Goal: Find specific fact: Find specific fact

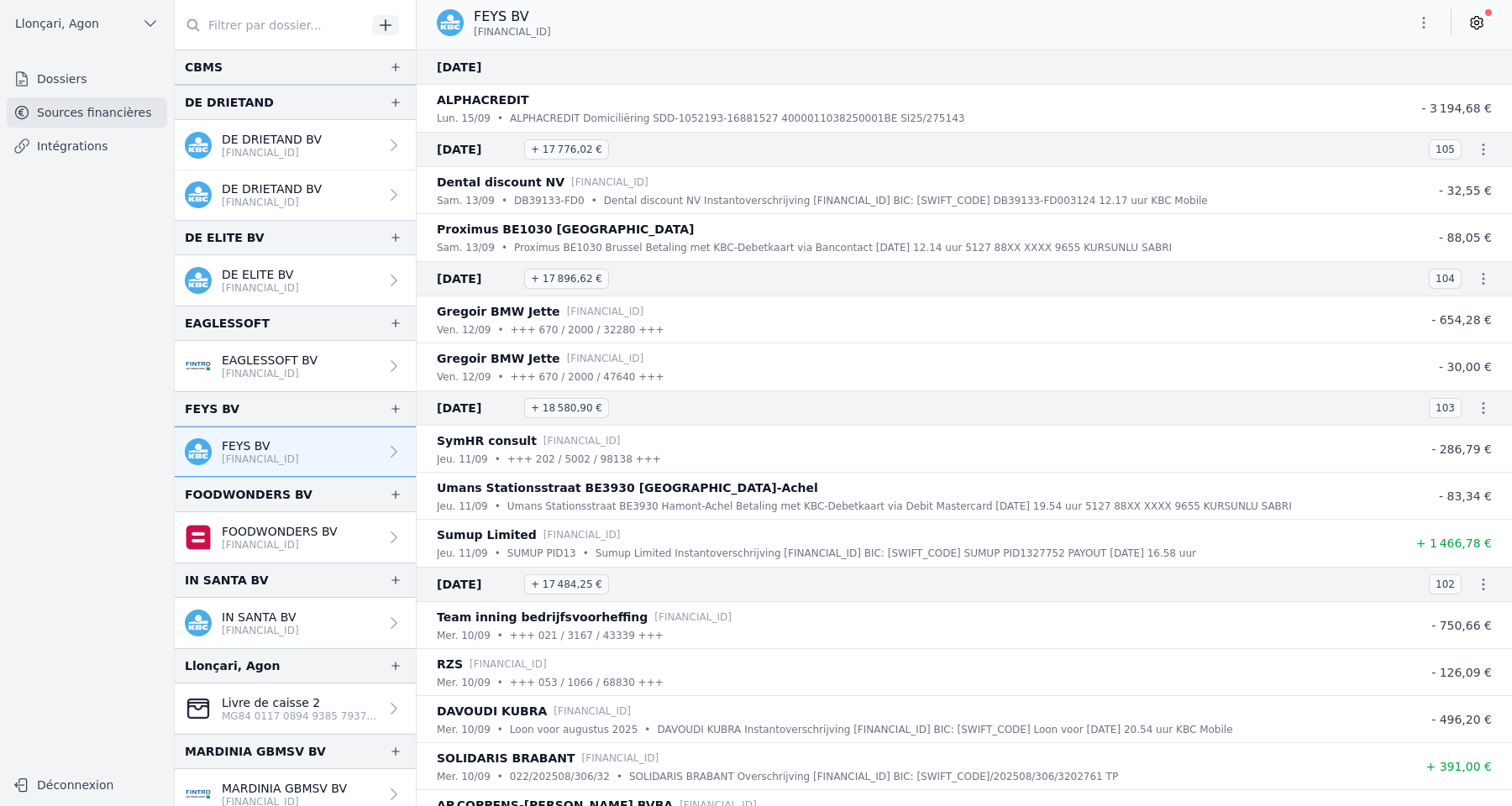
scroll to position [641, 0]
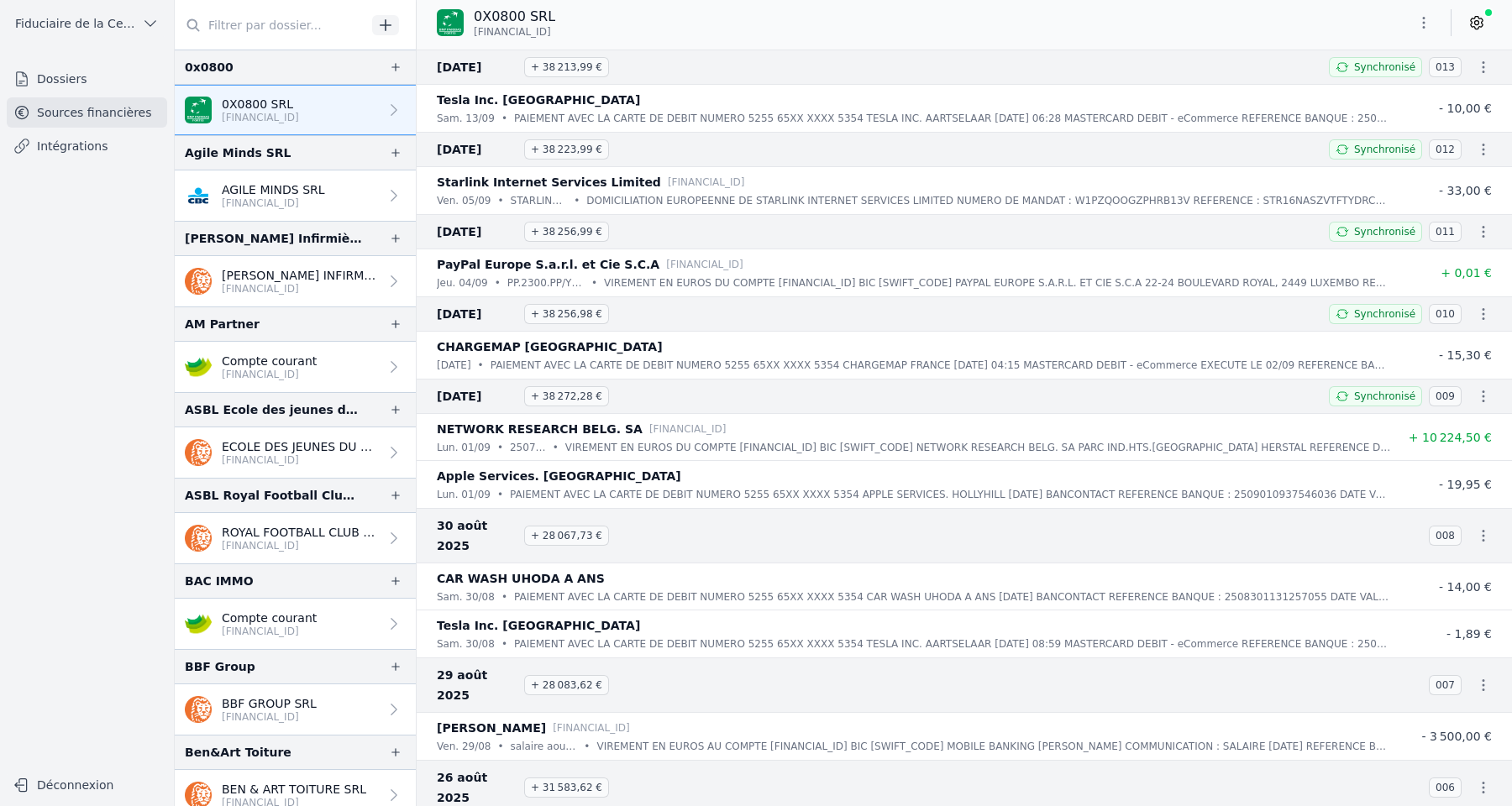
click at [1477, 20] on icon at bounding box center [1476, 22] width 17 height 17
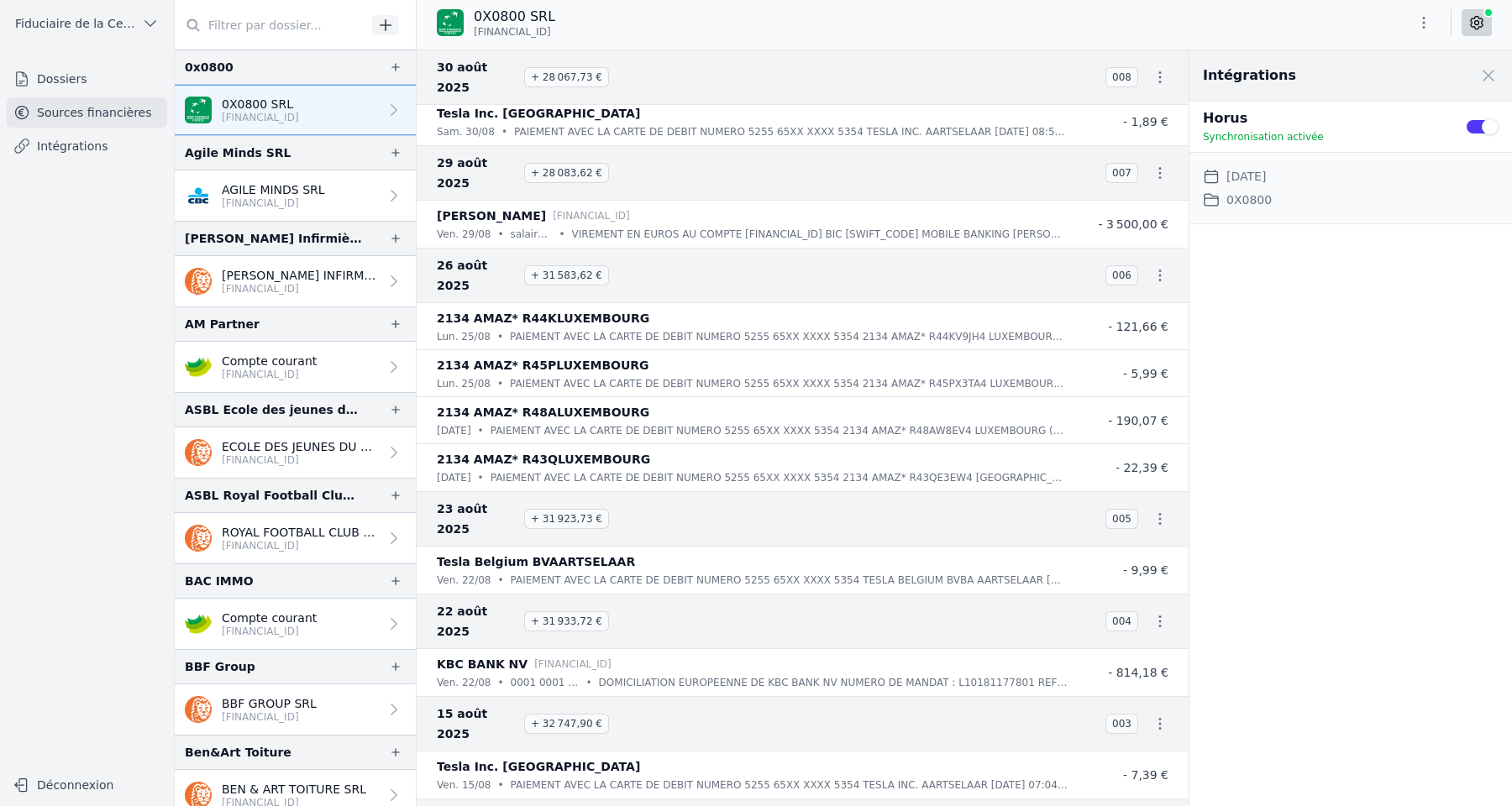
scroll to position [513, 0]
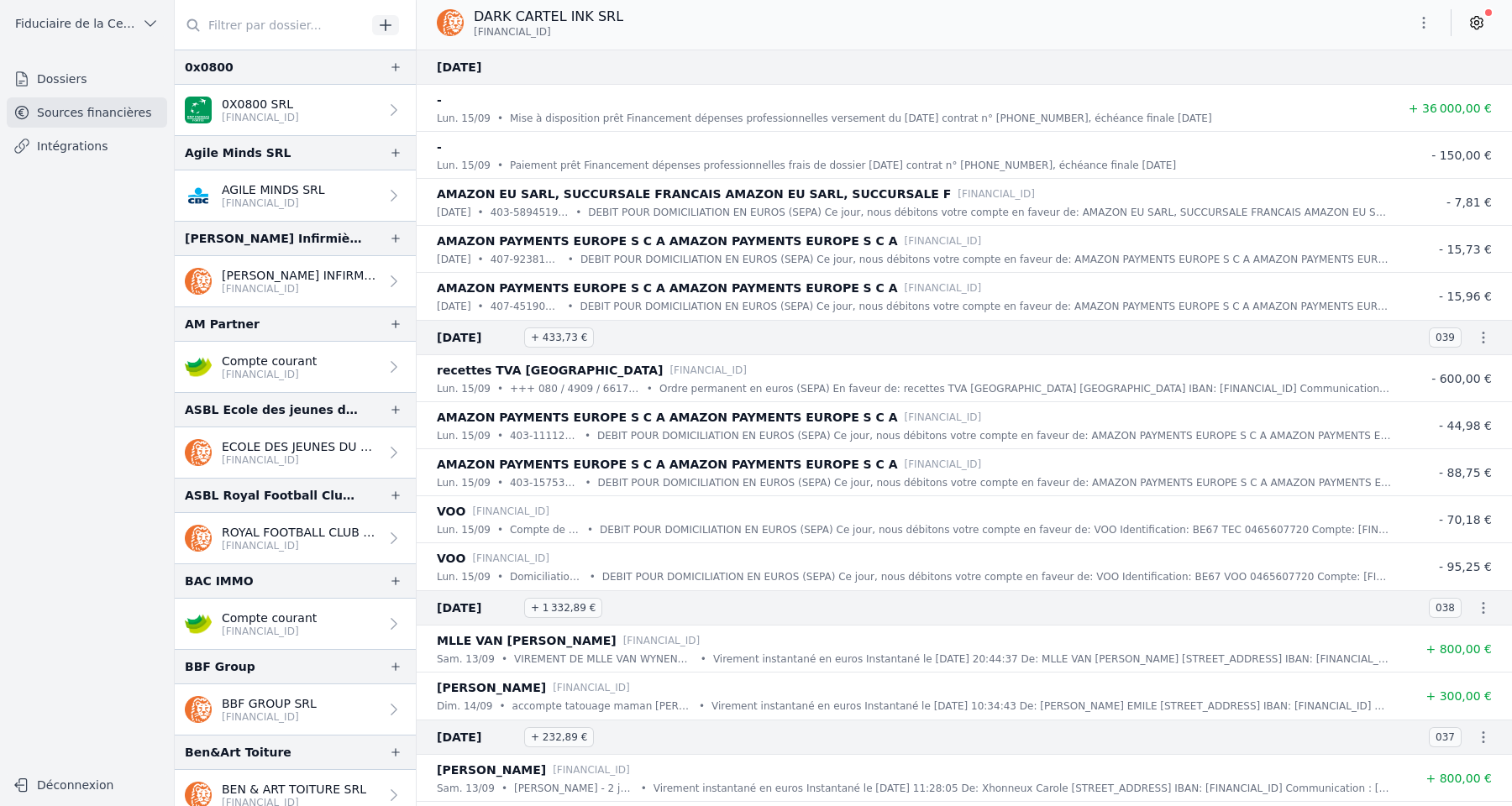
click at [1481, 29] on icon at bounding box center [1476, 22] width 17 height 17
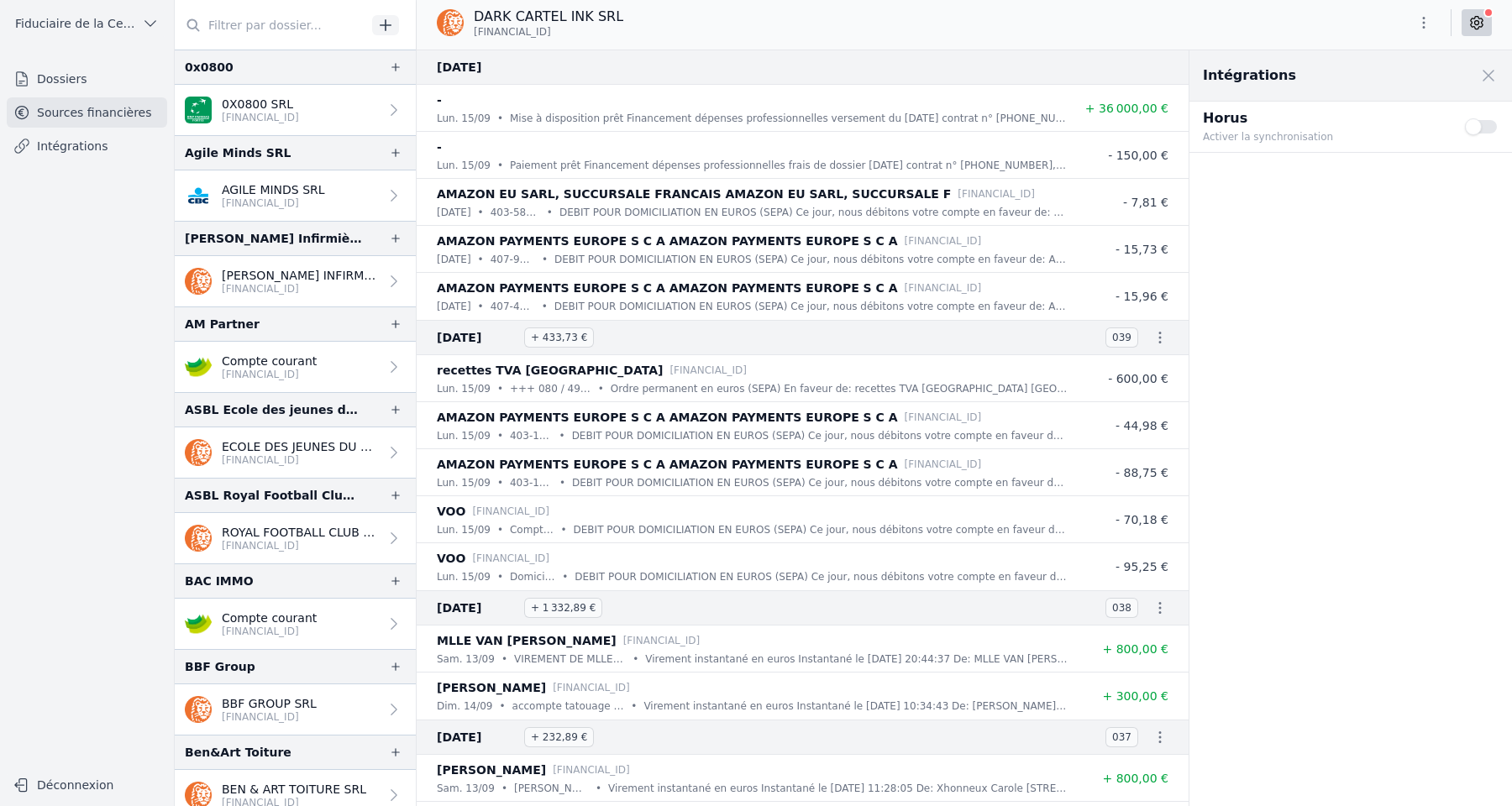
click at [1481, 29] on icon at bounding box center [1476, 22] width 17 height 17
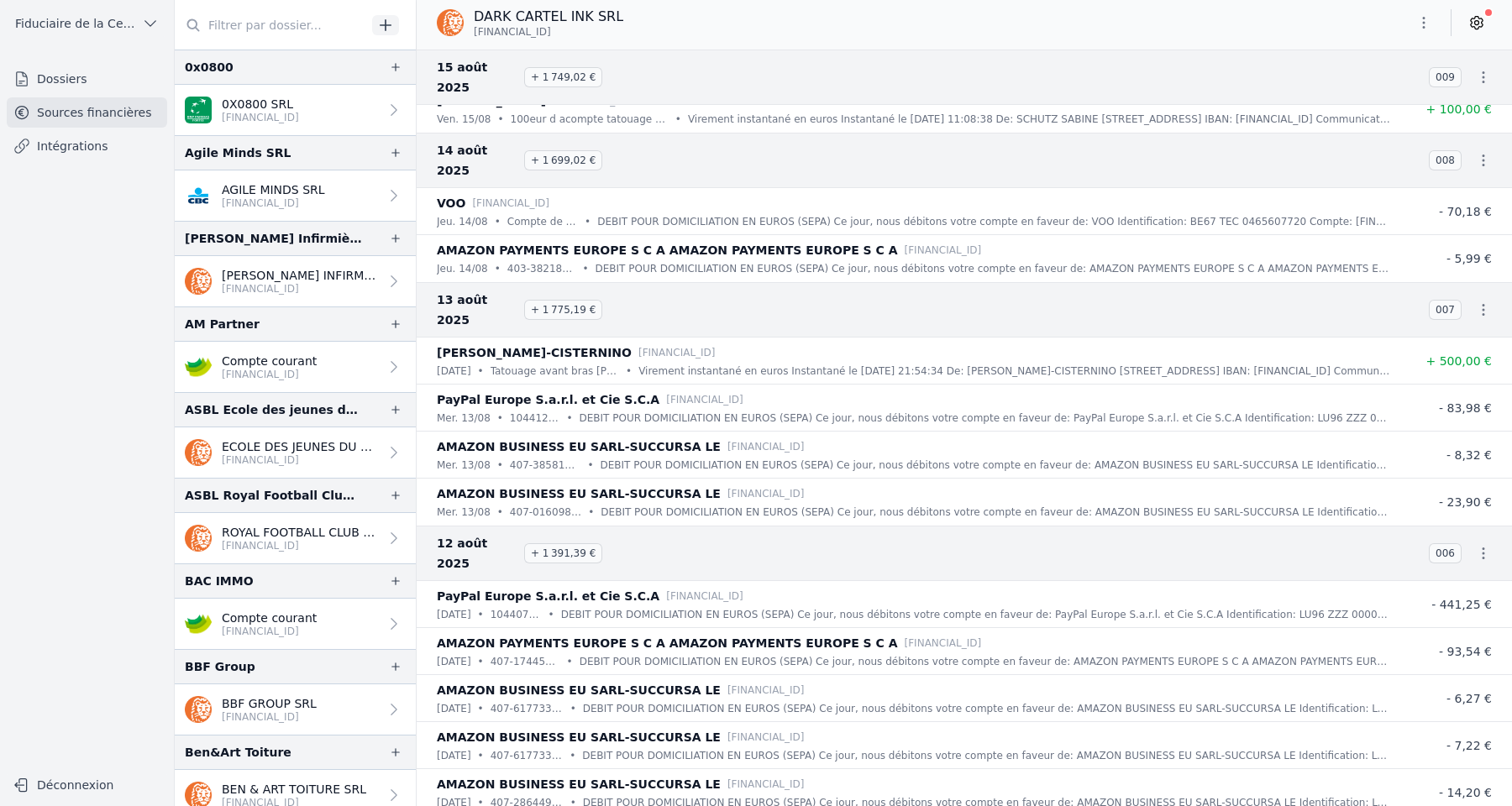
scroll to position [7434, 0]
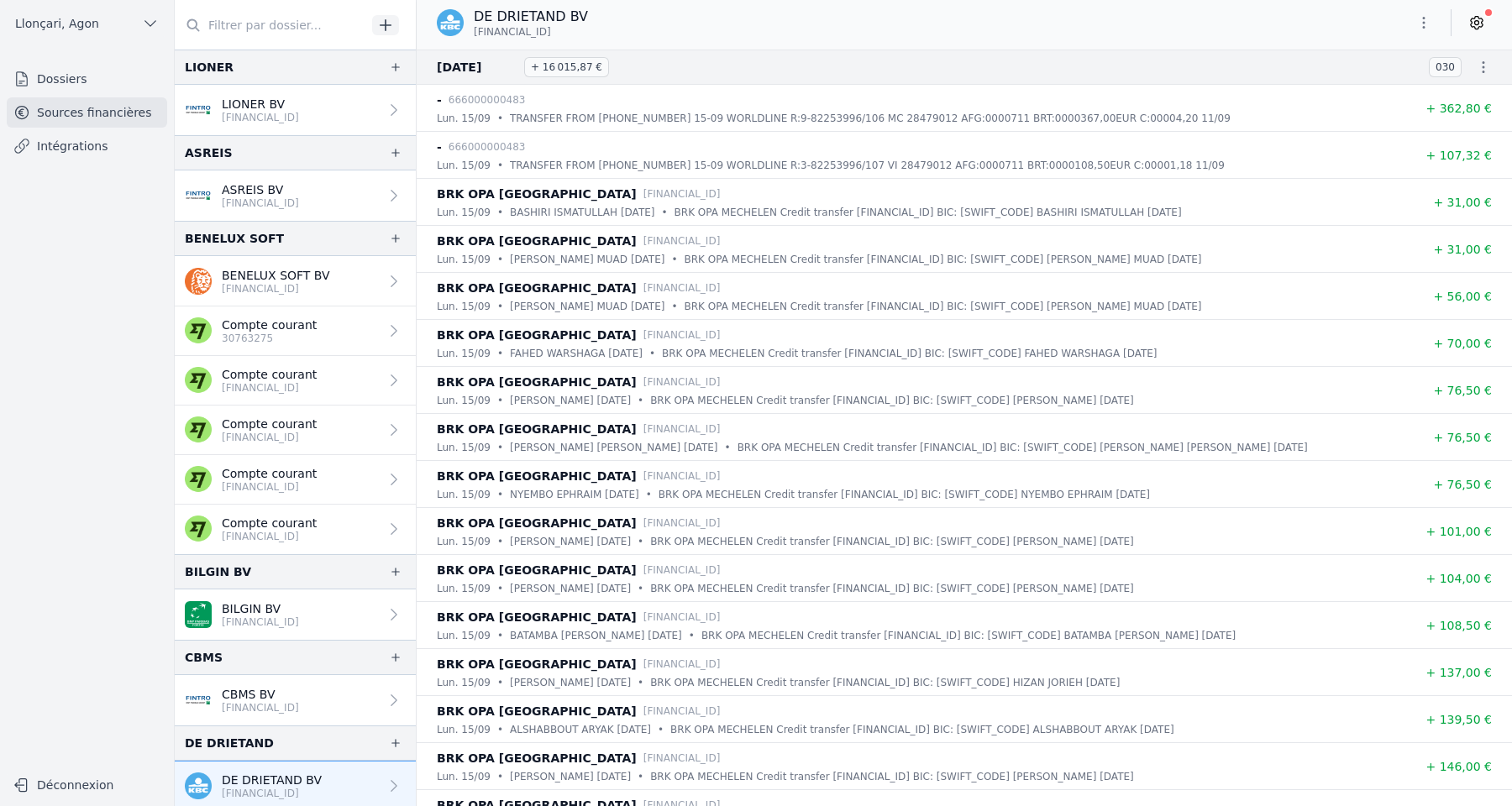
click at [616, 212] on p "BASHIRI ISMATULLAH 05/08/2025" at bounding box center [582, 212] width 145 height 17
drag, startPoint x: 583, startPoint y: 34, endPoint x: 472, endPoint y: 33, distance: 111.0
click at [472, 33] on div "DE DRIETAND BV BE28 7360 7790 6020" at bounding box center [520, 22] width 165 height 32
copy span "BE28 7360 7790 6020"
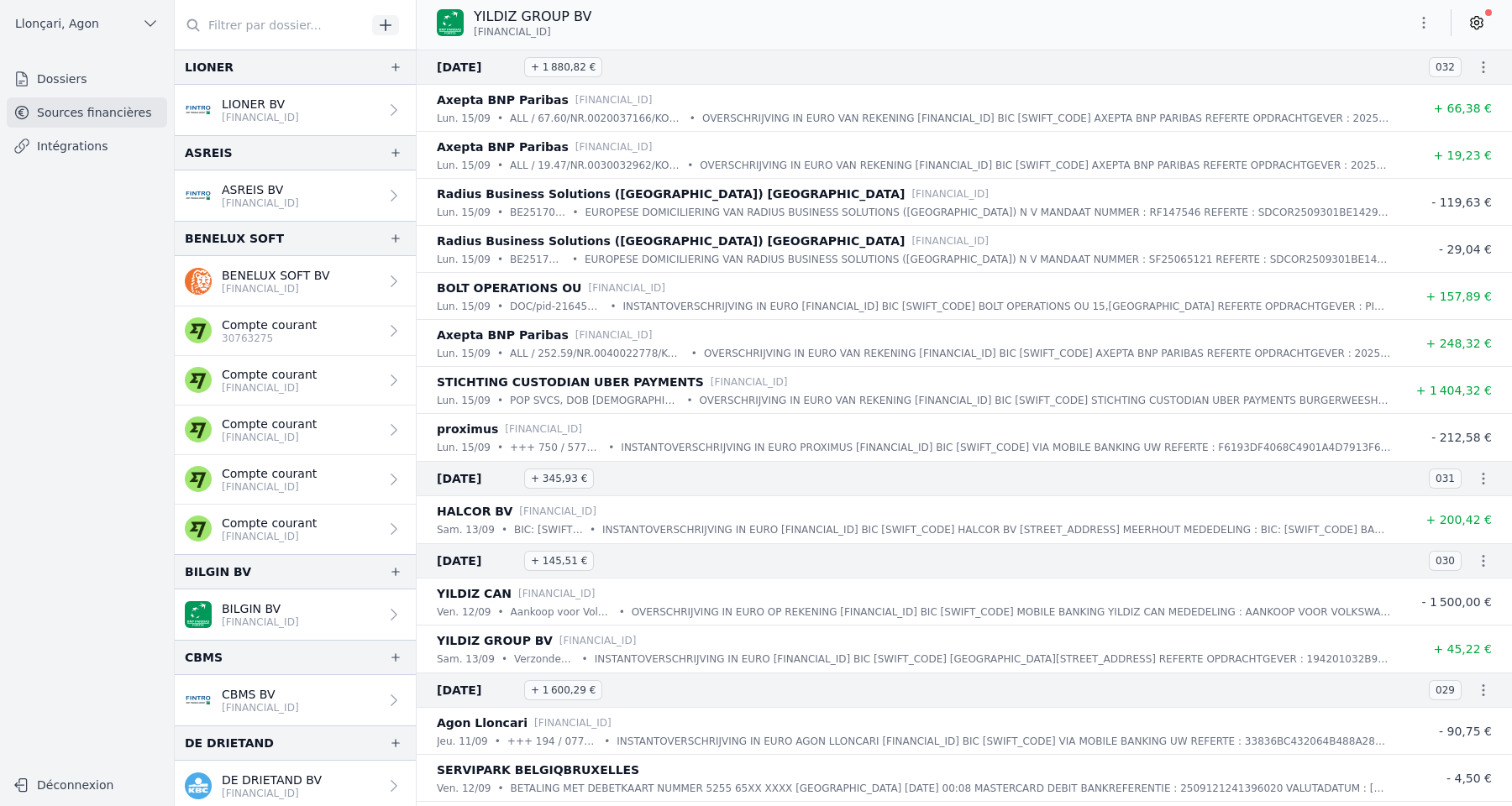
drag, startPoint x: 582, startPoint y: 30, endPoint x: 471, endPoint y: 34, distance: 111.1
click at [471, 34] on div "YILDIZ GROUP BV BE92 0019 9907 5323" at bounding box center [514, 22] width 154 height 32
copy span "BE92 0019 9907 5323"
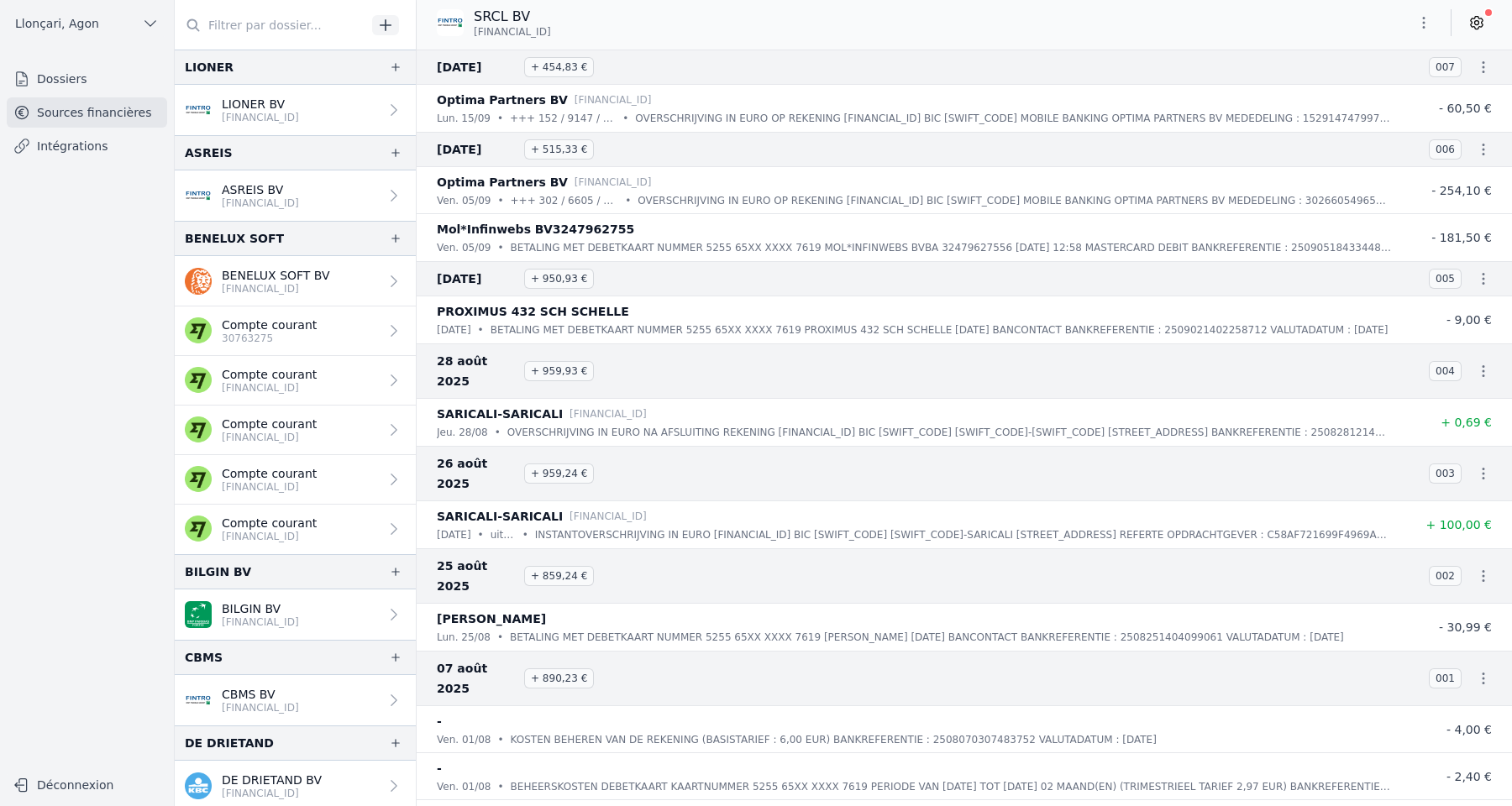
drag, startPoint x: 474, startPoint y: 33, endPoint x: 584, endPoint y: 26, distance: 110.2
click at [565, 26] on div "SRCL BV [FINANCIAL_ID]" at bounding box center [501, 22] width 127 height 32
copy span "[FINANCIAL_ID]"
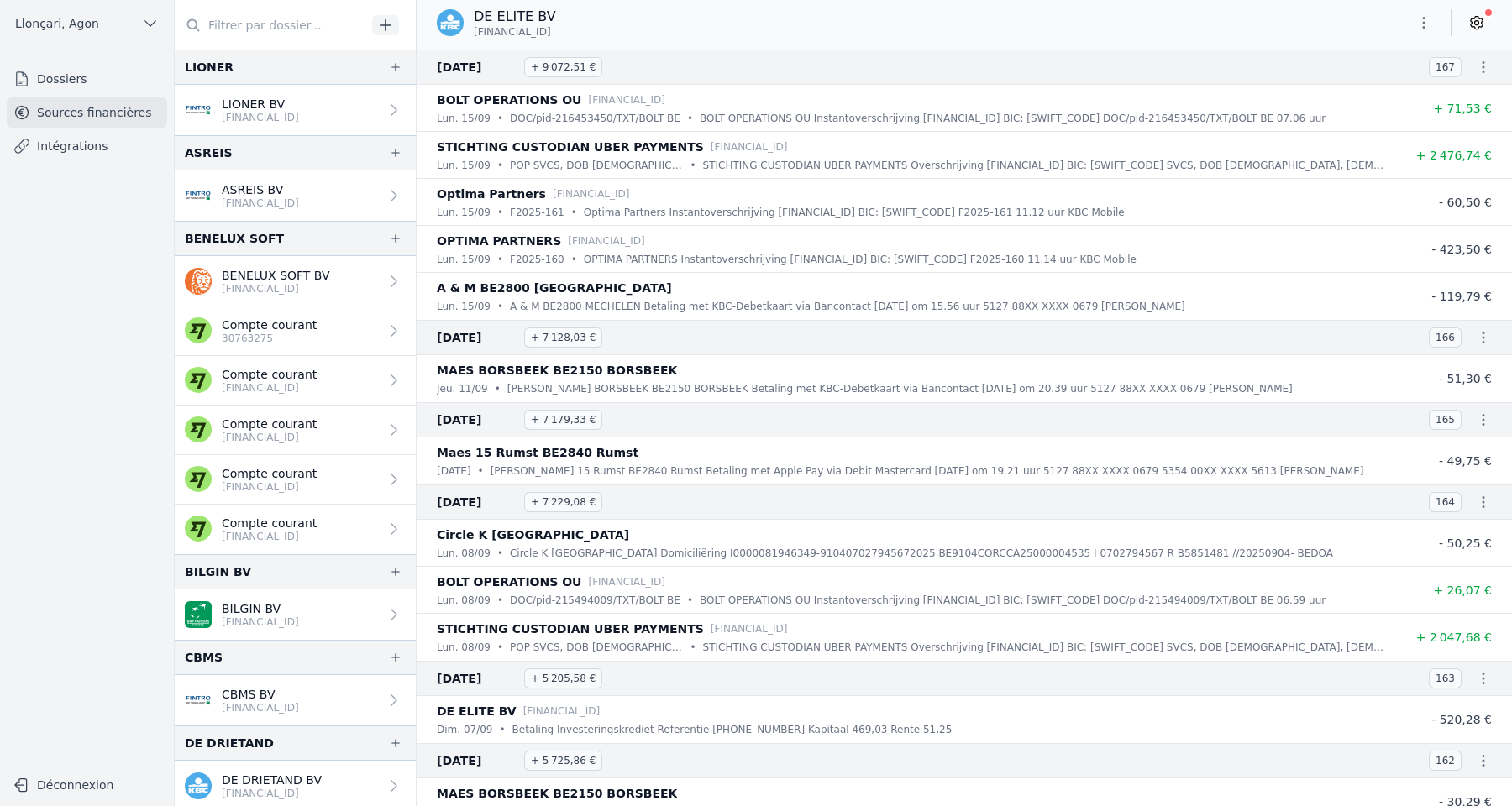
drag, startPoint x: 587, startPoint y: 34, endPoint x: 471, endPoint y: 35, distance: 116.0
click at [471, 35] on div "DE ELITE BV [FINANCIAL_ID]" at bounding box center [504, 22] width 133 height 32
copy span "BE20 7310 6012 8756"
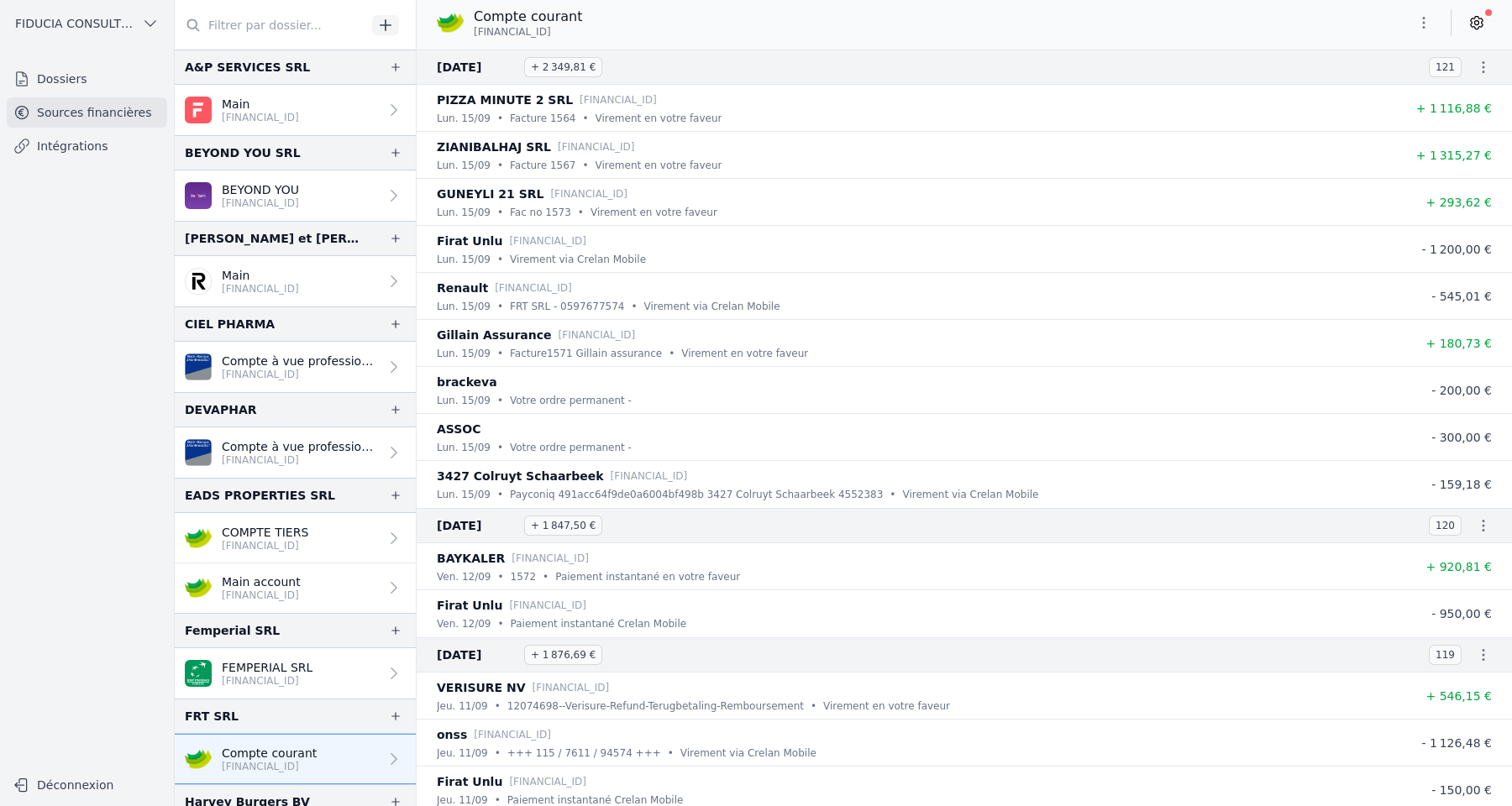
drag, startPoint x: 588, startPoint y: 37, endPoint x: 474, endPoint y: 37, distance: 114.0
click at [474, 37] on div "Compte courant [FINANCIAL_ID]" at bounding box center [517, 22] width 159 height 32
copy span "[FINANCIAL_ID]"
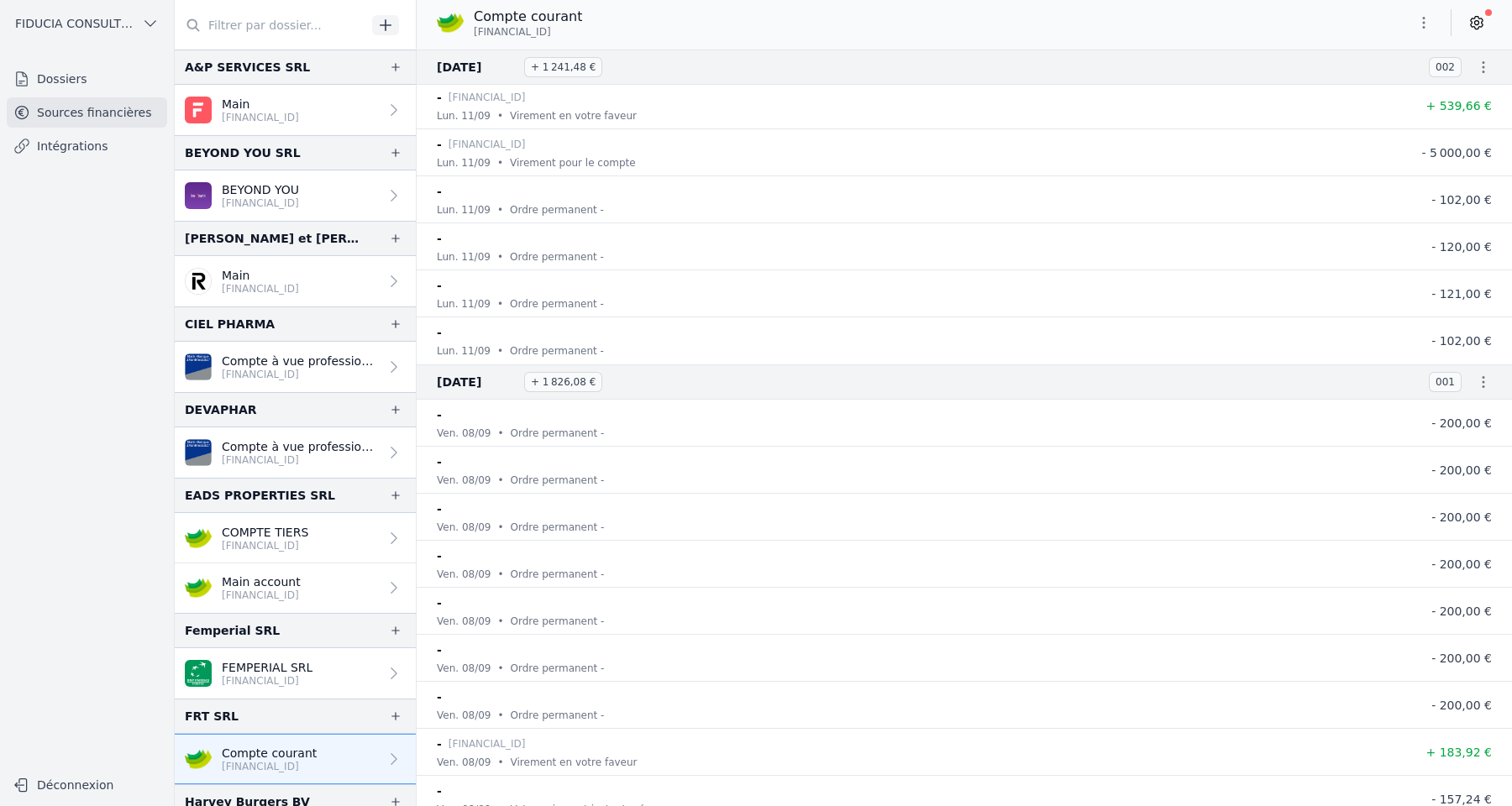
scroll to position [92604, 0]
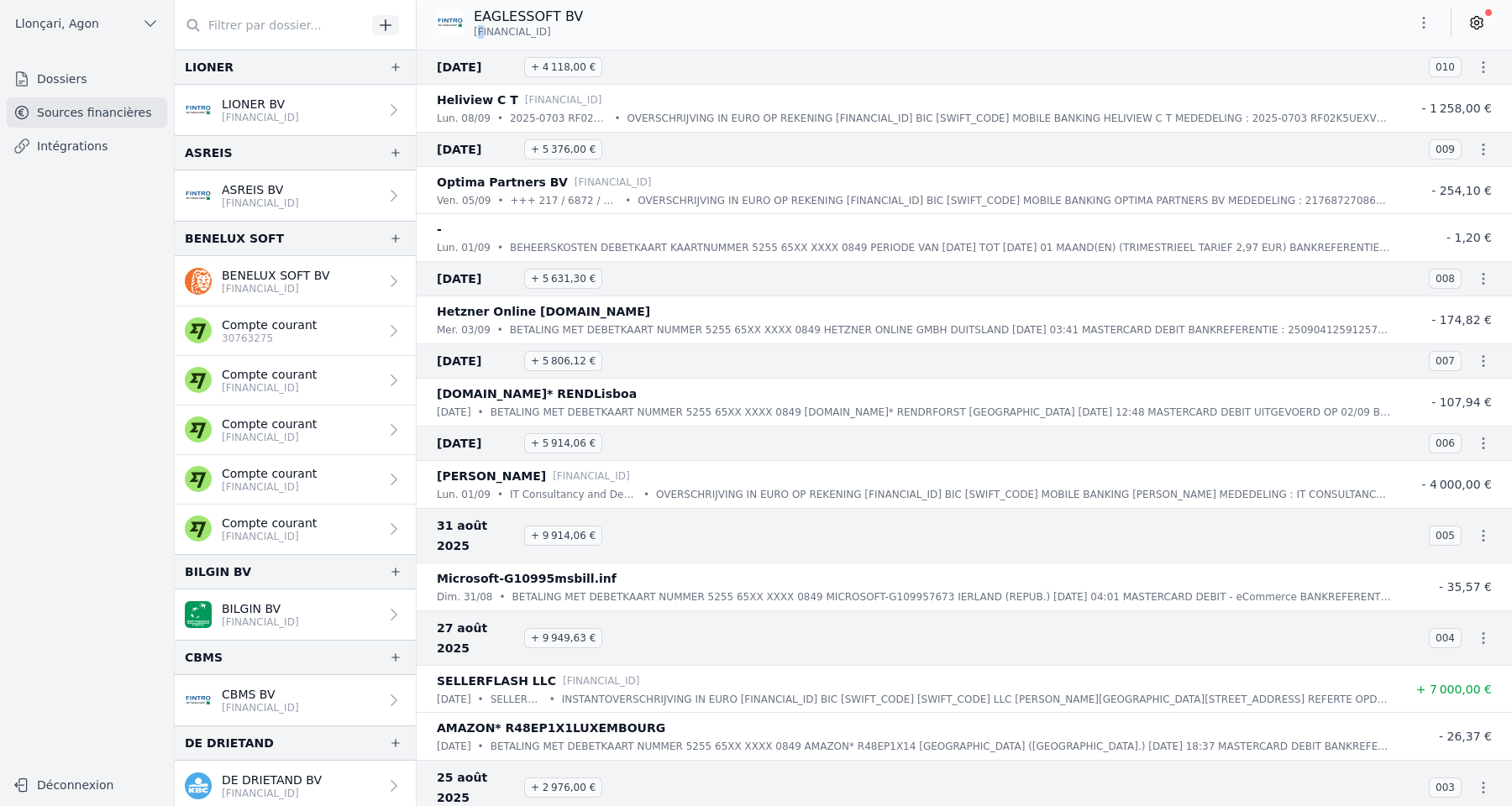
drag, startPoint x: 477, startPoint y: 28, endPoint x: 486, endPoint y: 29, distance: 9.1
click at [486, 29] on span "[FINANCIAL_ID]" at bounding box center [512, 32] width 78 height 13
drag, startPoint x: 471, startPoint y: 29, endPoint x: 580, endPoint y: 37, distance: 109.3
click at [580, 37] on div "EAGLESSOFT BV [FINANCIAL_ID]" at bounding box center [517, 22] width 159 height 32
copy span "[FINANCIAL_ID]"
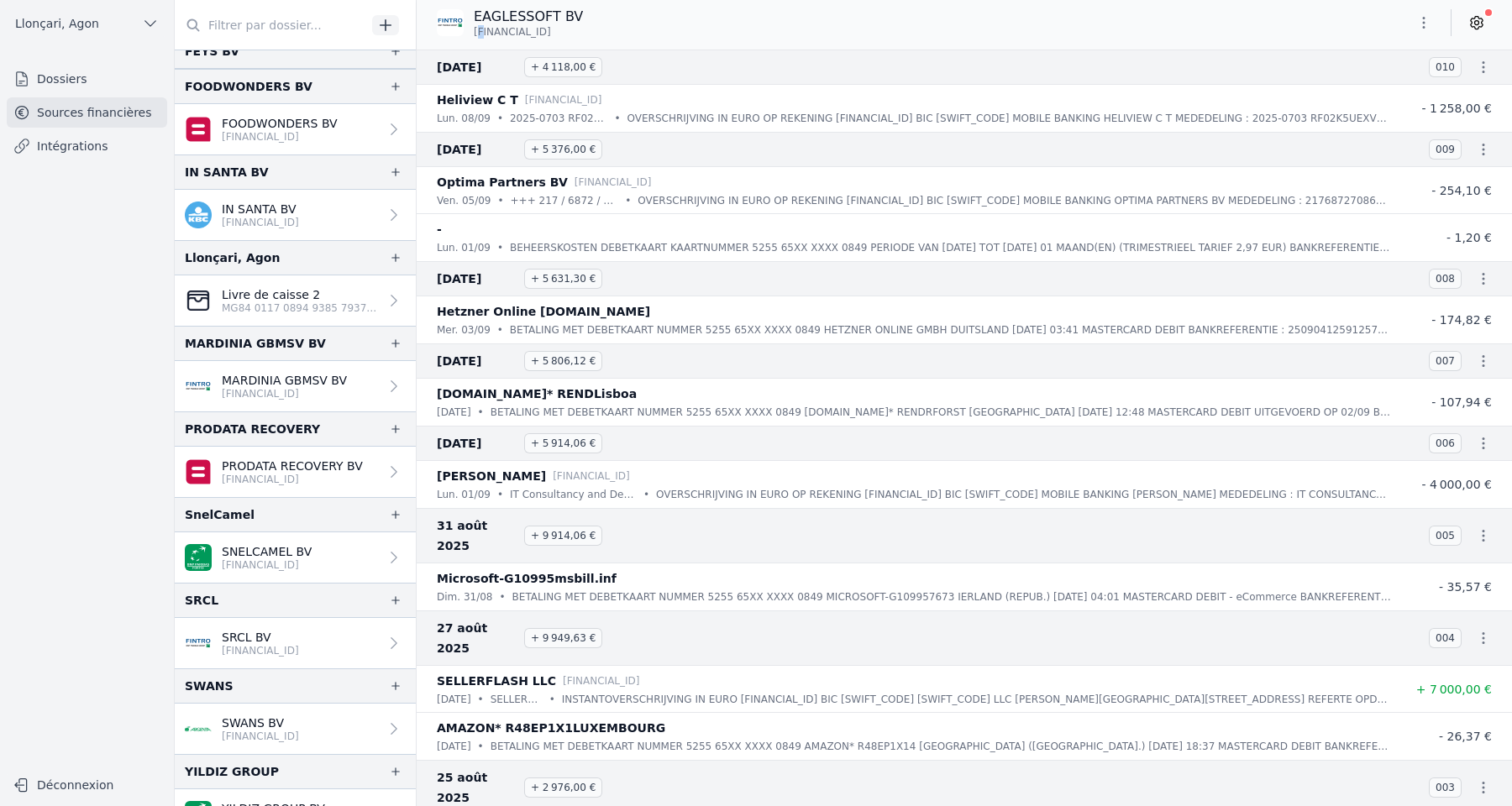
scroll to position [1082, 0]
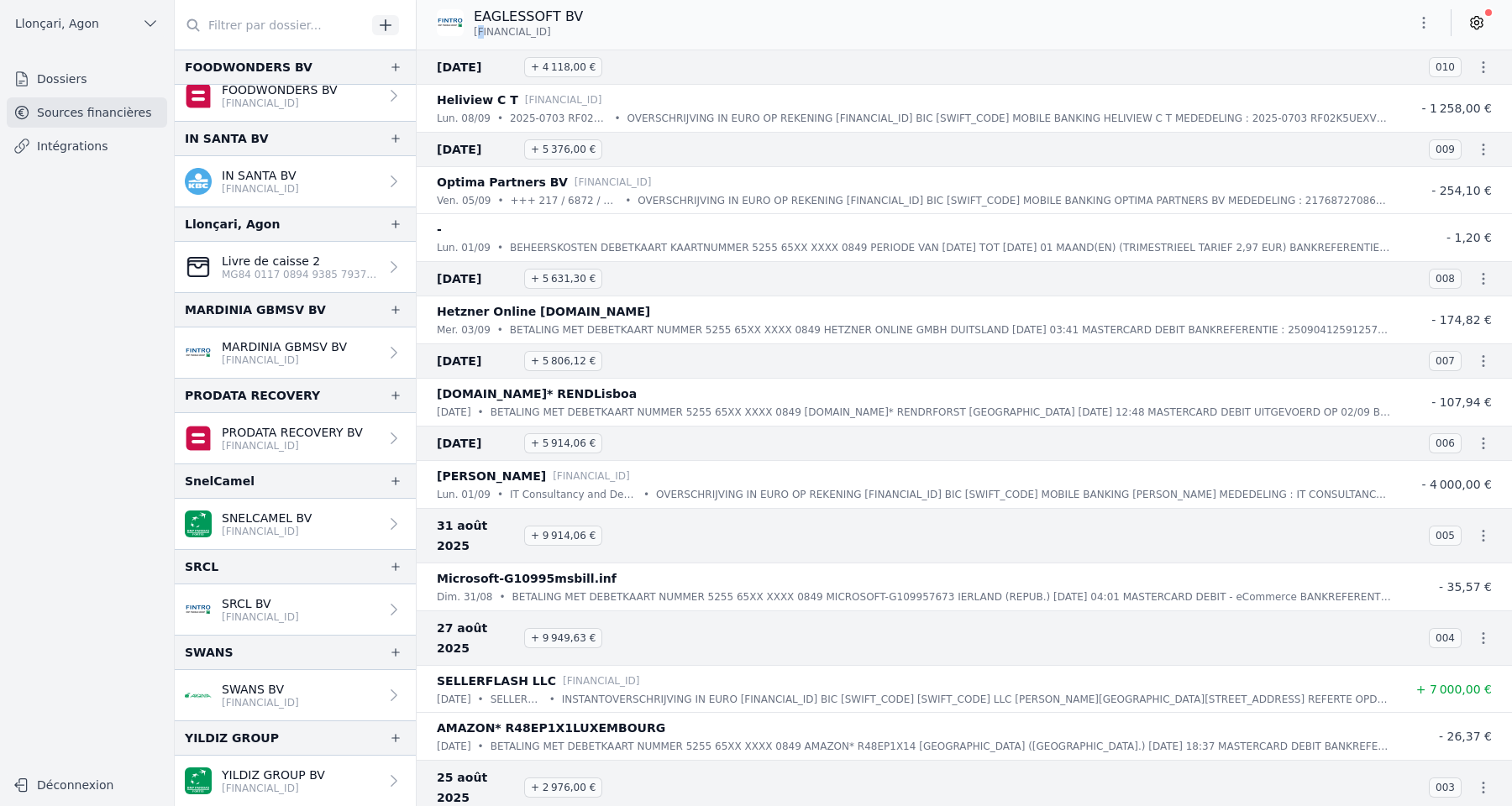
click at [86, 86] on link "Dossiers" at bounding box center [86, 79] width 160 height 30
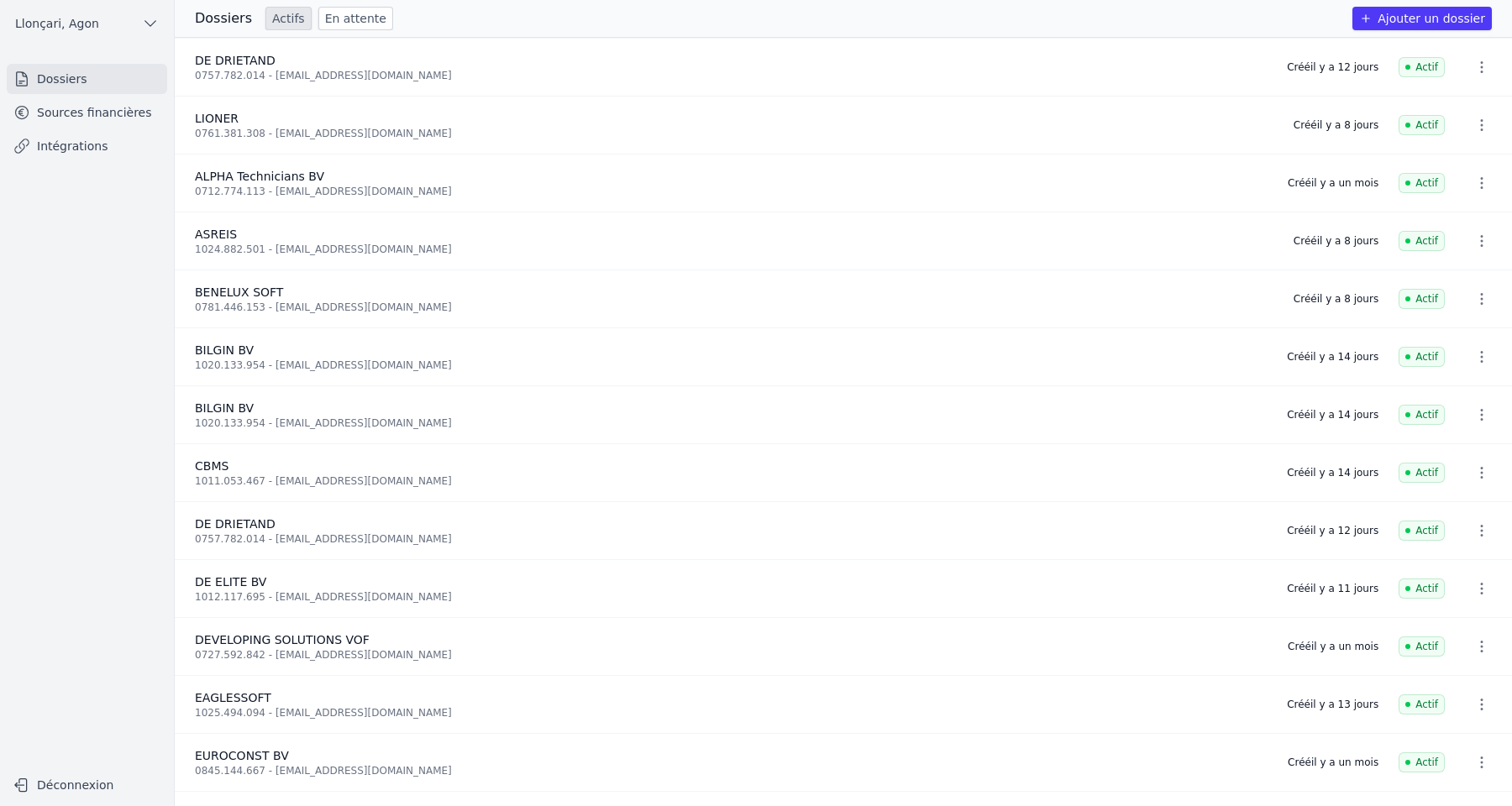
click at [348, 20] on link "En attente" at bounding box center [356, 18] width 75 height 23
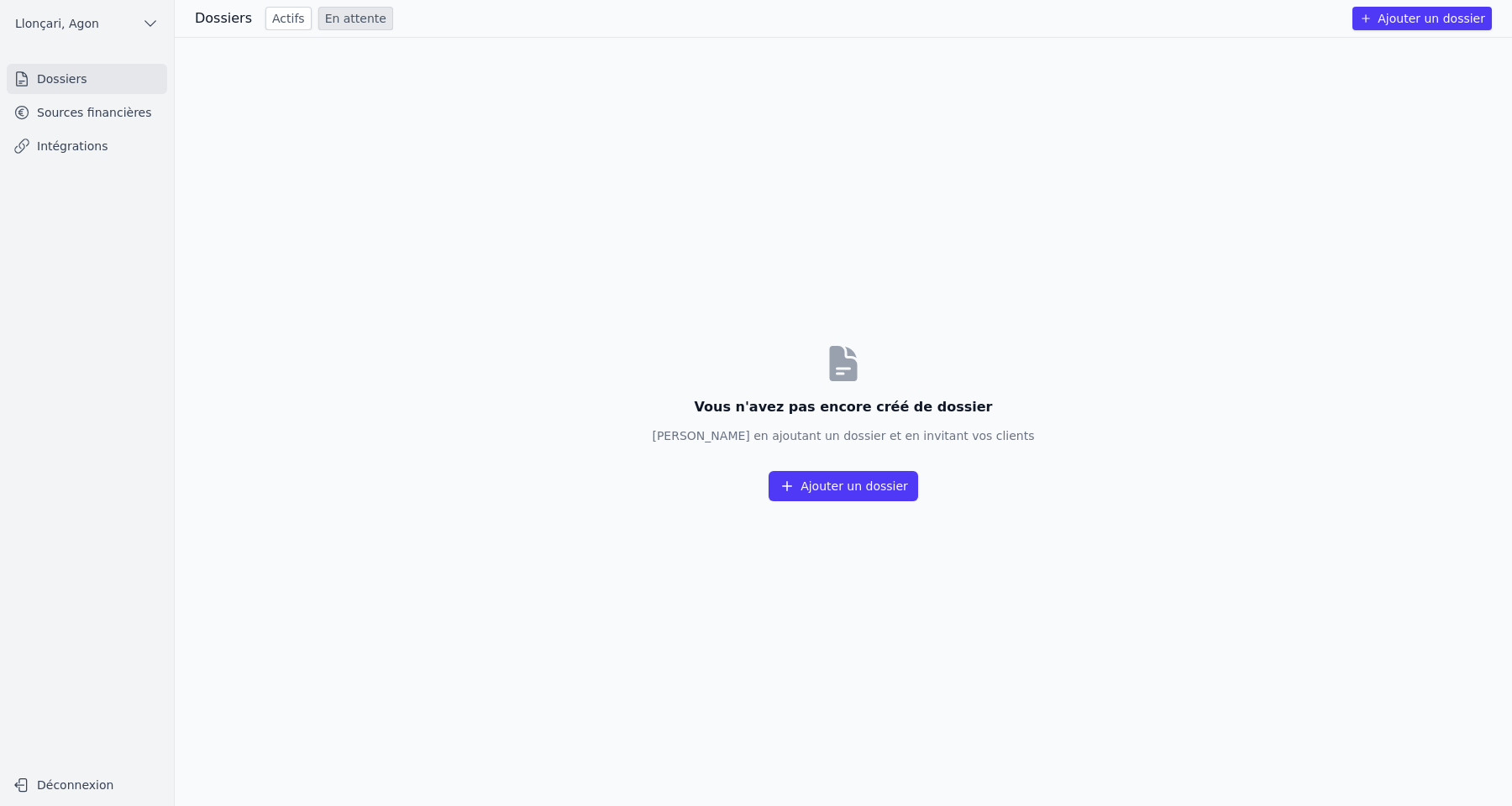
click at [272, 24] on link "Actifs" at bounding box center [288, 18] width 46 height 23
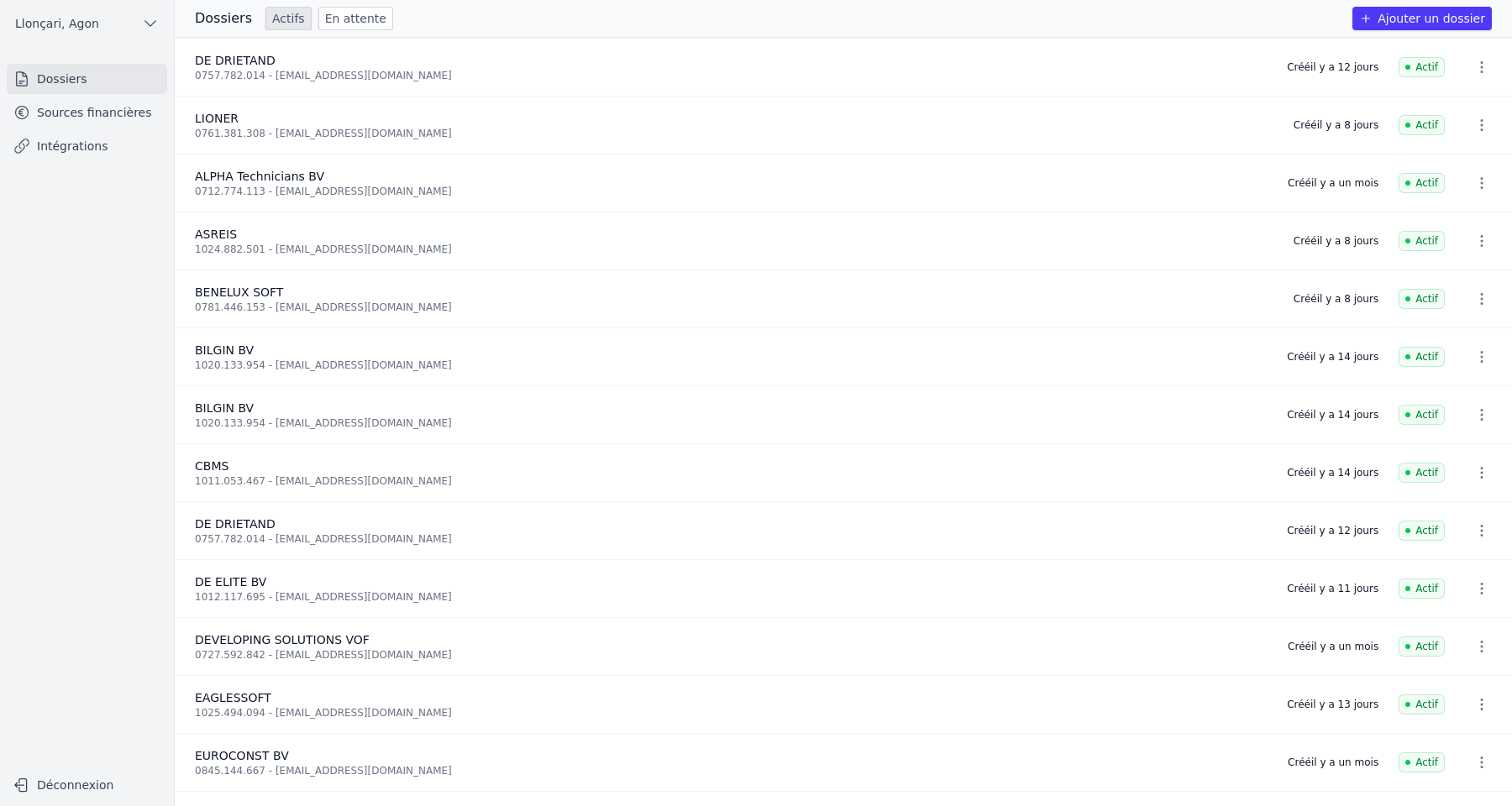
click at [1475, 122] on icon "button" at bounding box center [1482, 125] width 17 height 17
click at [1019, 139] on div at bounding box center [756, 403] width 1512 height 806
click at [95, 113] on link "Sources financières" at bounding box center [86, 112] width 160 height 30
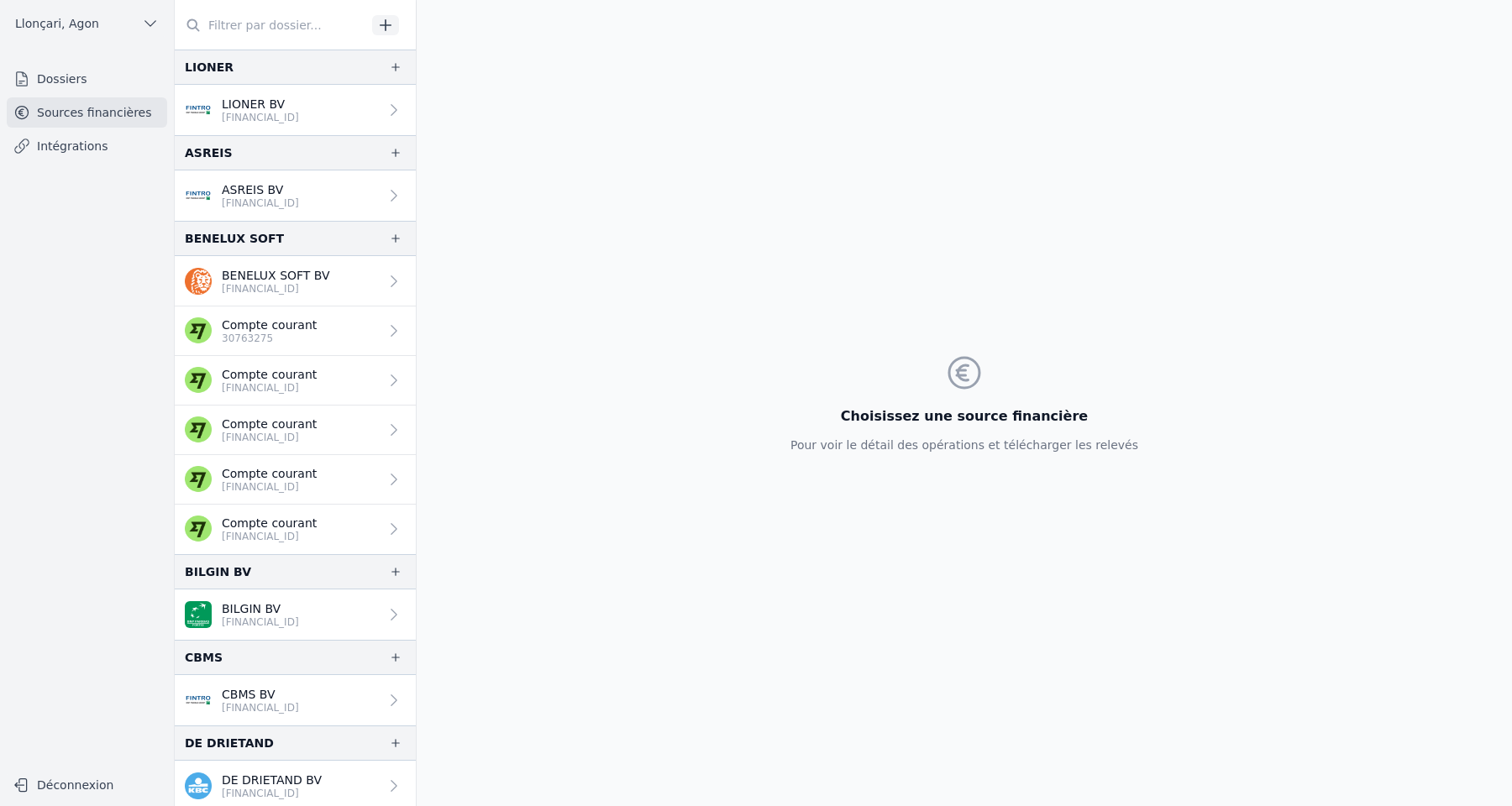
click at [69, 77] on link "Dossiers" at bounding box center [86, 79] width 160 height 30
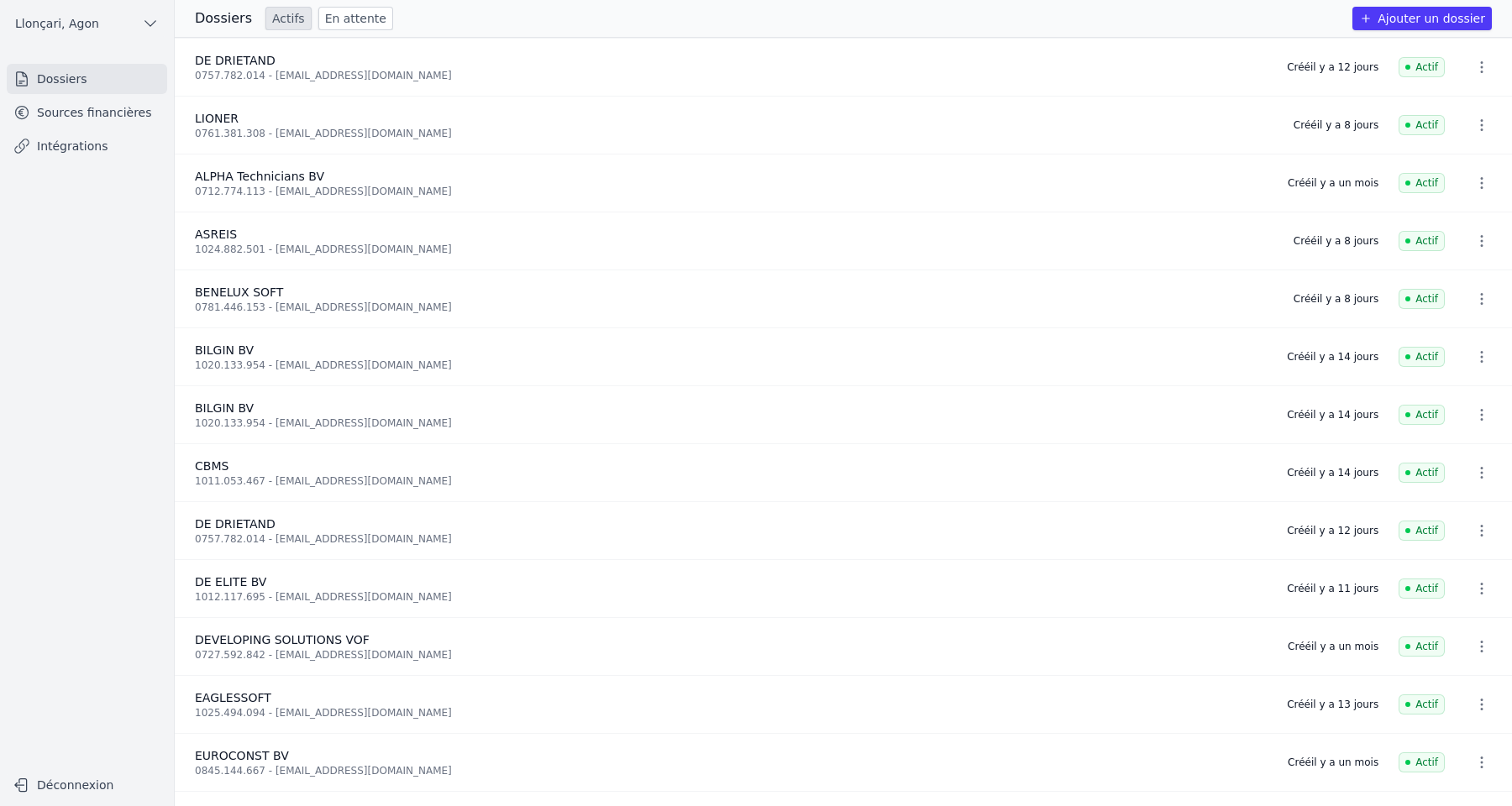
click at [115, 118] on link "Sources financières" at bounding box center [86, 112] width 160 height 30
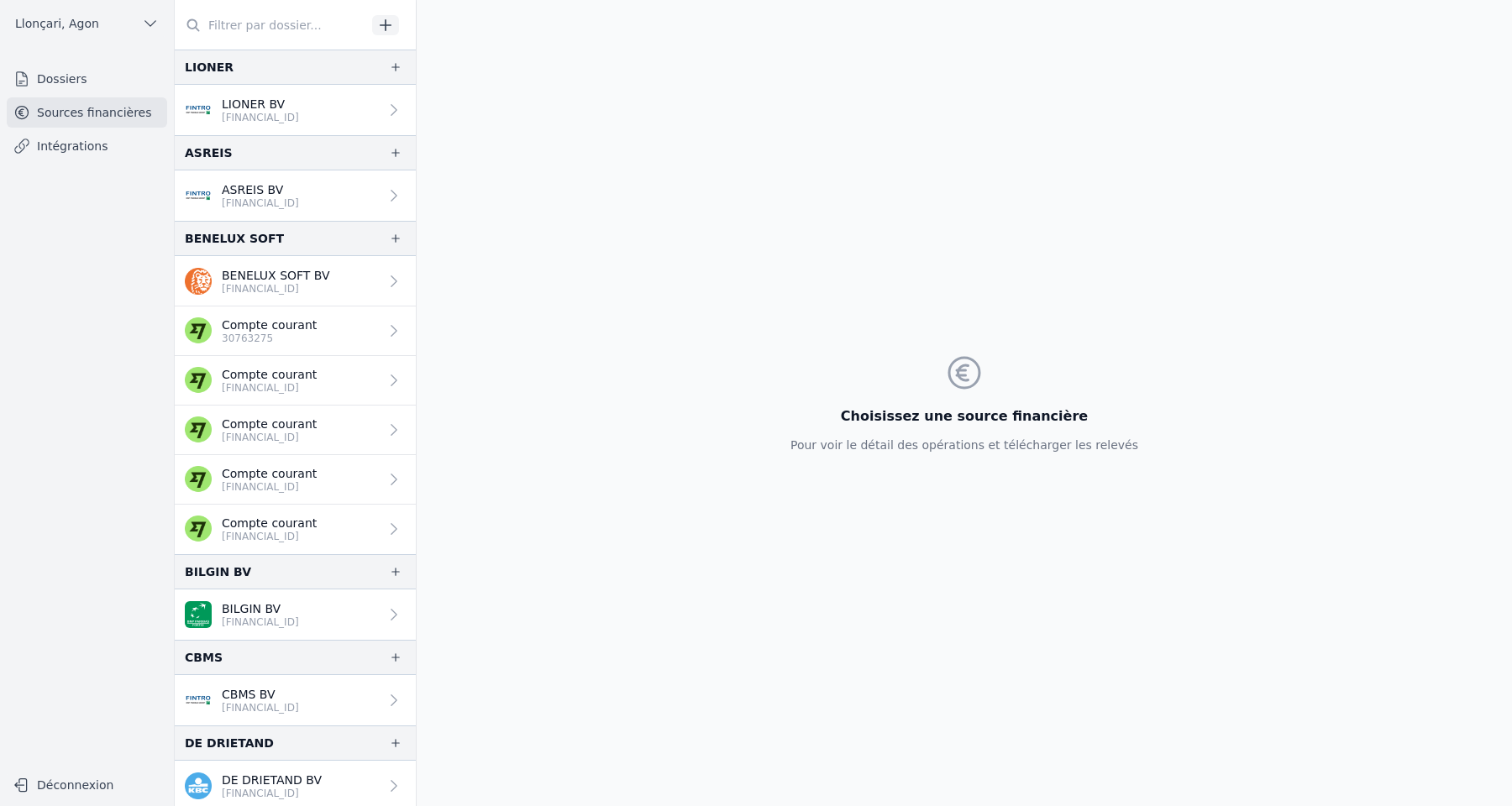
click at [277, 195] on p "ASREIS BV" at bounding box center [260, 190] width 78 height 17
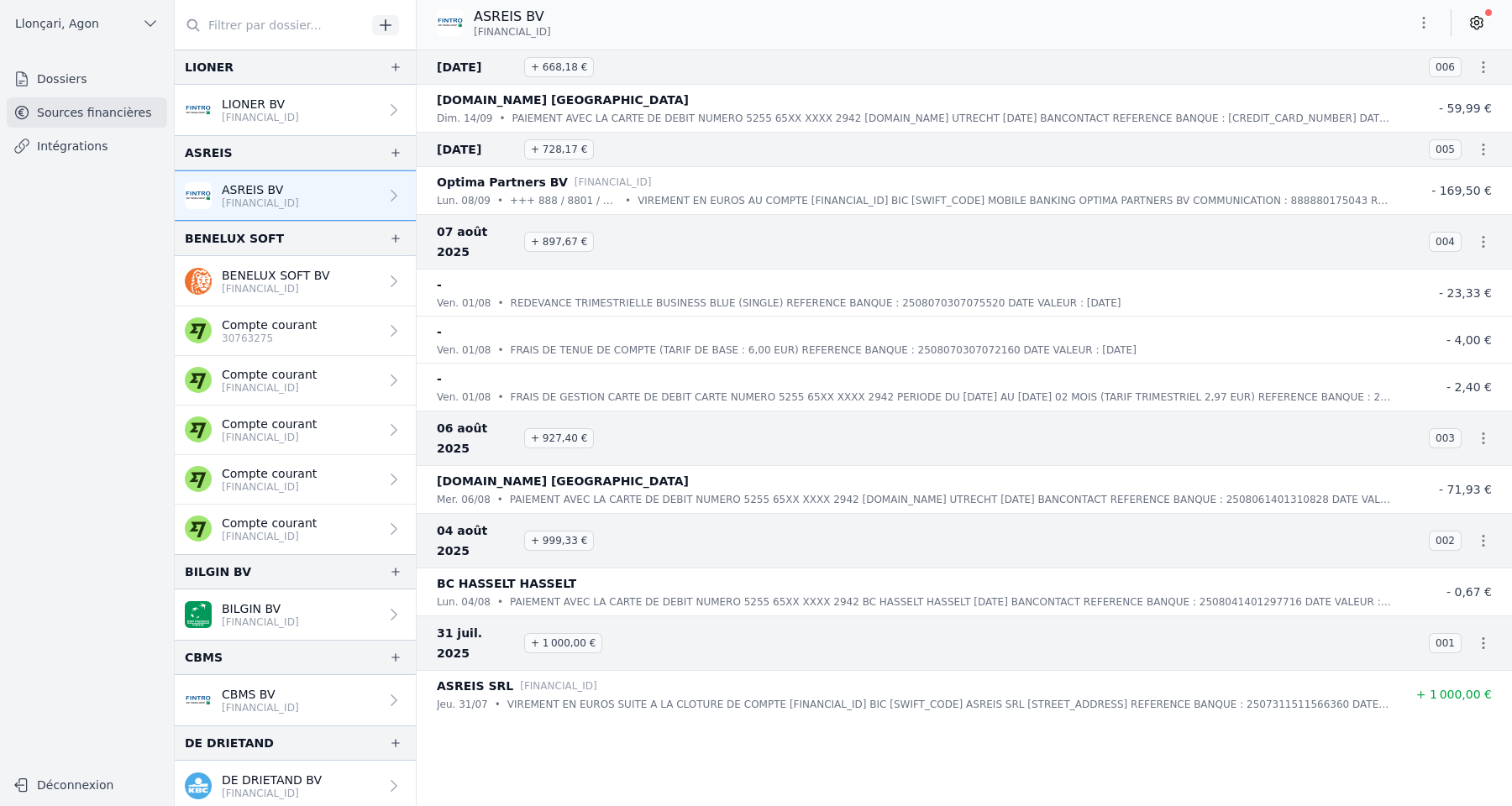
click at [1421, 18] on icon "button" at bounding box center [1424, 22] width 17 height 17
click at [45, 81] on div at bounding box center [756, 403] width 1512 height 806
click at [45, 81] on link "Dossiers" at bounding box center [86, 79] width 160 height 30
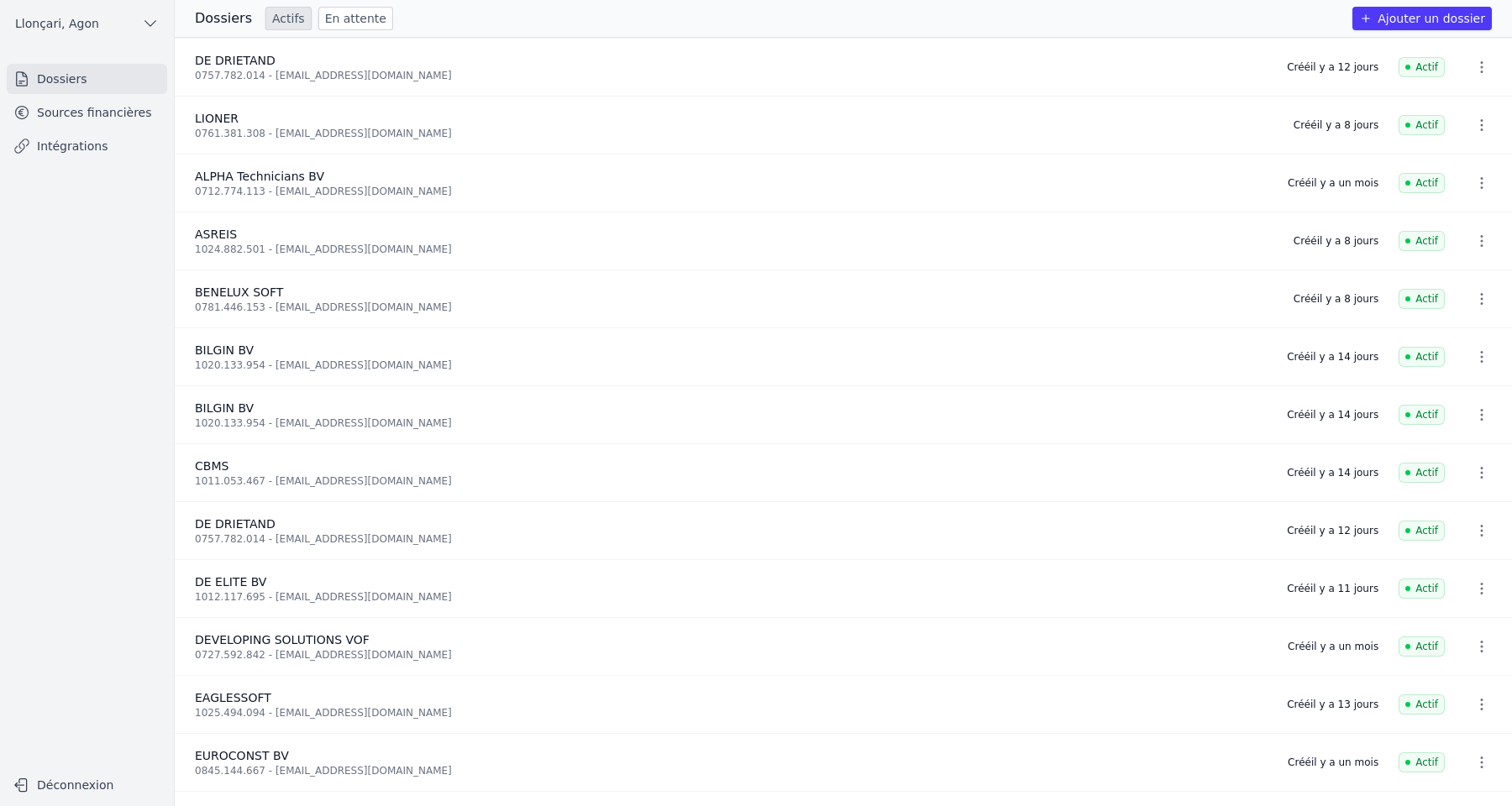
click at [105, 114] on link "Sources financières" at bounding box center [86, 112] width 160 height 30
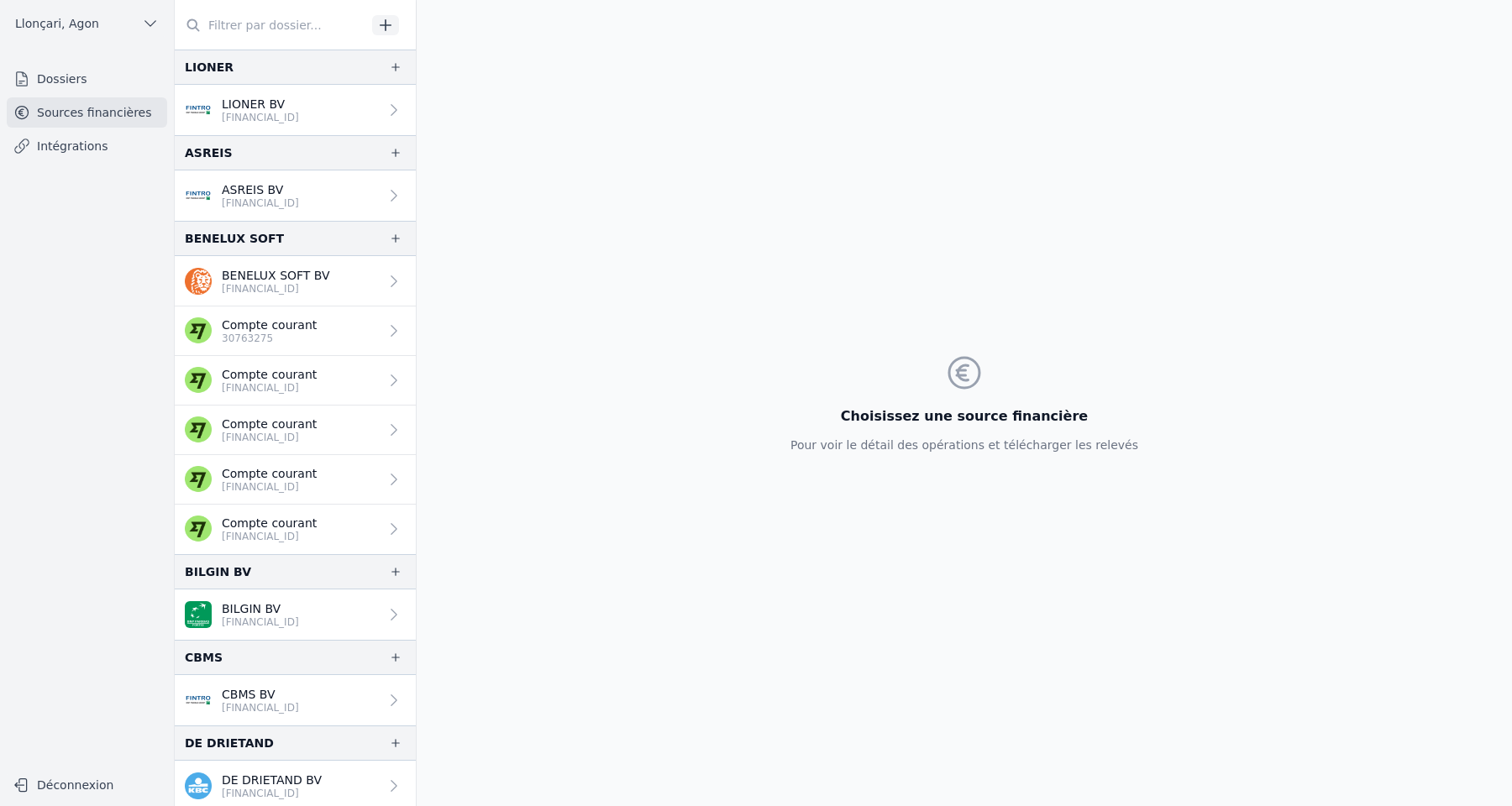
click at [274, 107] on p "LIONER BV" at bounding box center [260, 104] width 78 height 17
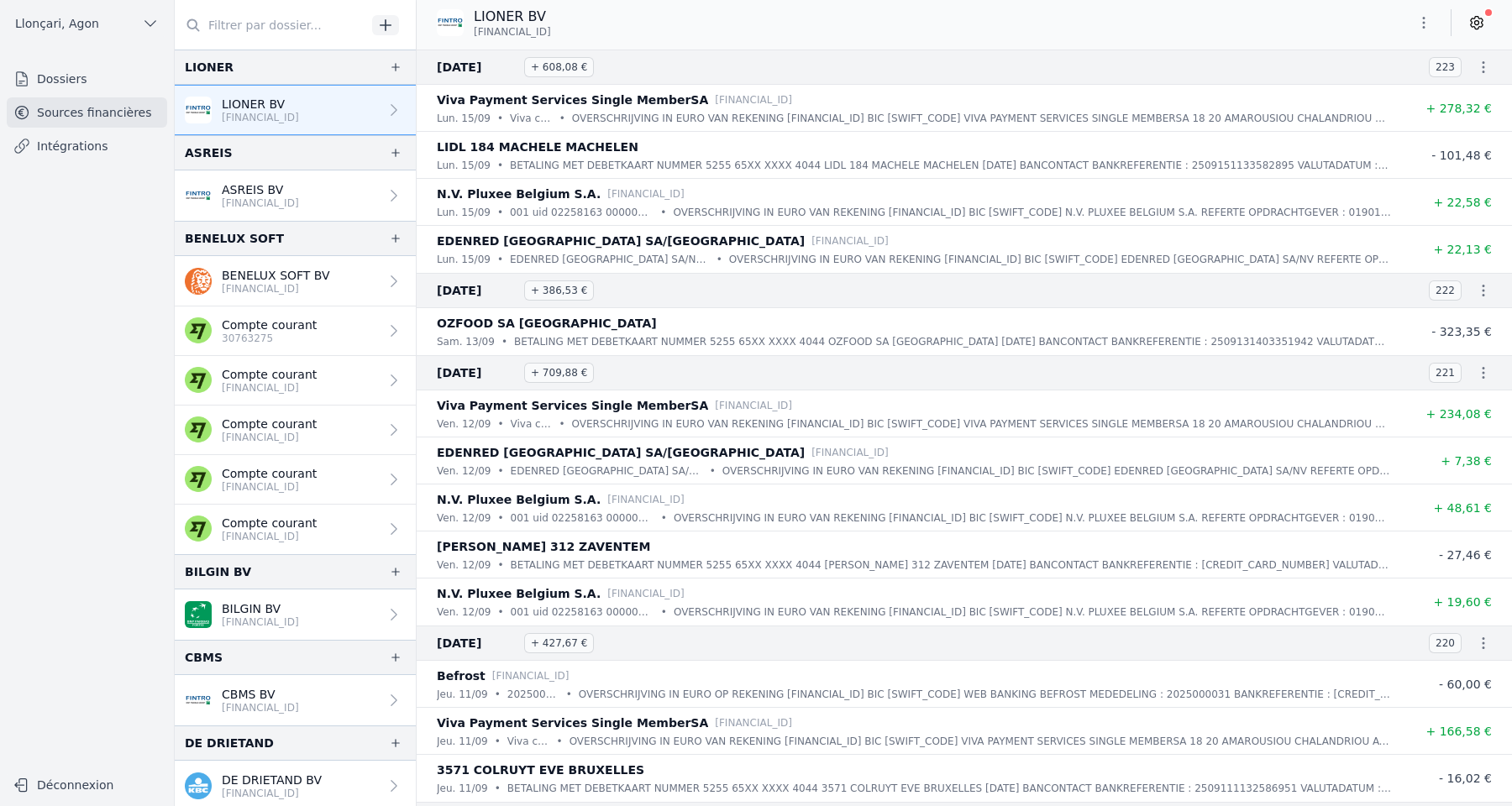
click at [1423, 19] on icon "button" at bounding box center [1424, 22] width 3 height 12
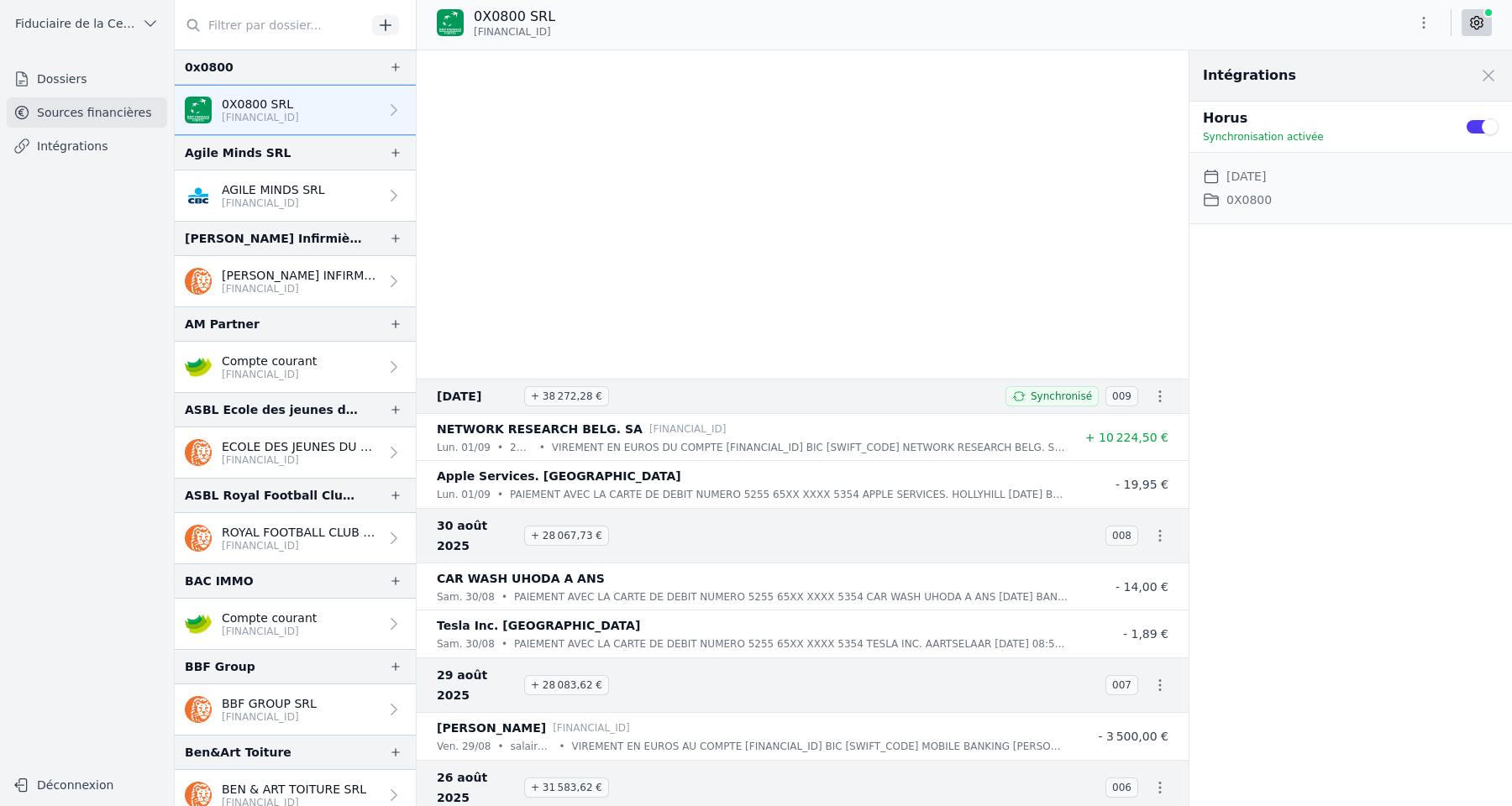
scroll to position [513, 0]
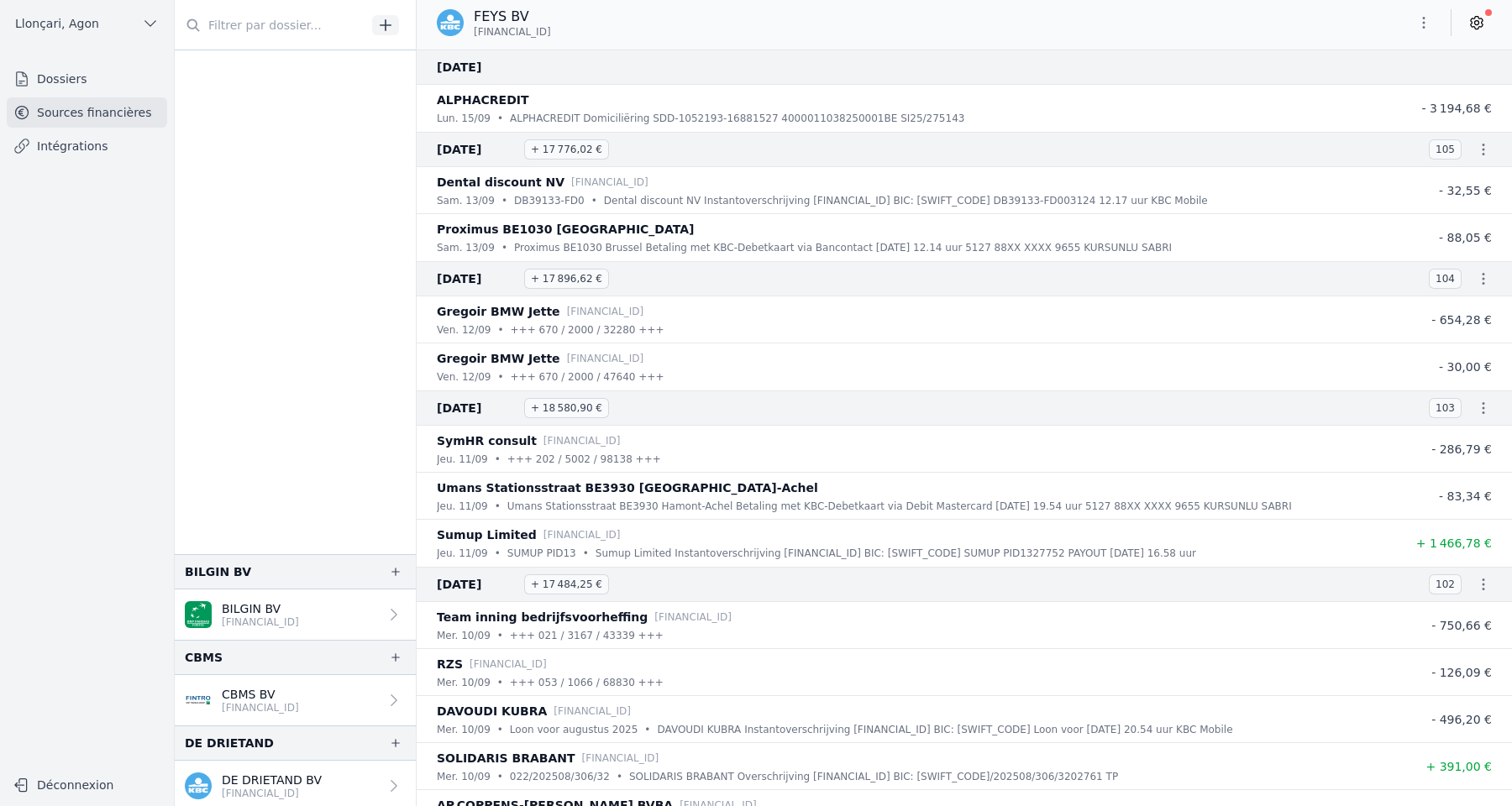
scroll to position [641, 0]
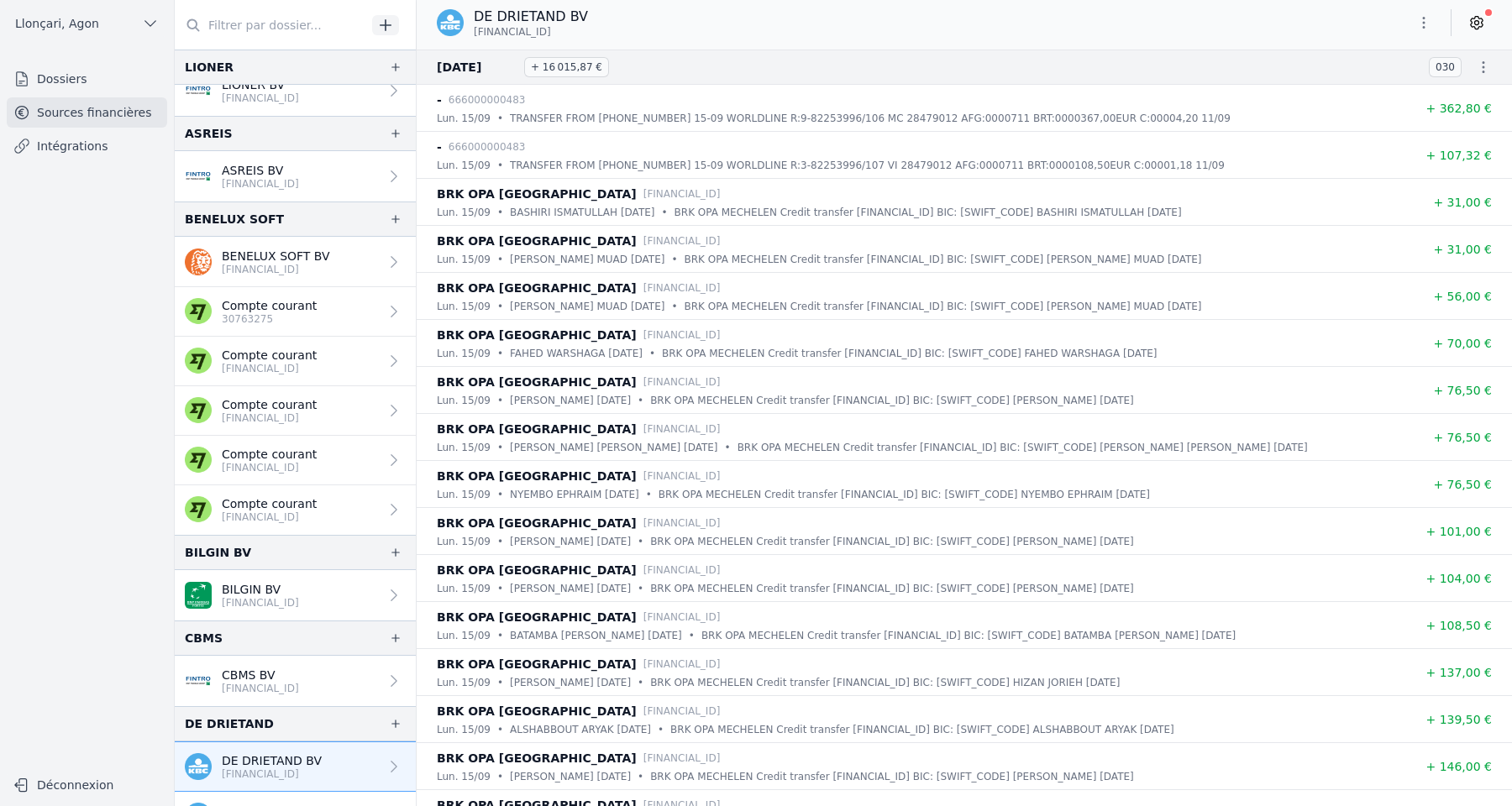
scroll to position [19, 0]
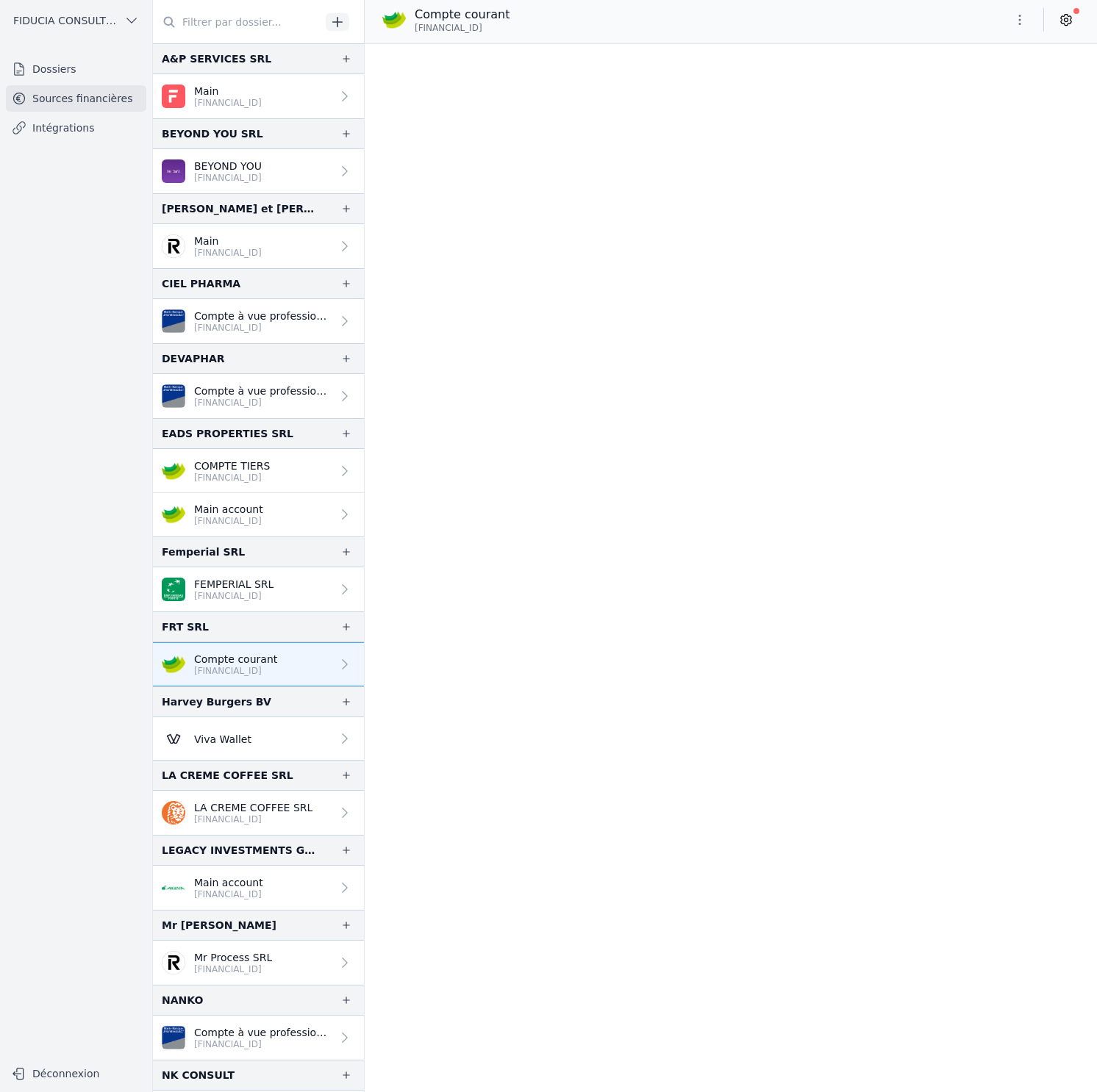
scroll to position [80652, 0]
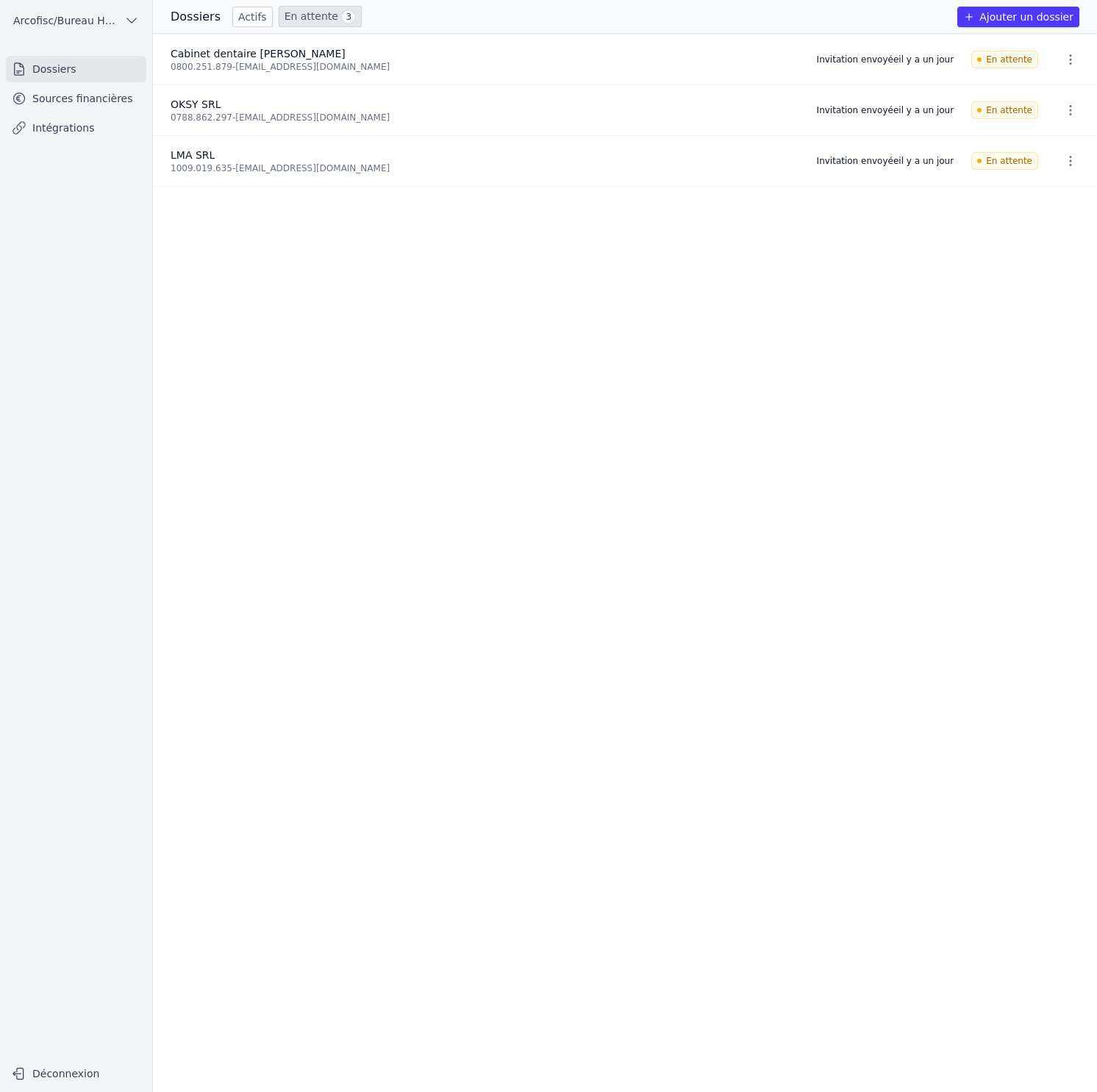
click at [74, 67] on link "Dossiers" at bounding box center [75, 69] width 140 height 26
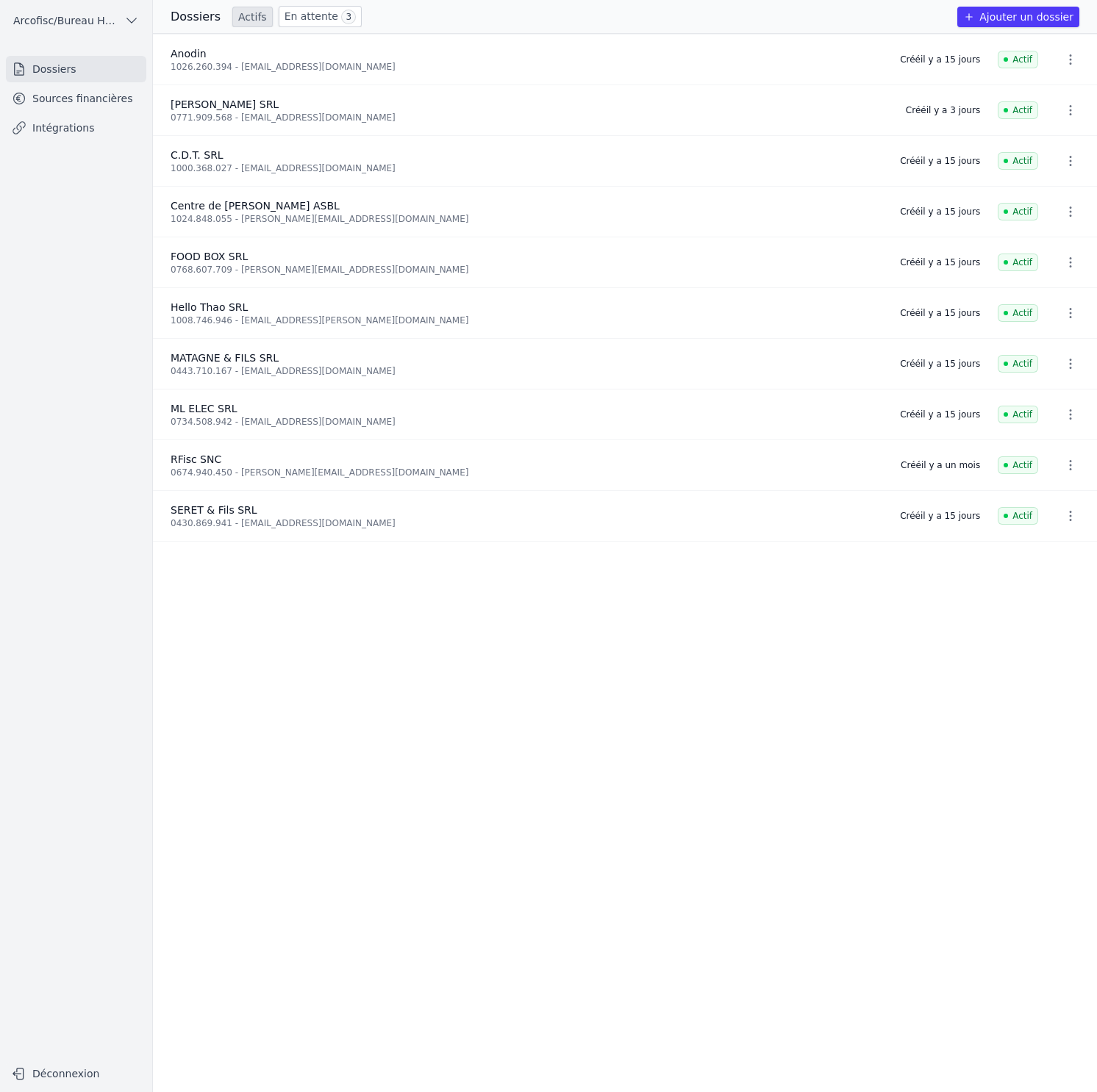
click at [67, 100] on link "Sources financières" at bounding box center [75, 98] width 140 height 26
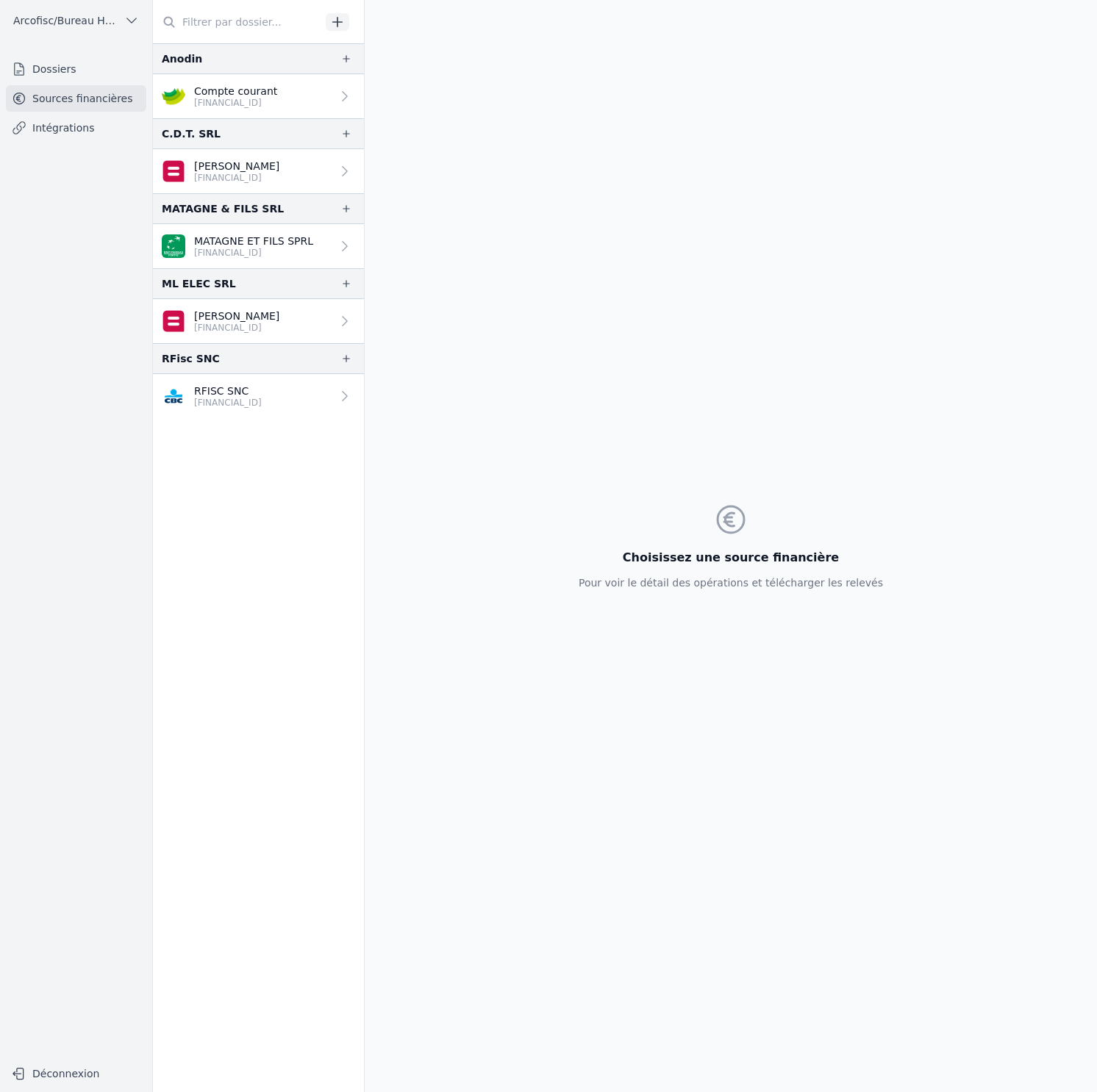
click at [66, 66] on link "Dossiers" at bounding box center [75, 69] width 140 height 26
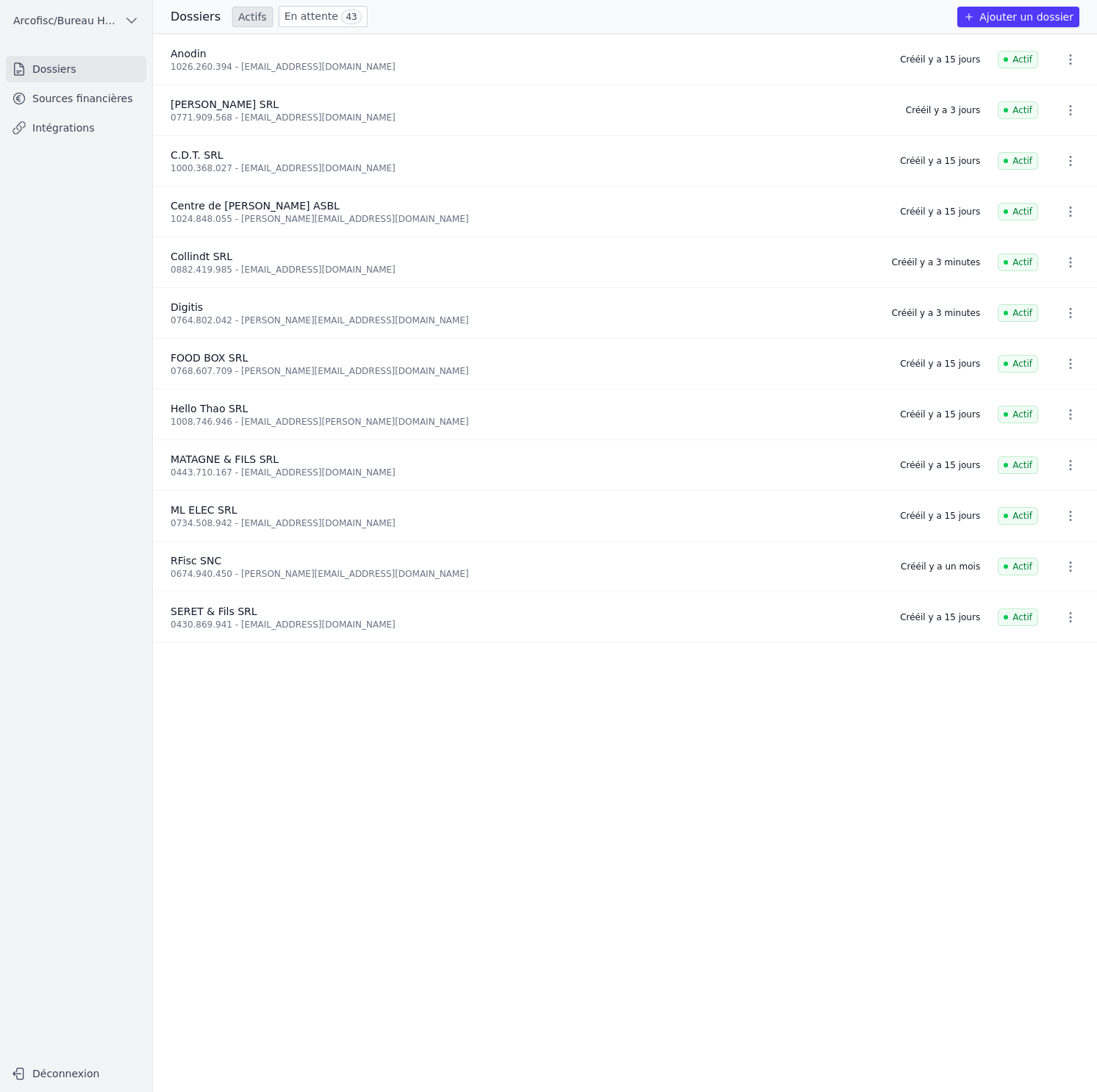
click at [329, 17] on link "En attente 43" at bounding box center [323, 16] width 89 height 21
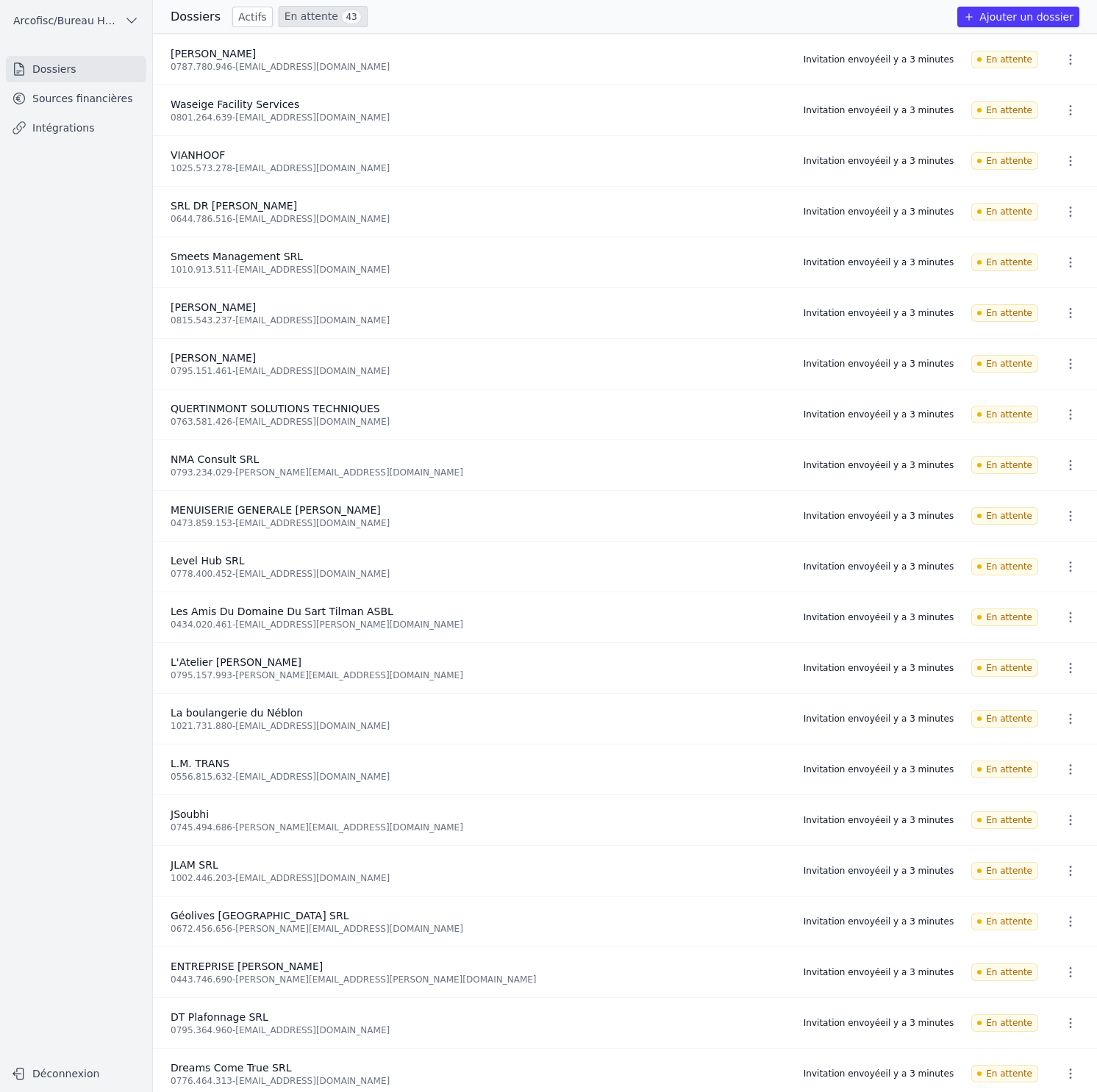
click at [252, 20] on link "Actifs" at bounding box center [252, 16] width 40 height 20
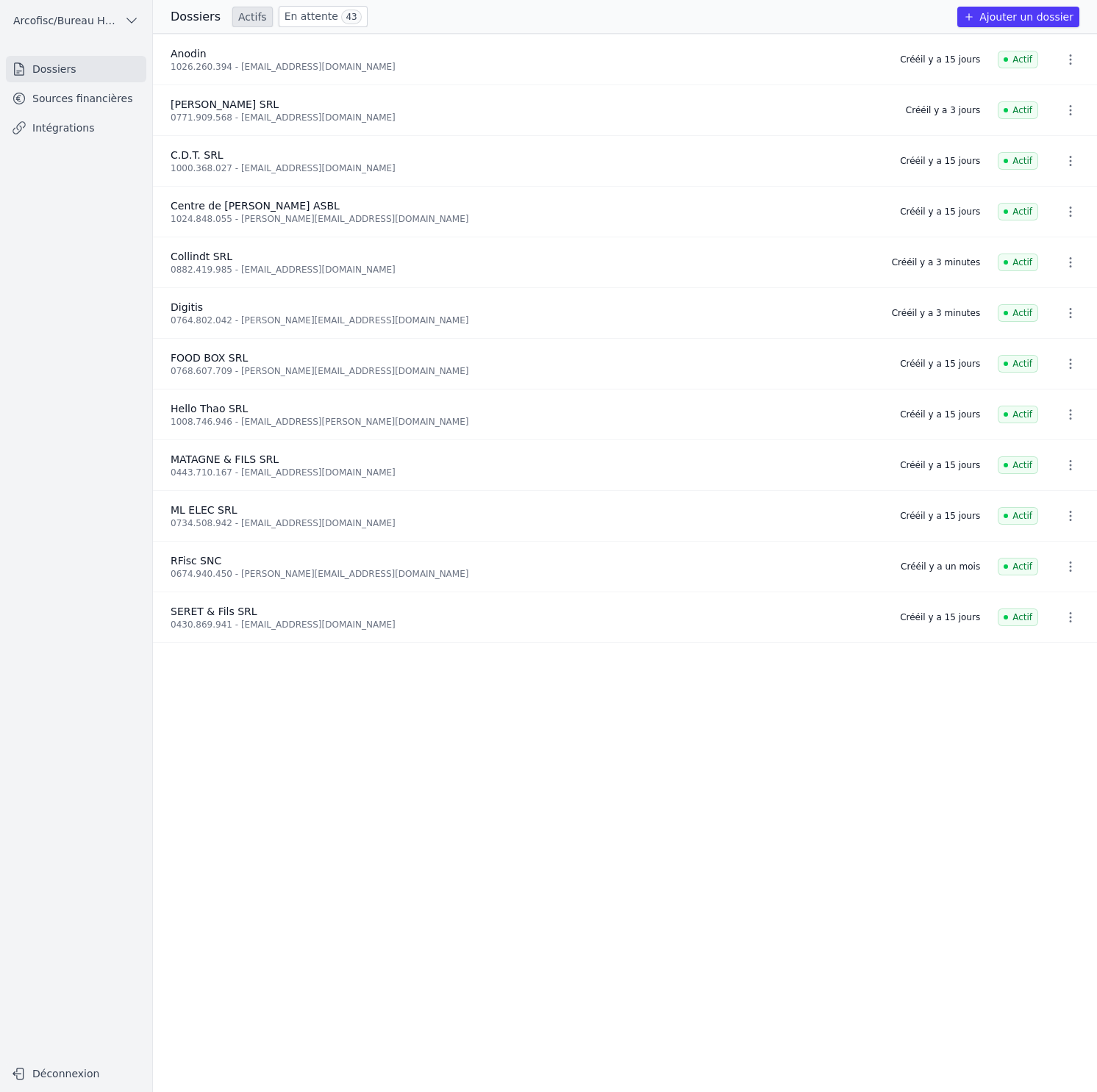
click at [283, 18] on link "En attente 43" at bounding box center [323, 16] width 89 height 21
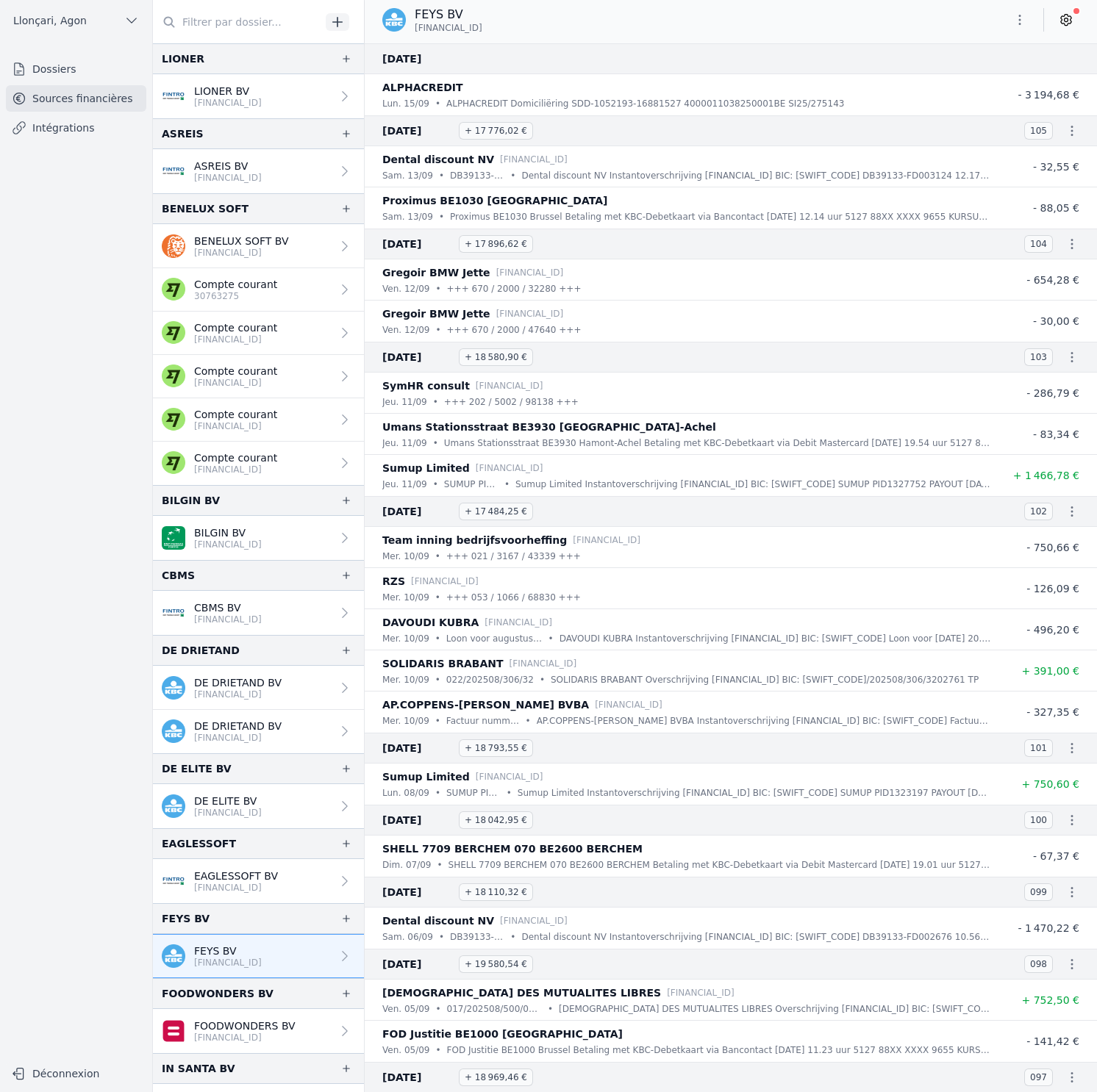
click at [187, 59] on div "LIONER" at bounding box center [183, 59] width 43 height 18
copy div "LIONER"
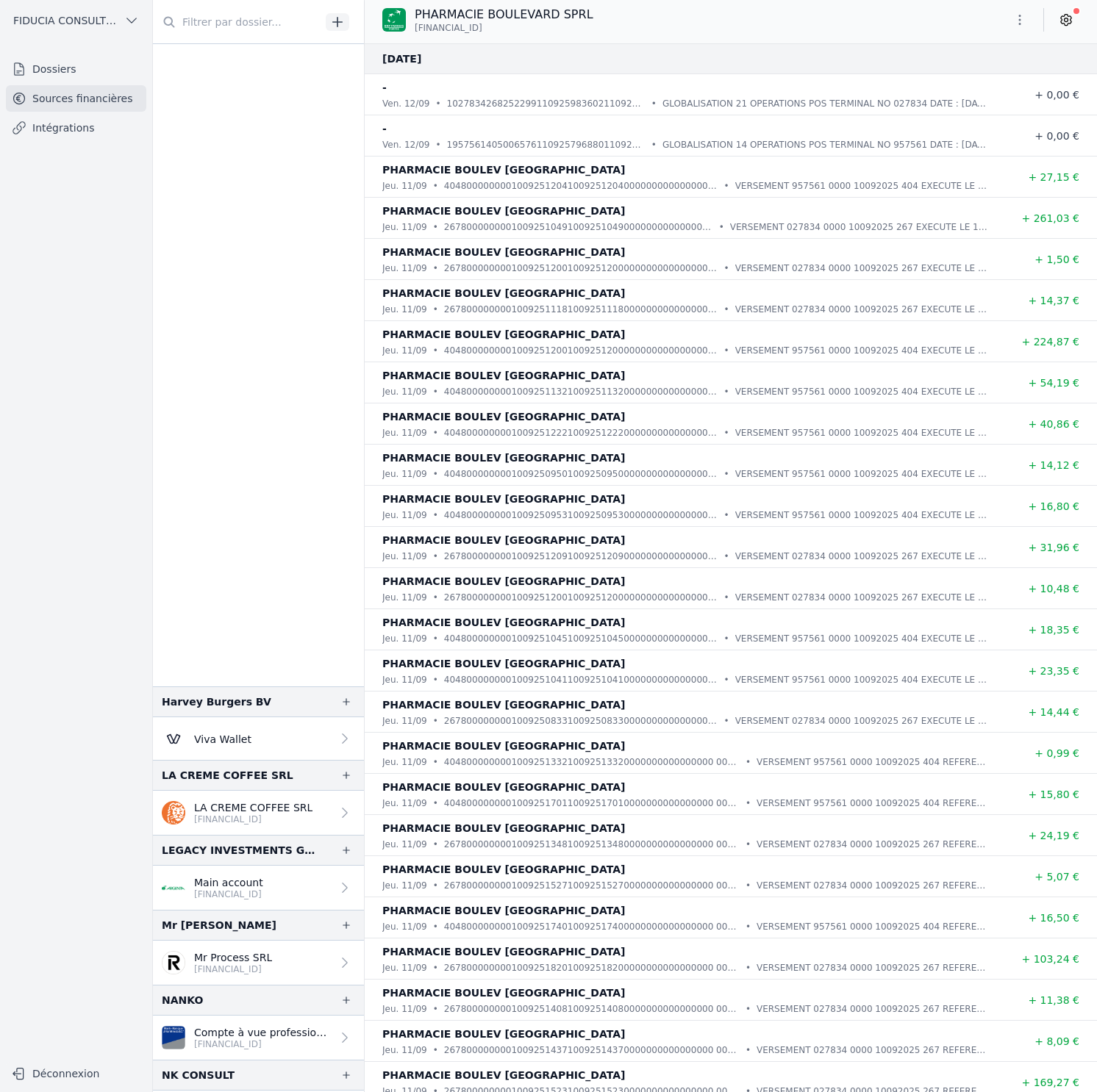
scroll to position [7670, 0]
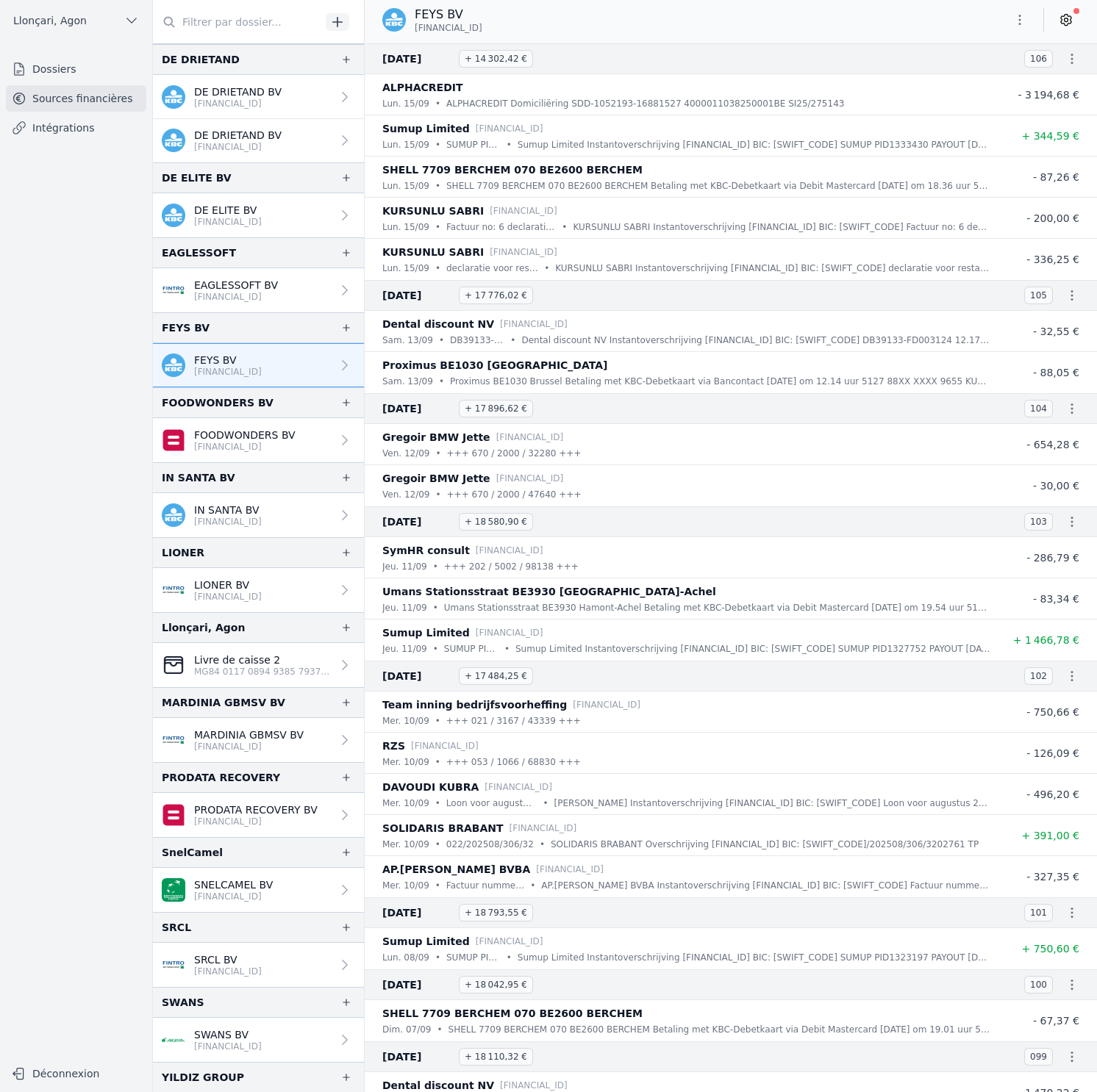
scroll to position [332, 0]
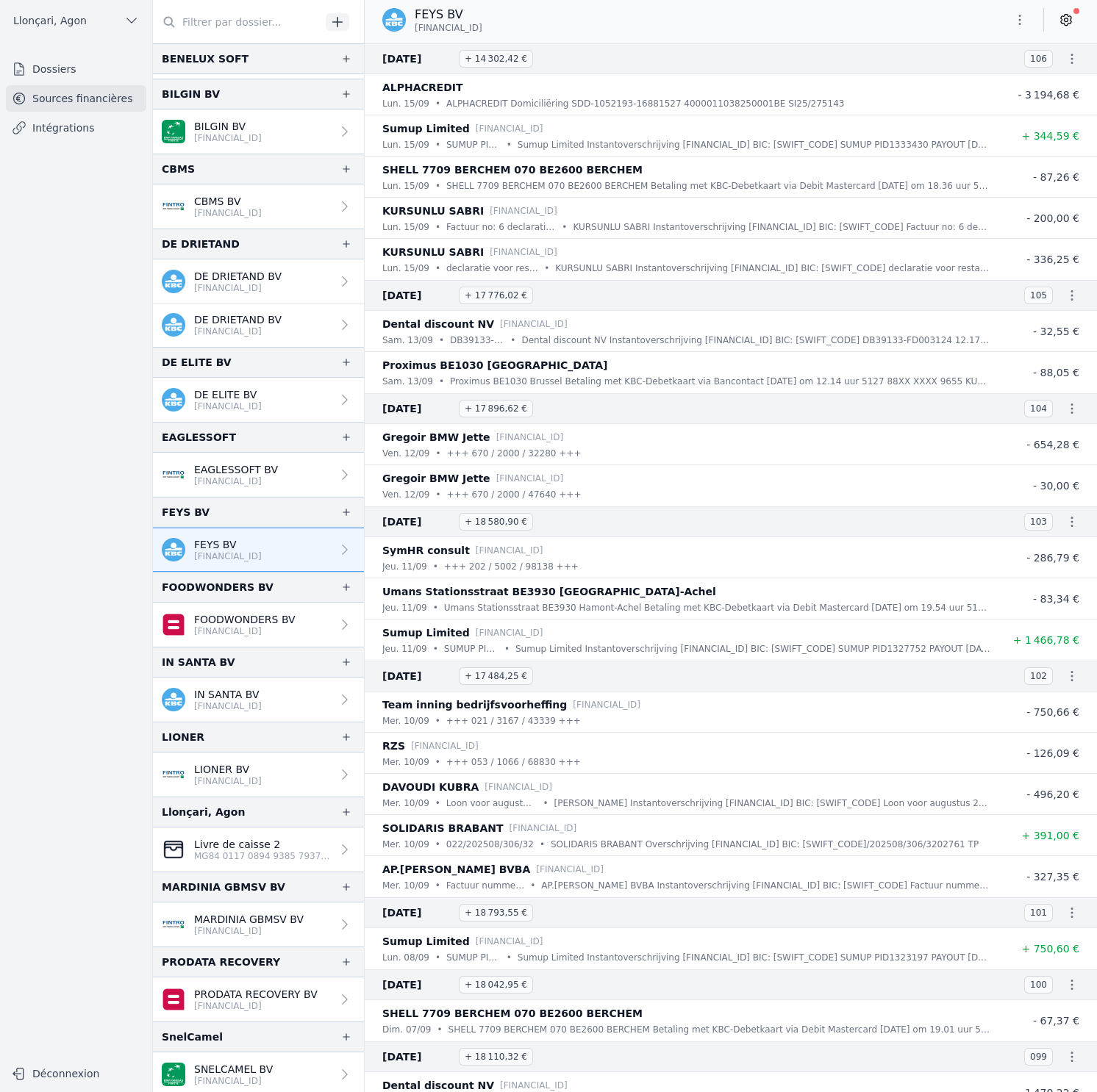
click at [249, 275] on p "DE DRIETAND BV" at bounding box center [238, 276] width 88 height 15
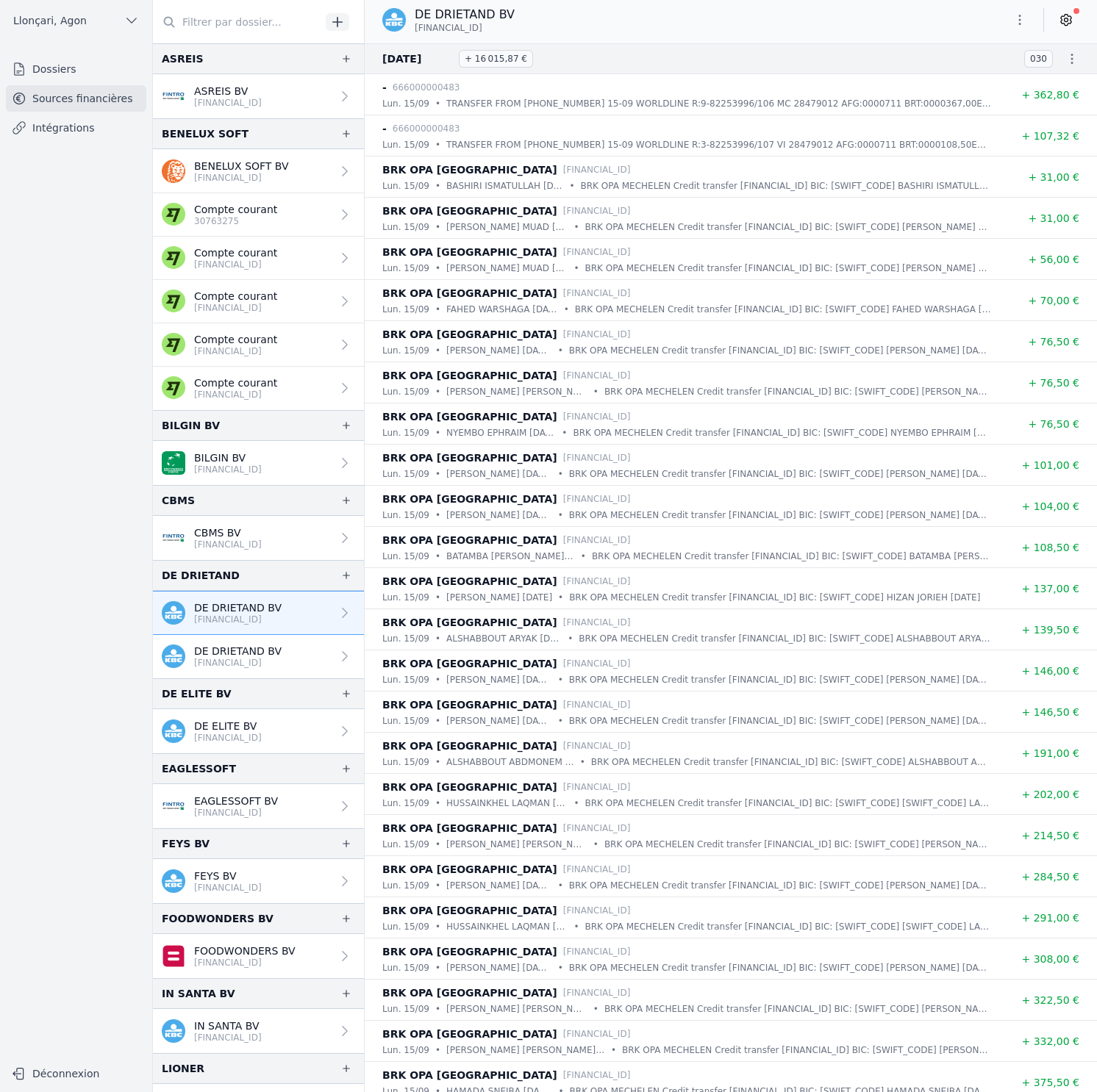
click at [240, 654] on p "DE DRIETAND BV" at bounding box center [238, 651] width 88 height 15
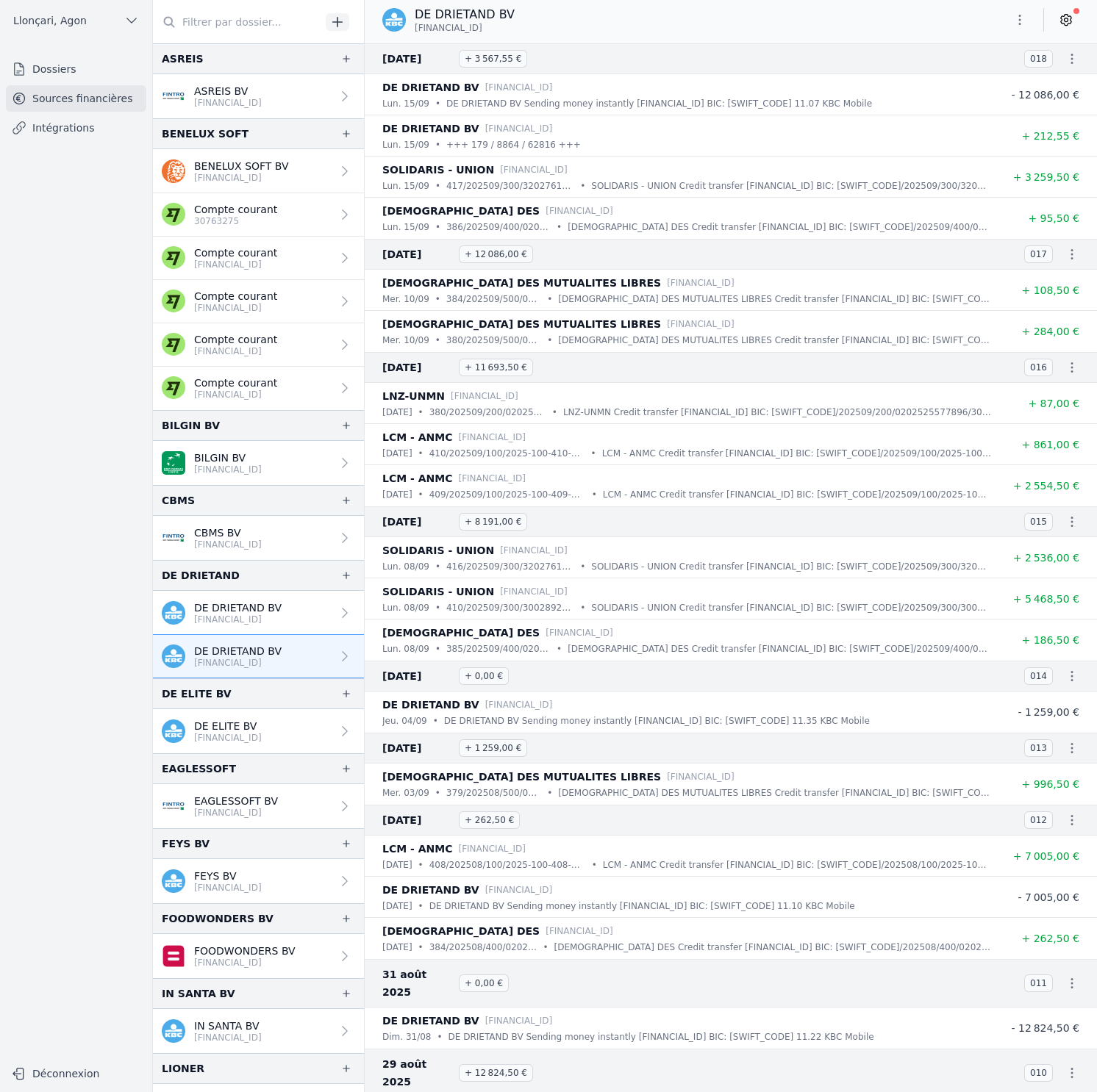
click at [243, 628] on link "DE DRIETAND BV [FINANCIAL_ID]" at bounding box center [258, 613] width 211 height 44
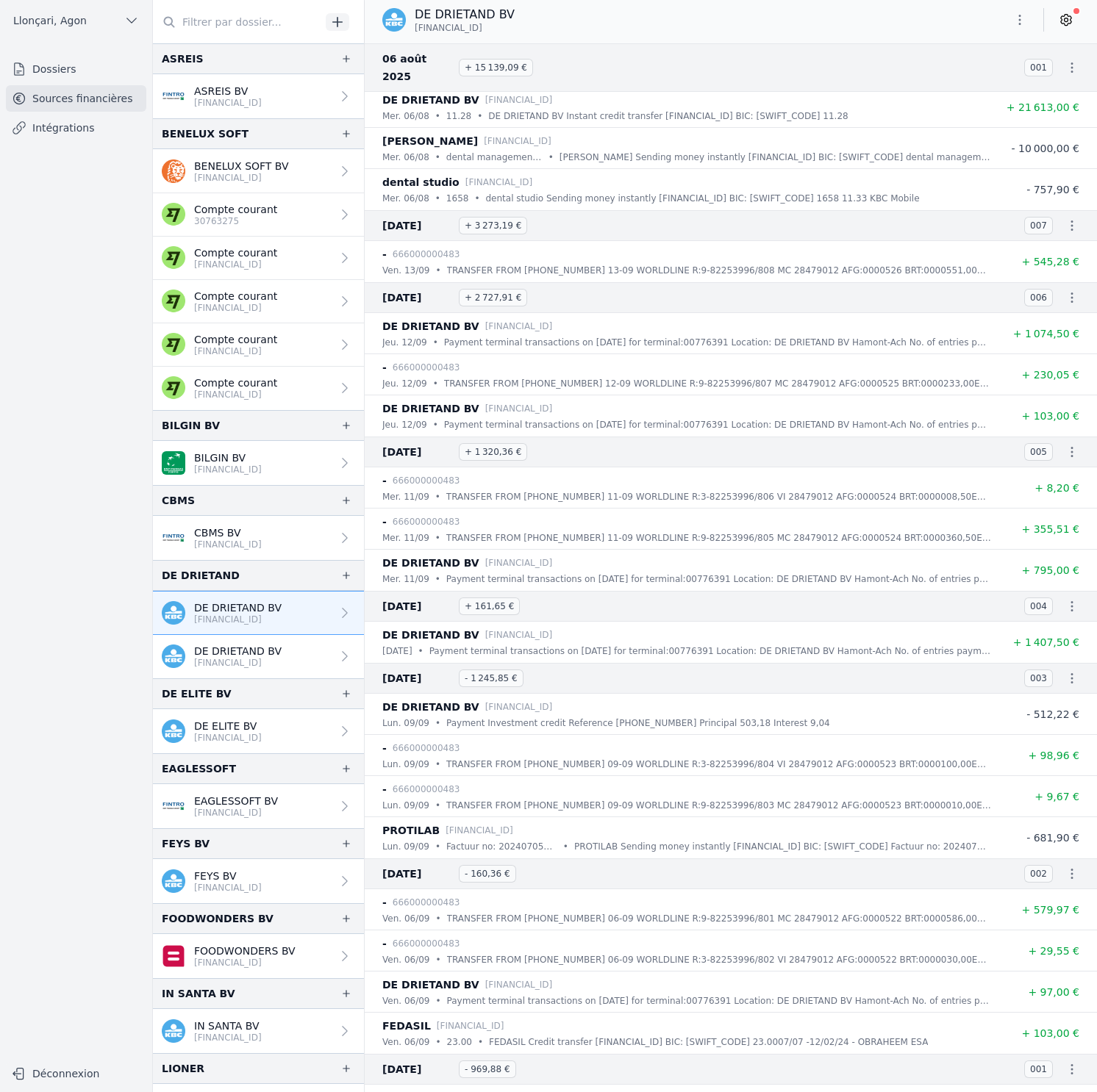
scroll to position [7338, 0]
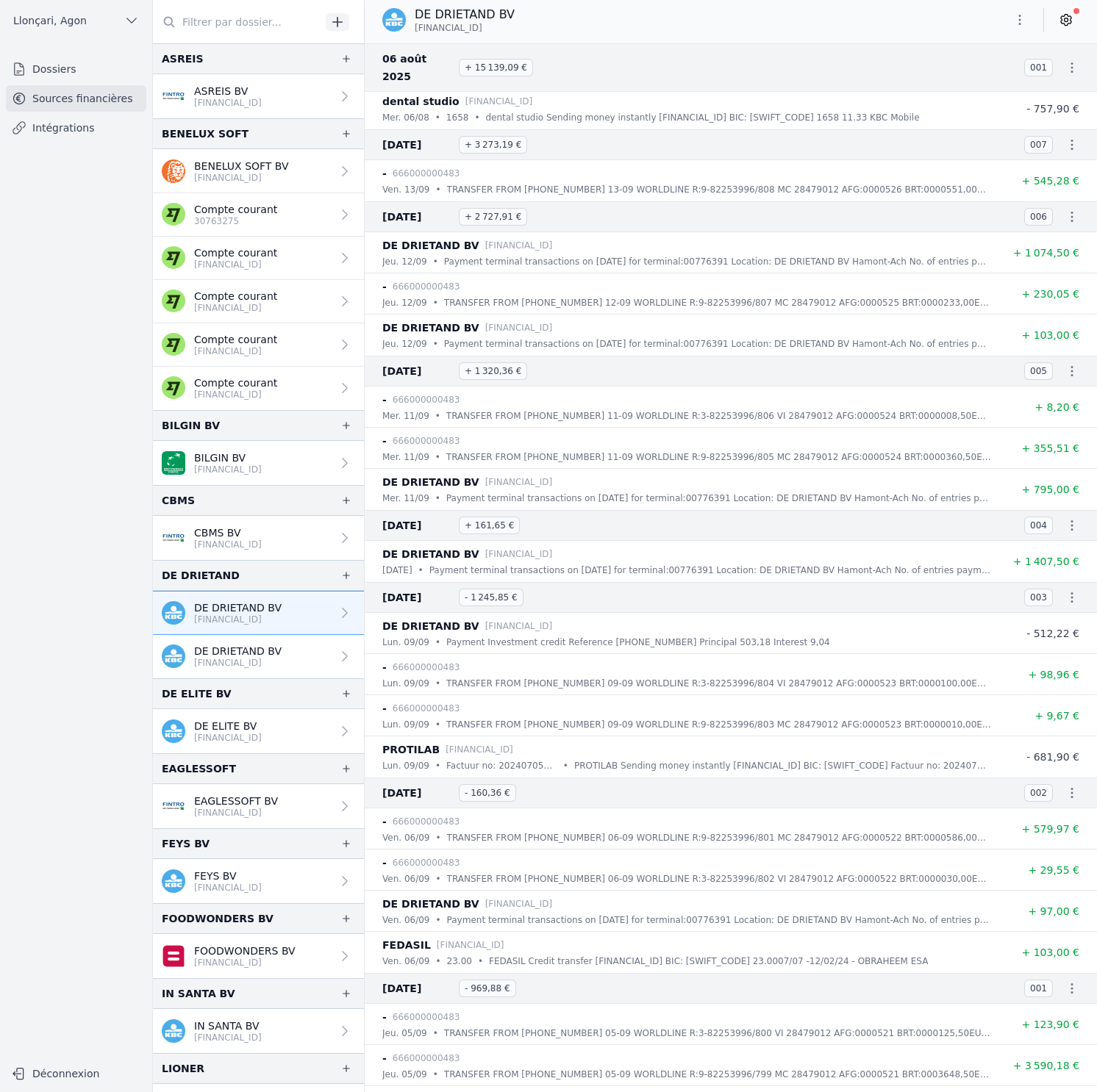
click at [250, 655] on p "DE DRIETAND BV" at bounding box center [238, 651] width 88 height 15
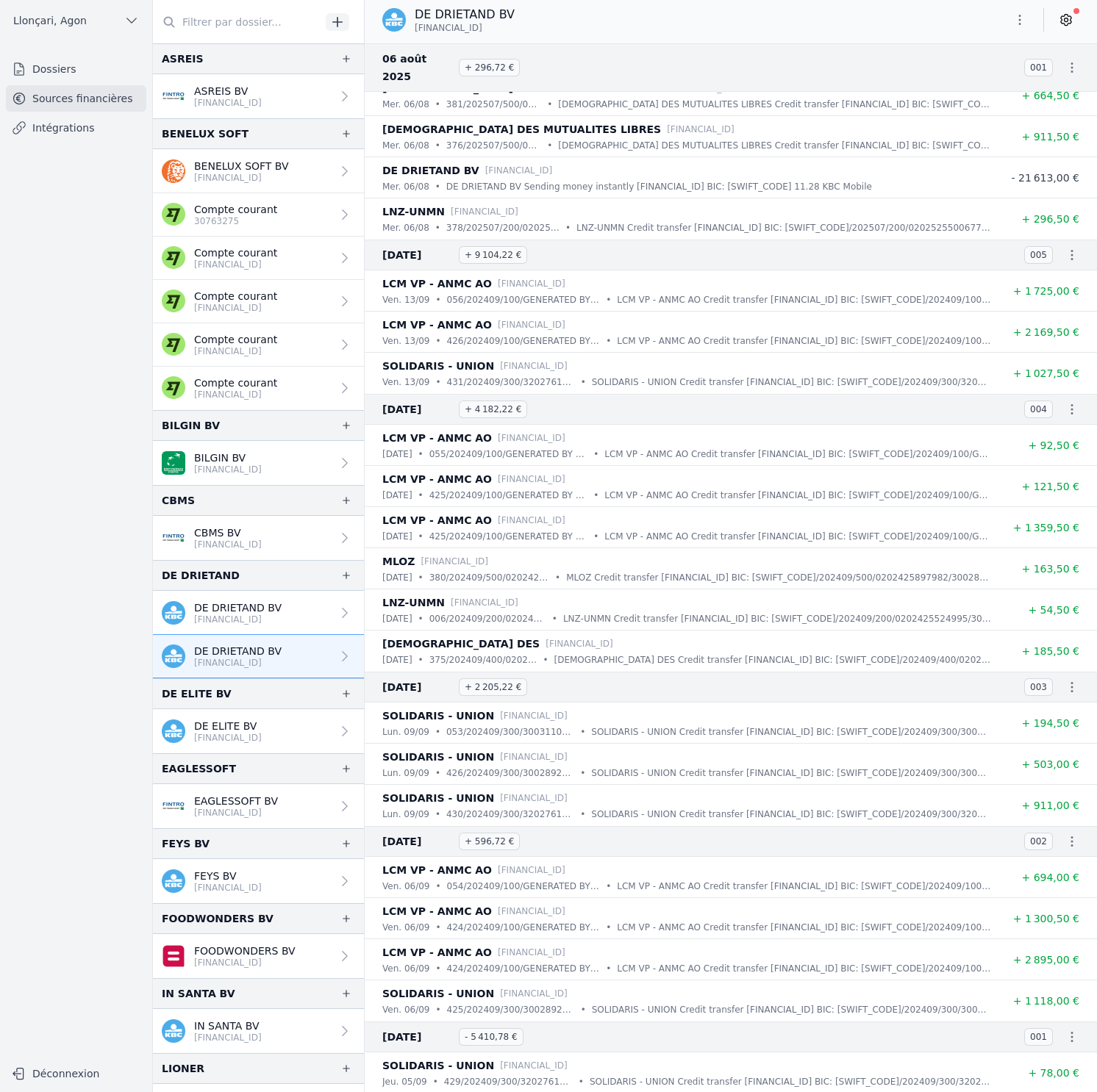
scroll to position [2377, 0]
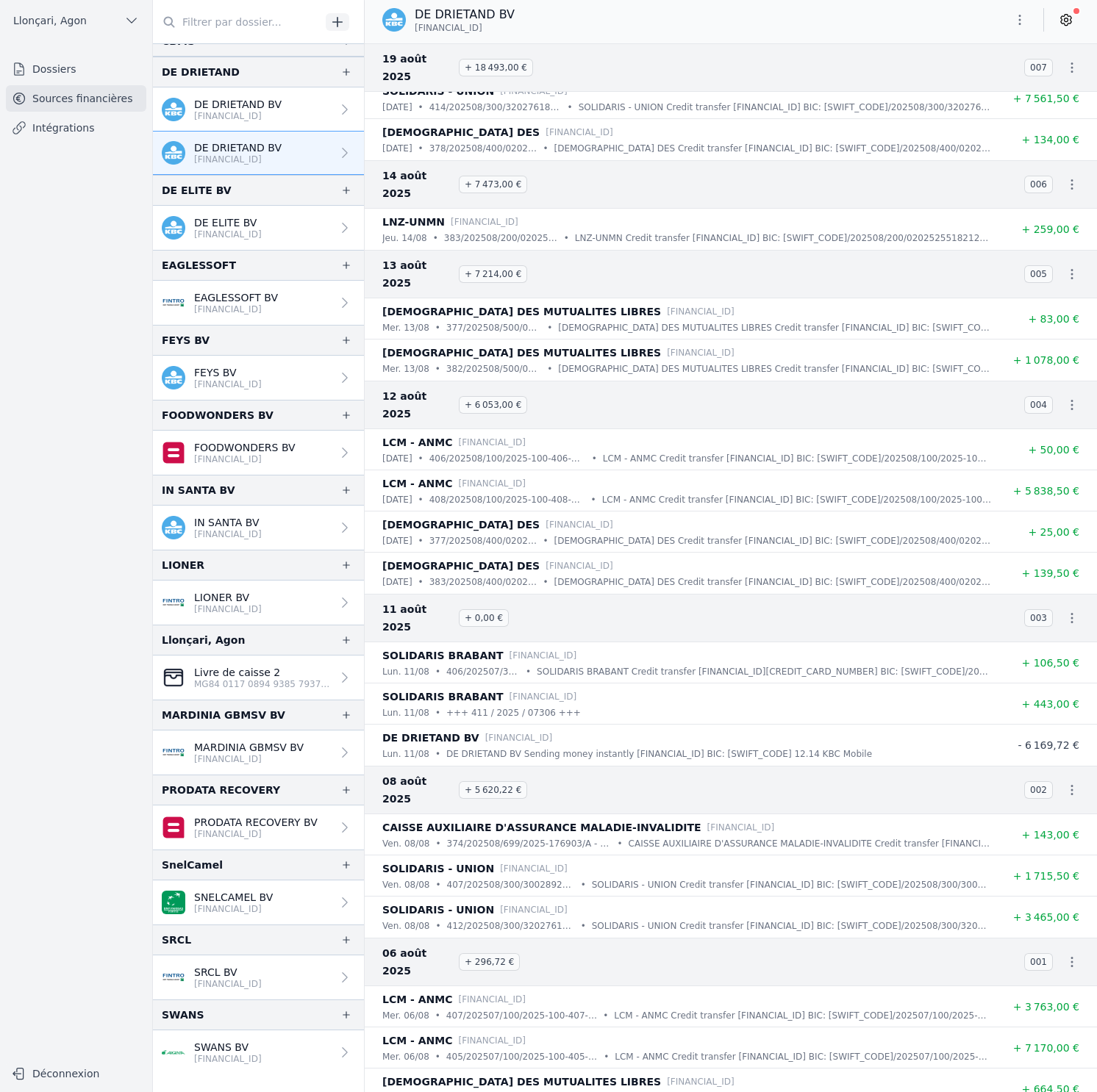
scroll to position [561, 0]
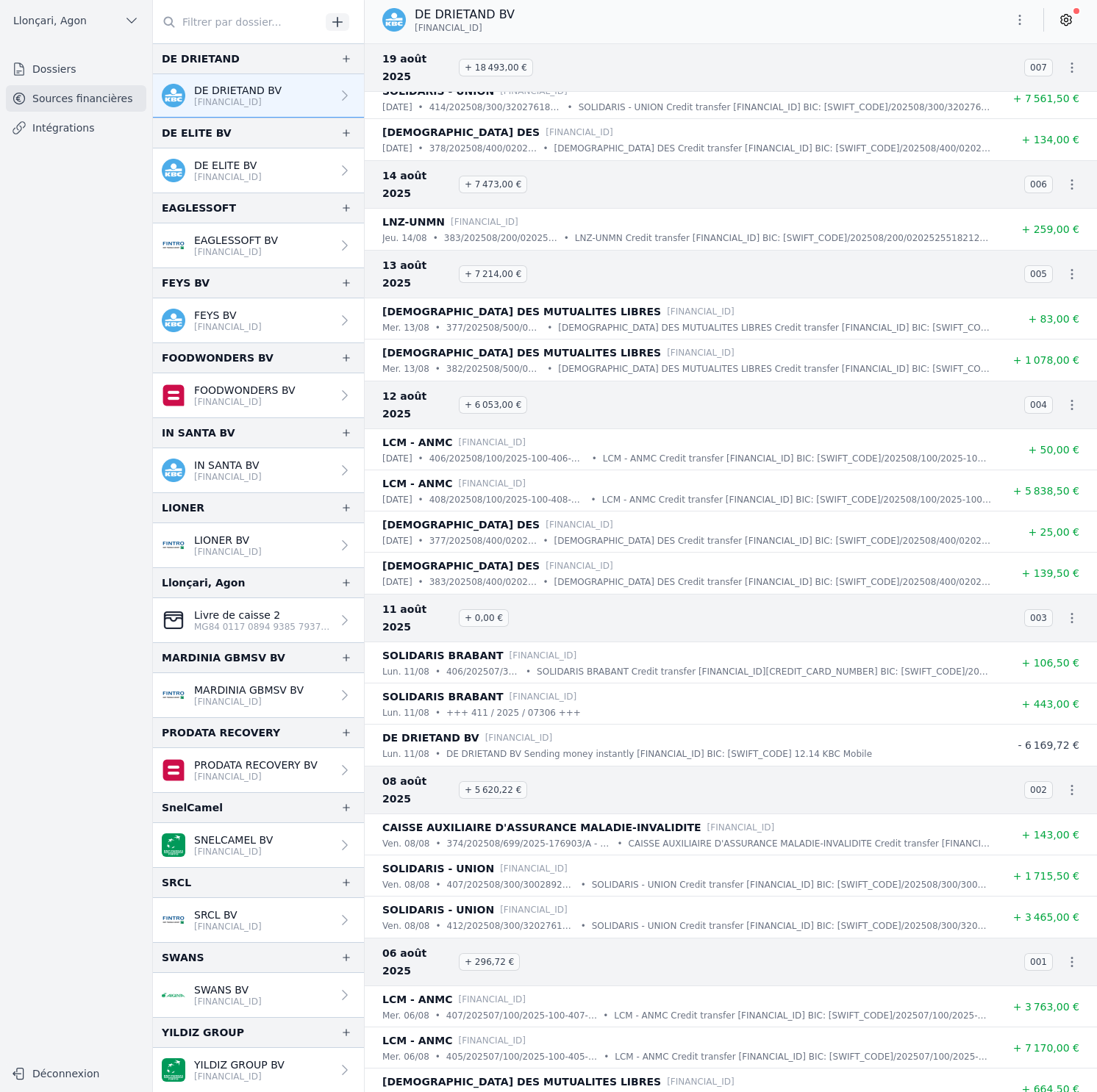
click at [282, 1062] on p "YILDIZ GROUP BV" at bounding box center [239, 1065] width 90 height 15
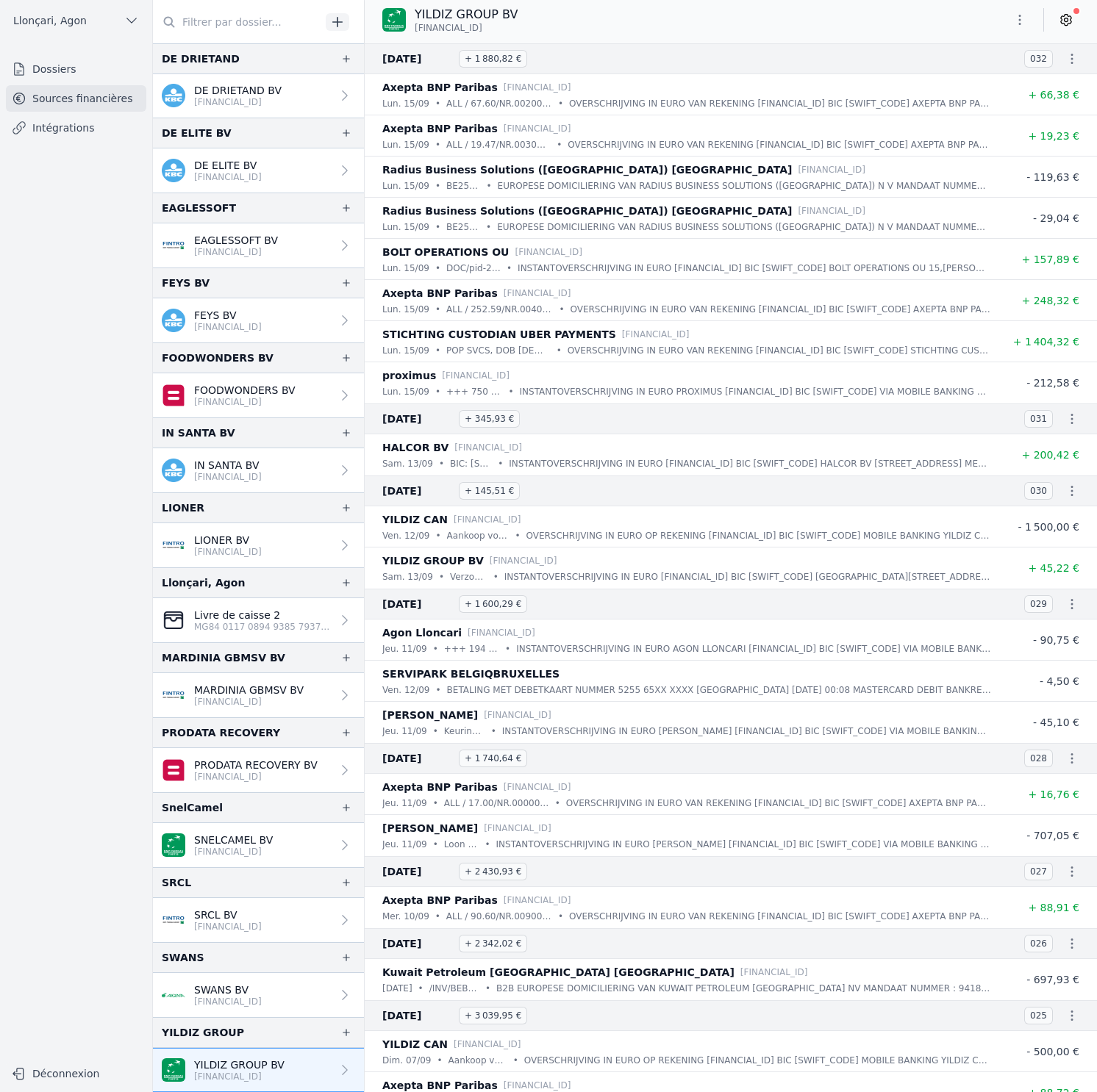
drag, startPoint x: 505, startPoint y: 25, endPoint x: 413, endPoint y: 25, distance: 92.0
click at [413, 25] on div "YILDIZ GROUP BV BE92 0019 9907 5323" at bounding box center [450, 20] width 135 height 28
copy span "BE92 0019 9907 5323"
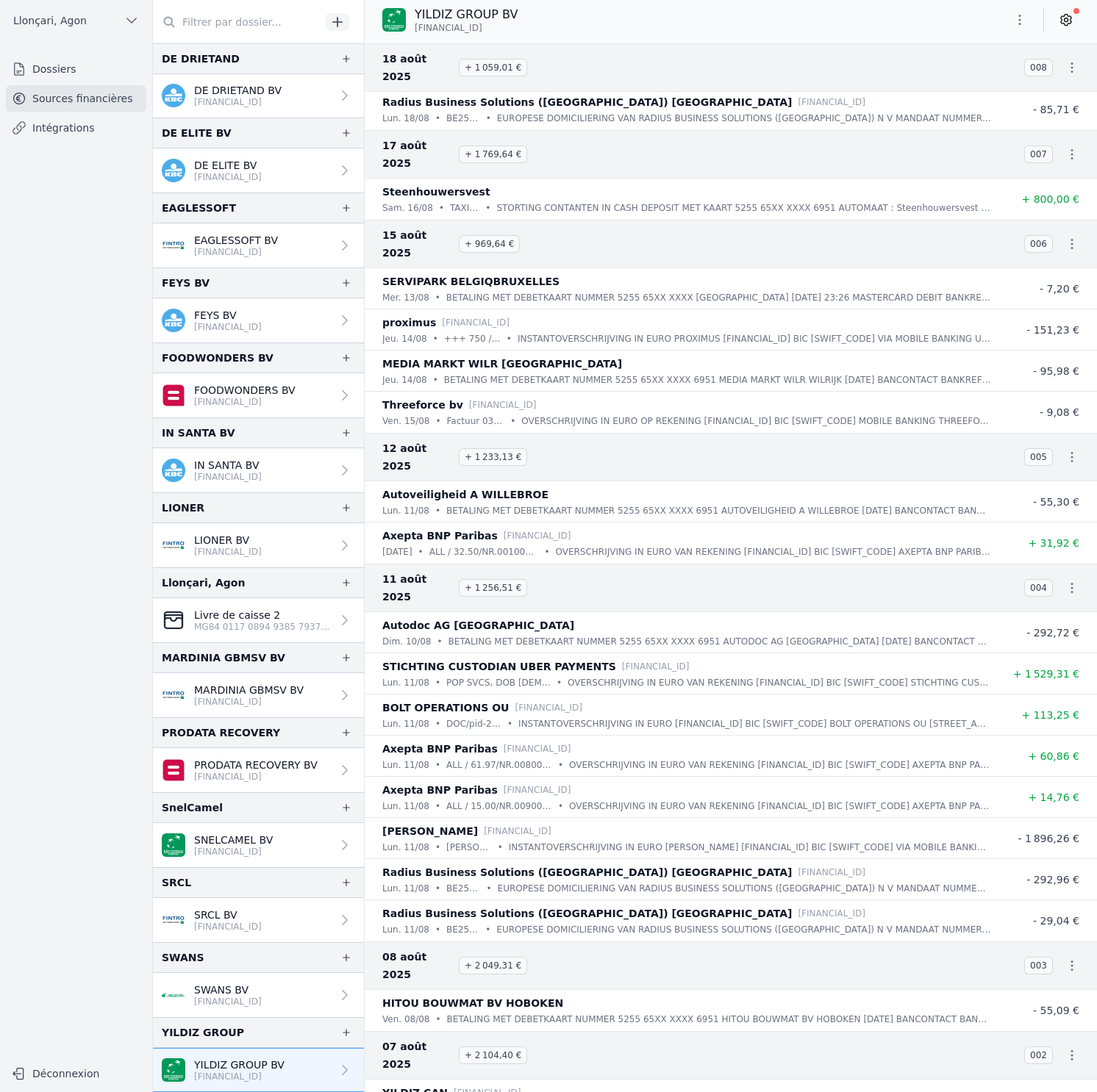
scroll to position [4137, 0]
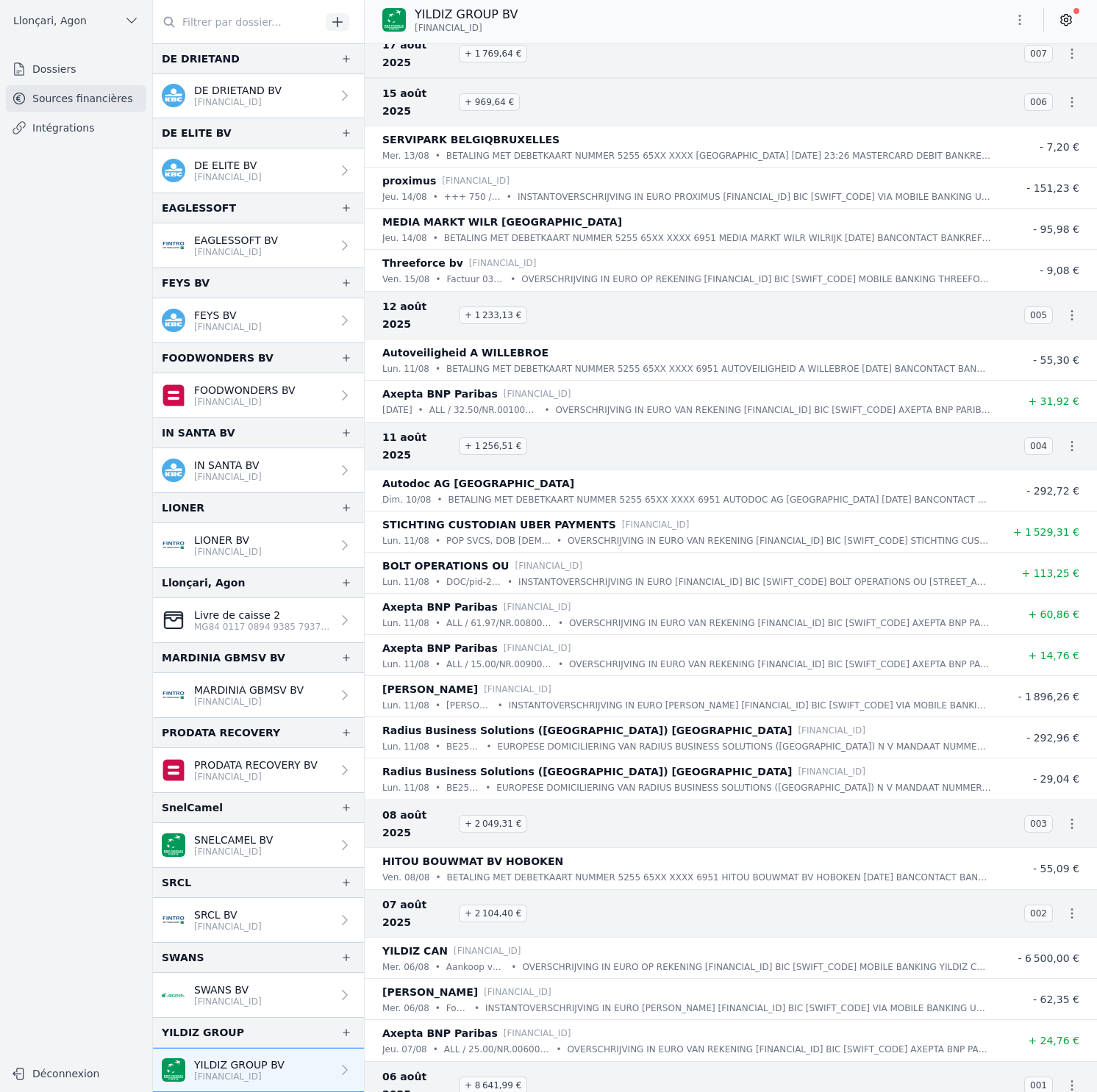
click at [275, 258] on link "EAGLESSOFT BV BE15 1431 3289 2630" at bounding box center [258, 246] width 211 height 44
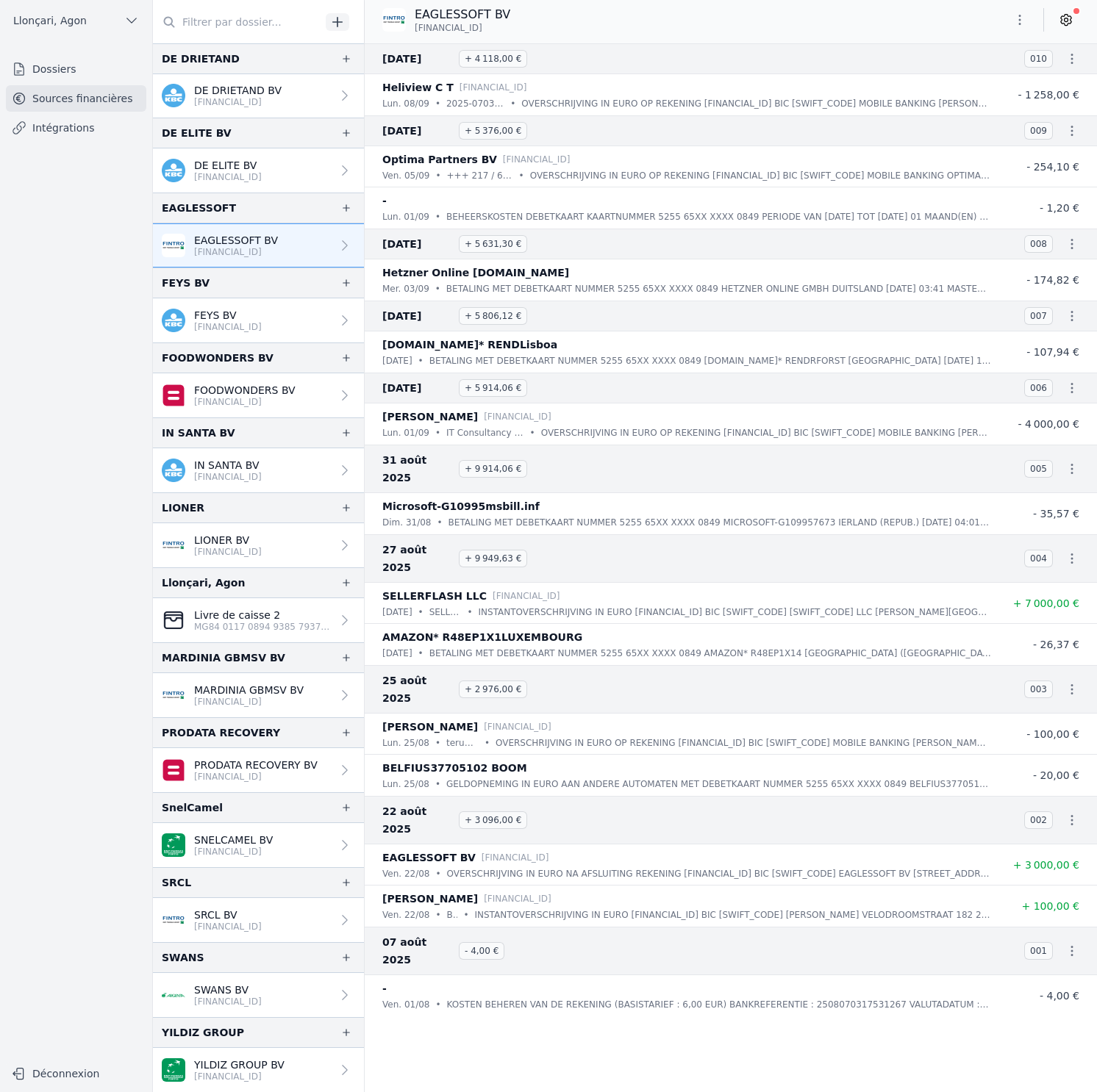
click at [82, 15] on span "Llonçari, Agon" at bounding box center [50, 20] width 74 height 15
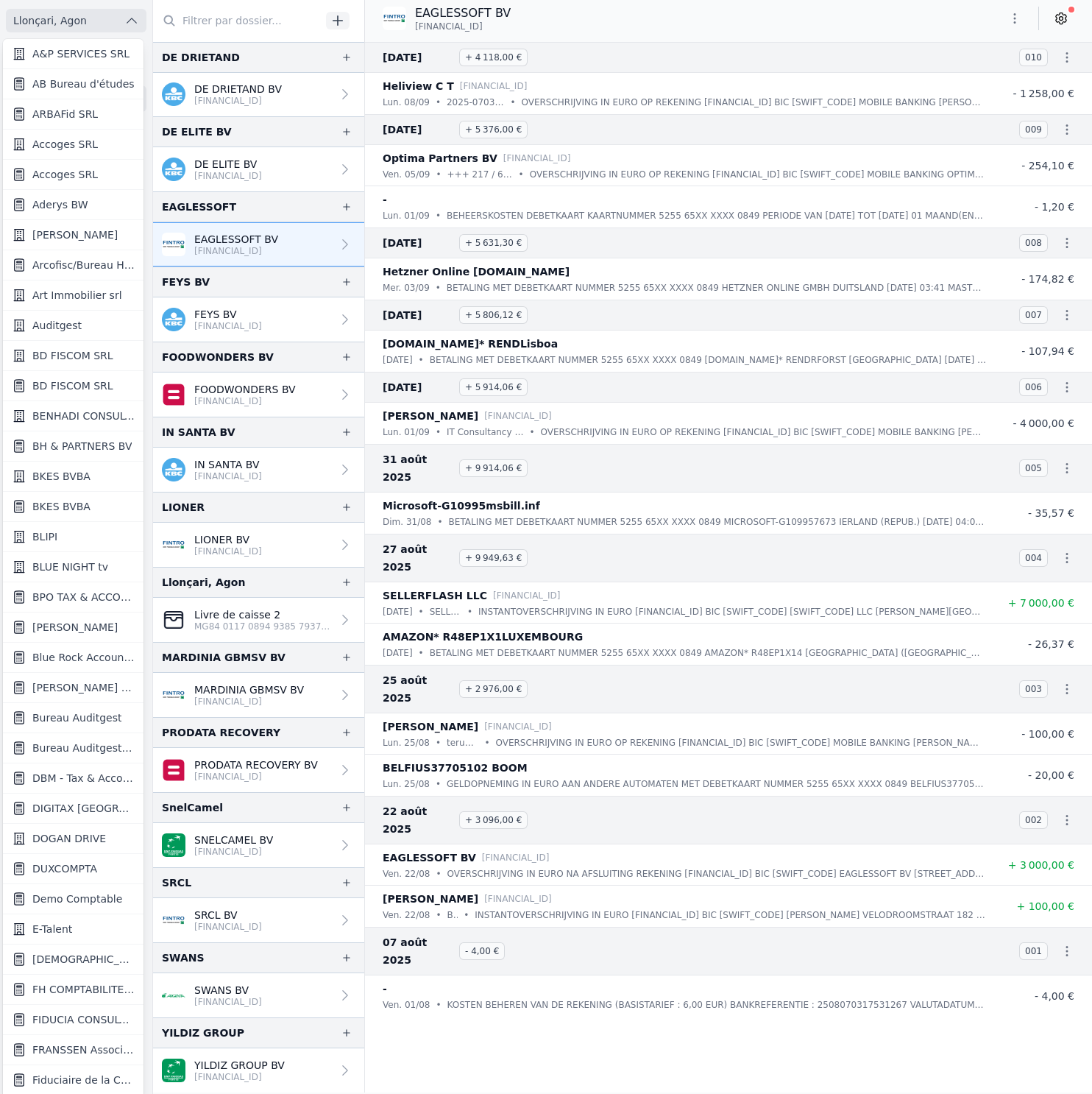
scroll to position [870, 0]
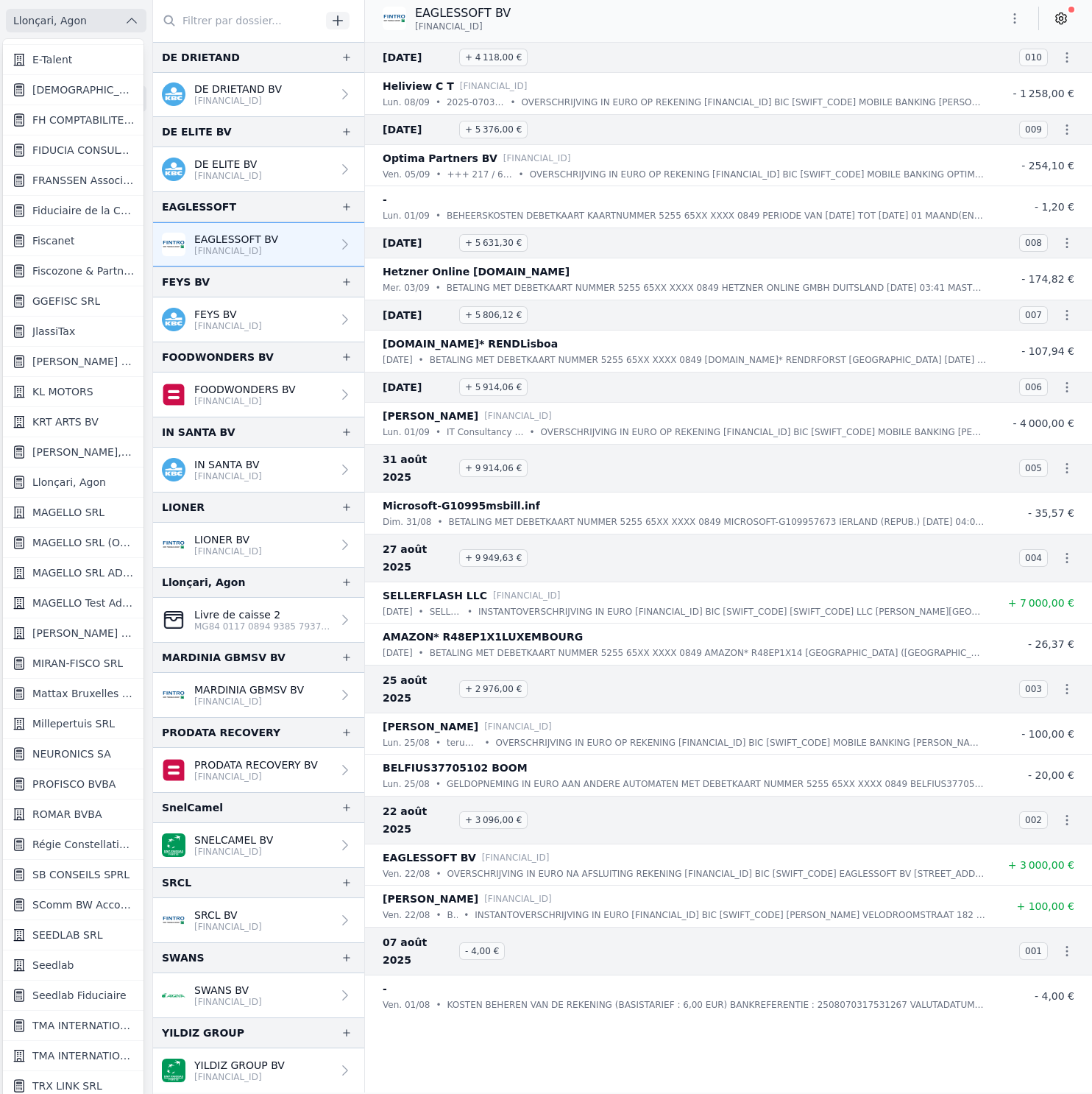
click at [101, 212] on span "Fiduciaire de la Cense & Associés" at bounding box center [83, 211] width 103 height 15
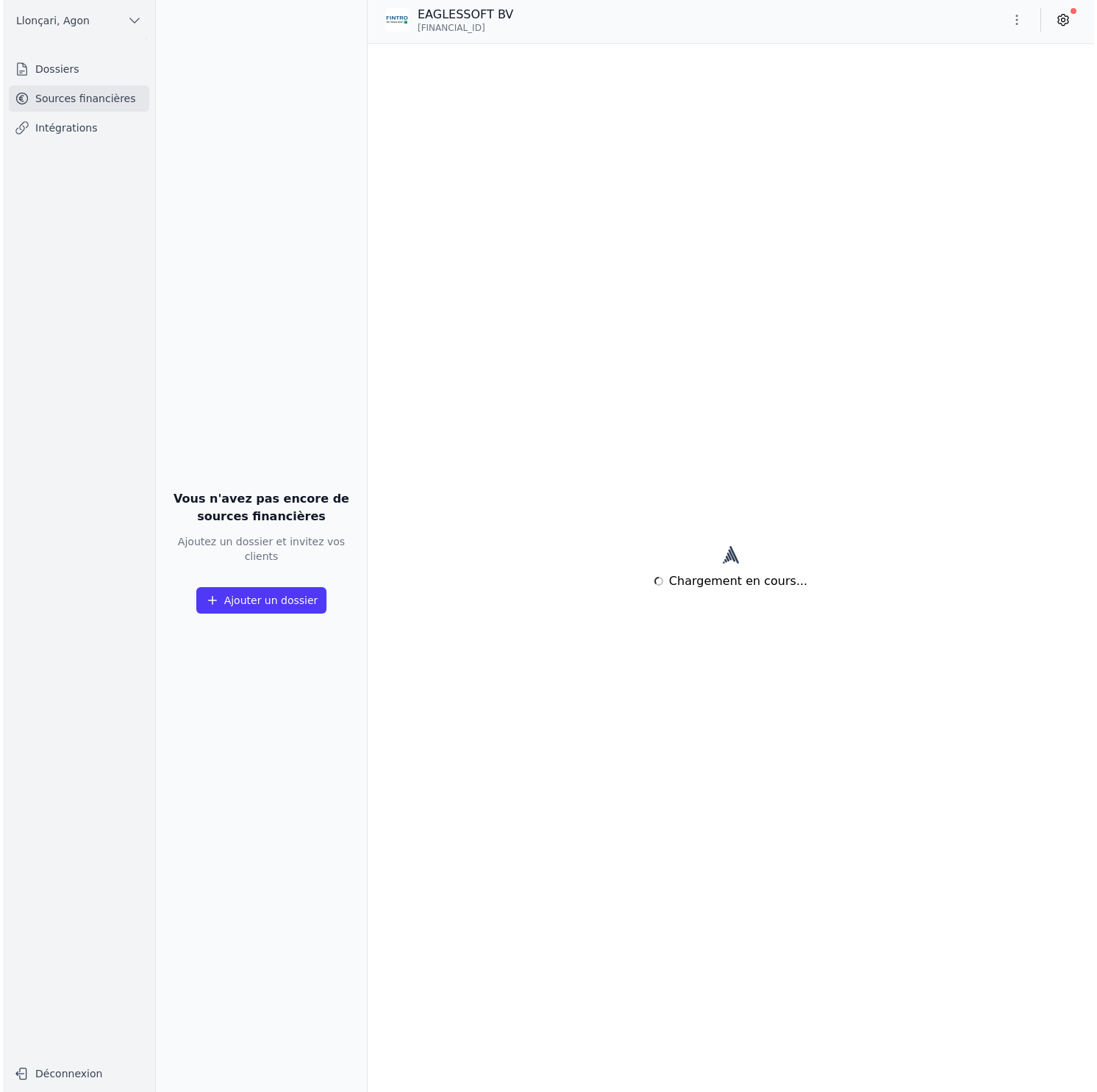
scroll to position [0, 0]
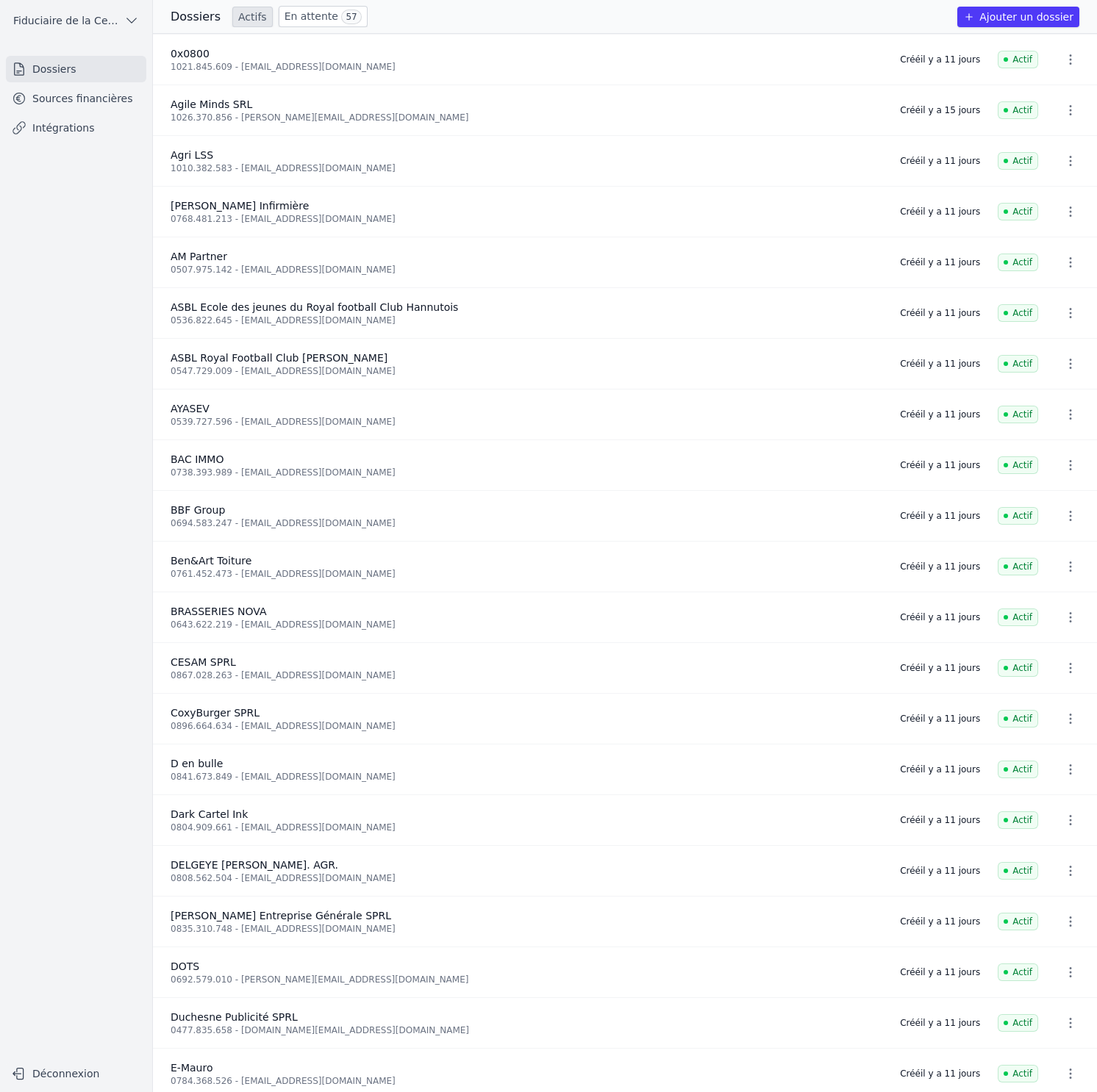
click at [109, 106] on link "Sources financières" at bounding box center [75, 98] width 140 height 26
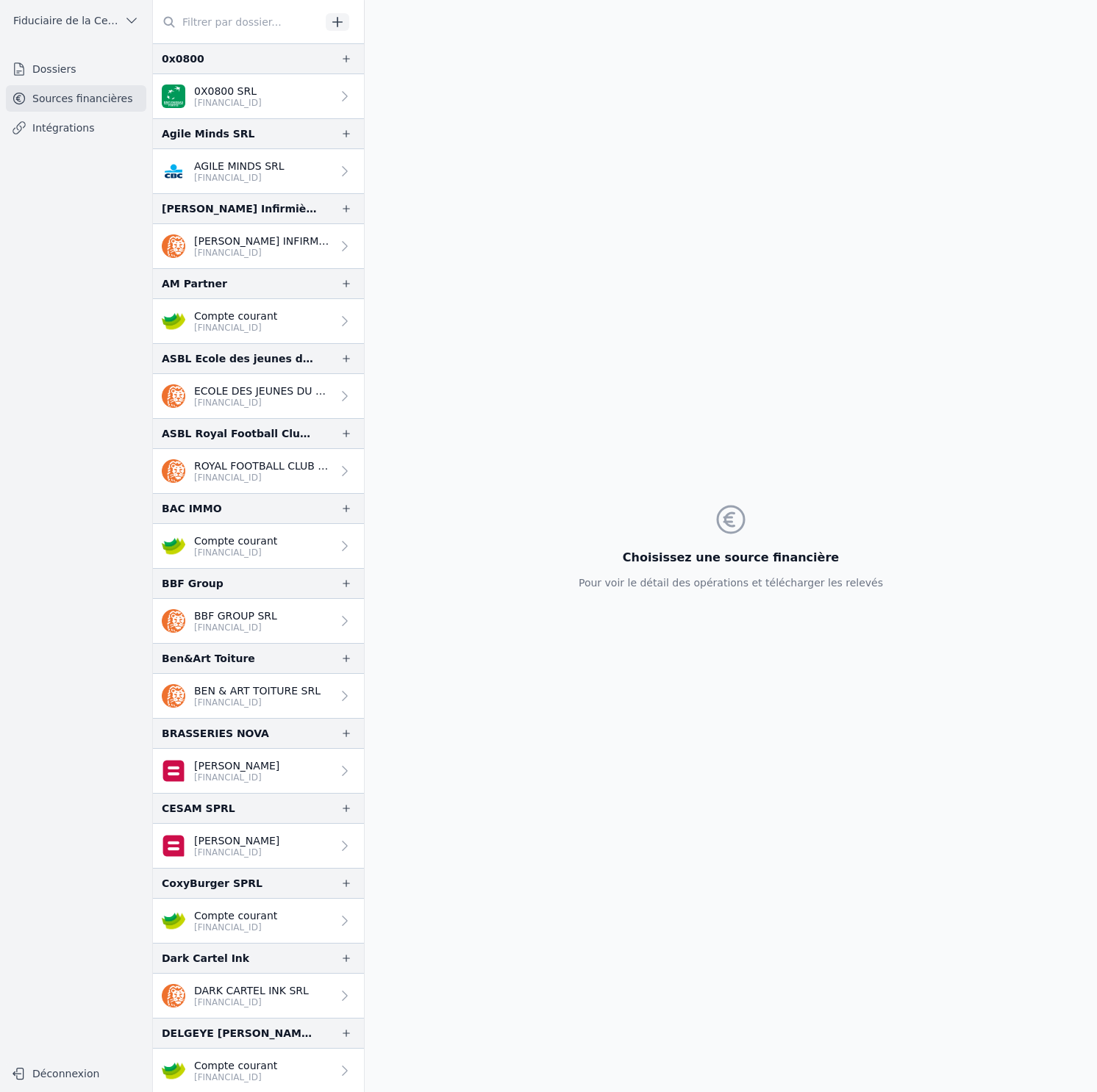
click at [272, 992] on p "DARK CARTEL INK SRL" at bounding box center [252, 990] width 115 height 15
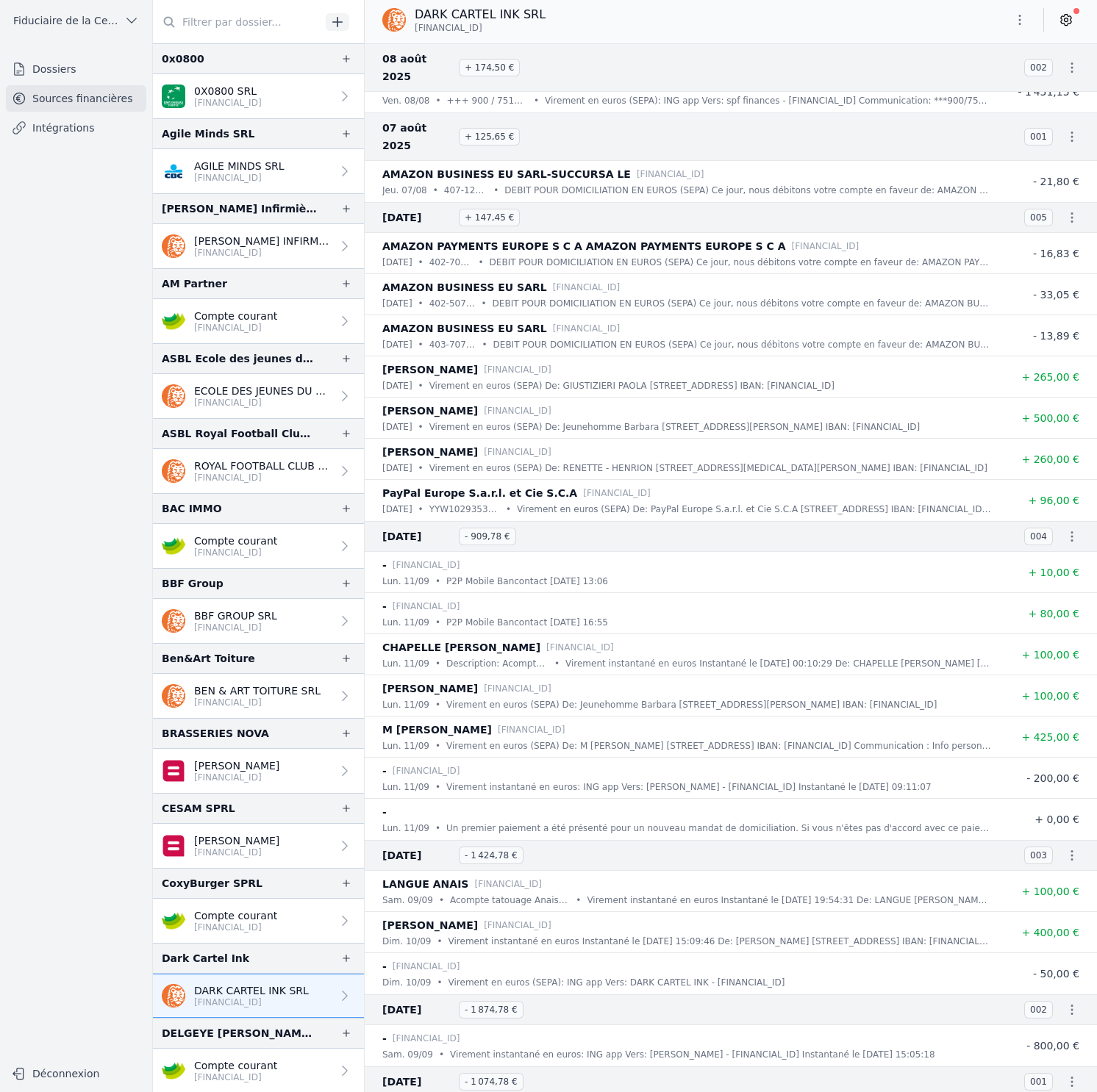
scroll to position [7914, 0]
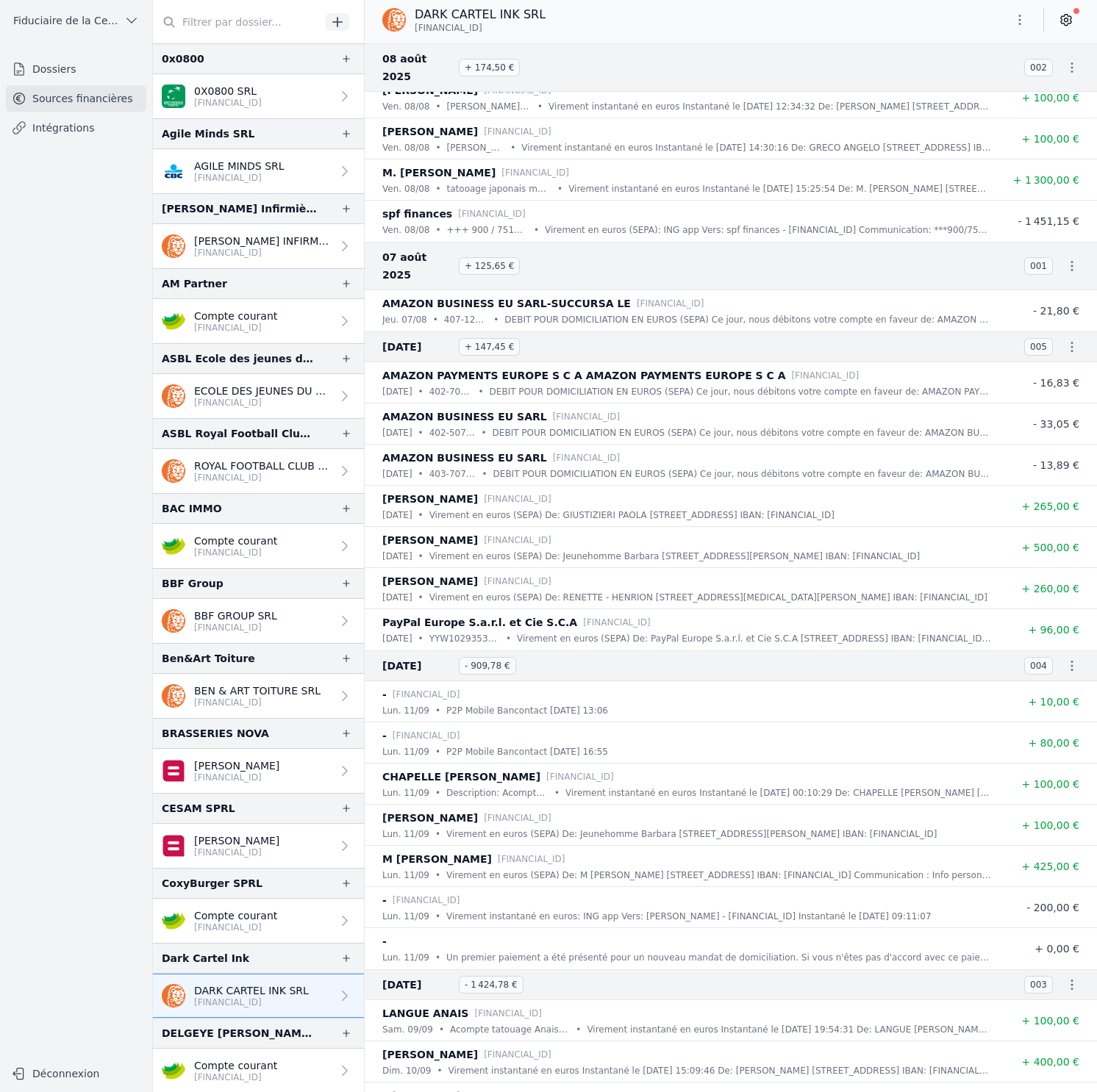
drag, startPoint x: 512, startPoint y: 28, endPoint x: 415, endPoint y: 25, distance: 97.0
click at [415, 25] on p "BE52 3632 3377 6609" at bounding box center [480, 28] width 131 height 11
copy span "BE52 3632 3377 6609"
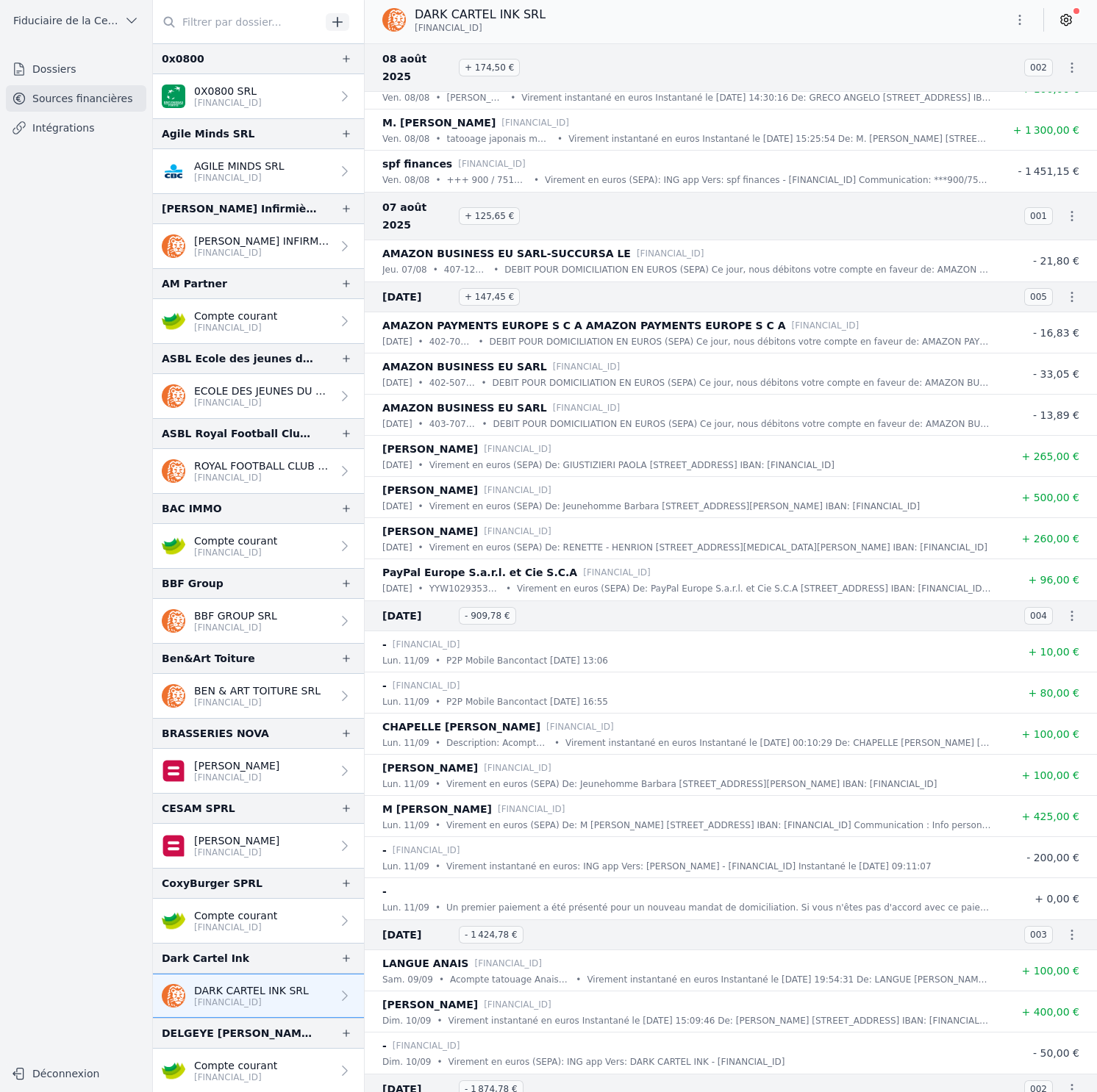
scroll to position [7945, 0]
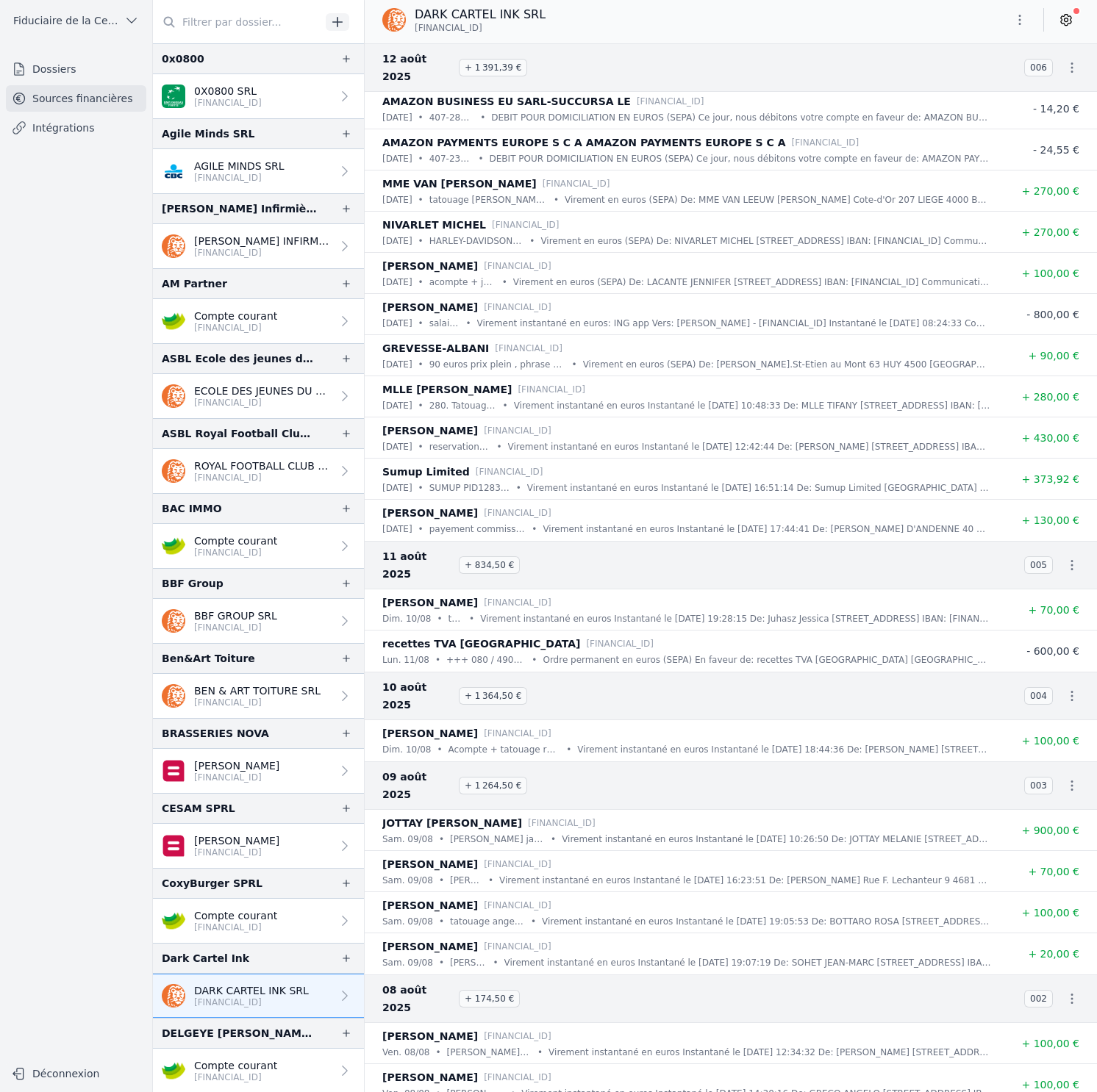
scroll to position [7101, 0]
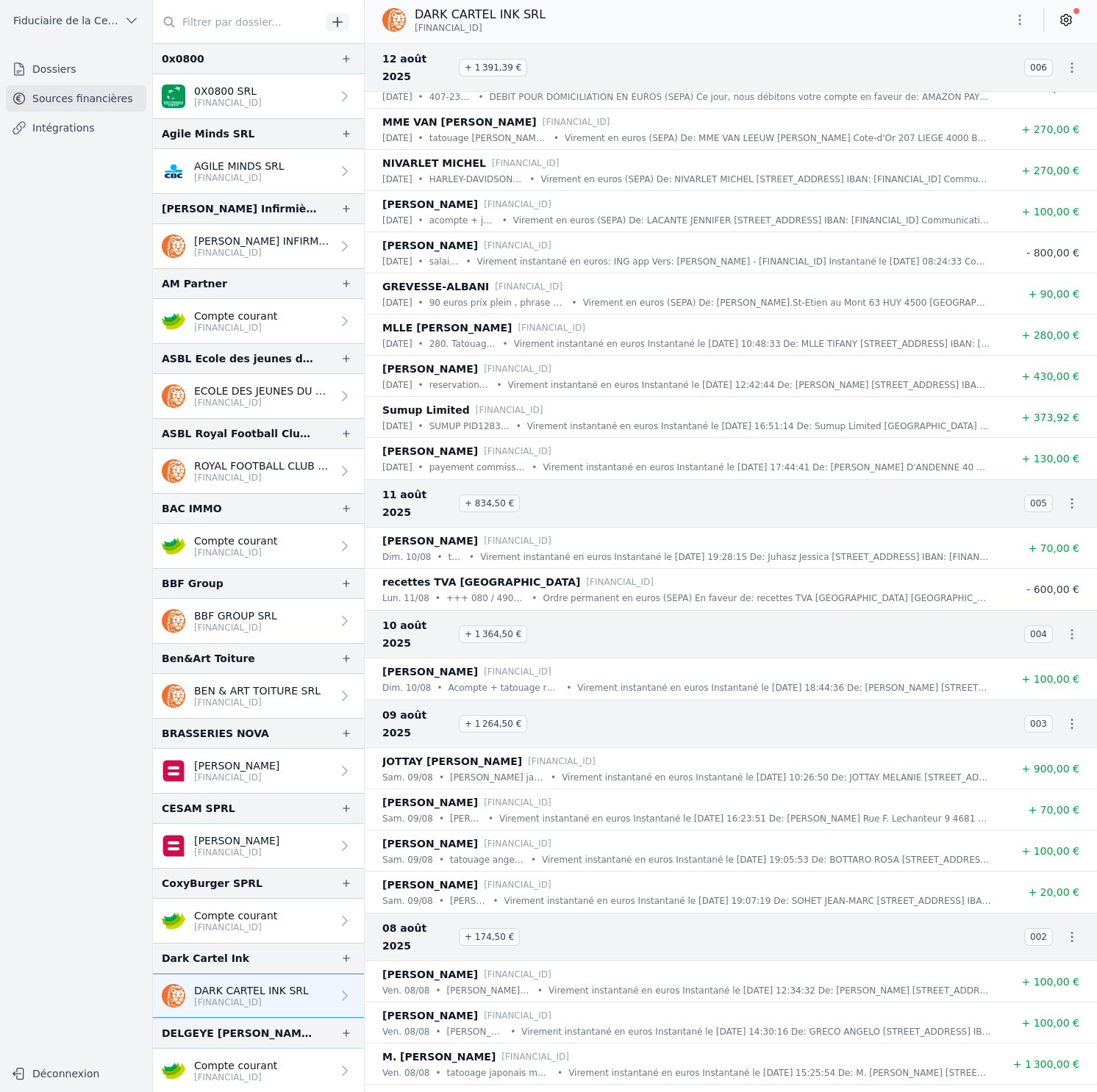
click at [255, 88] on p "0X0800 SRL" at bounding box center [228, 91] width 68 height 15
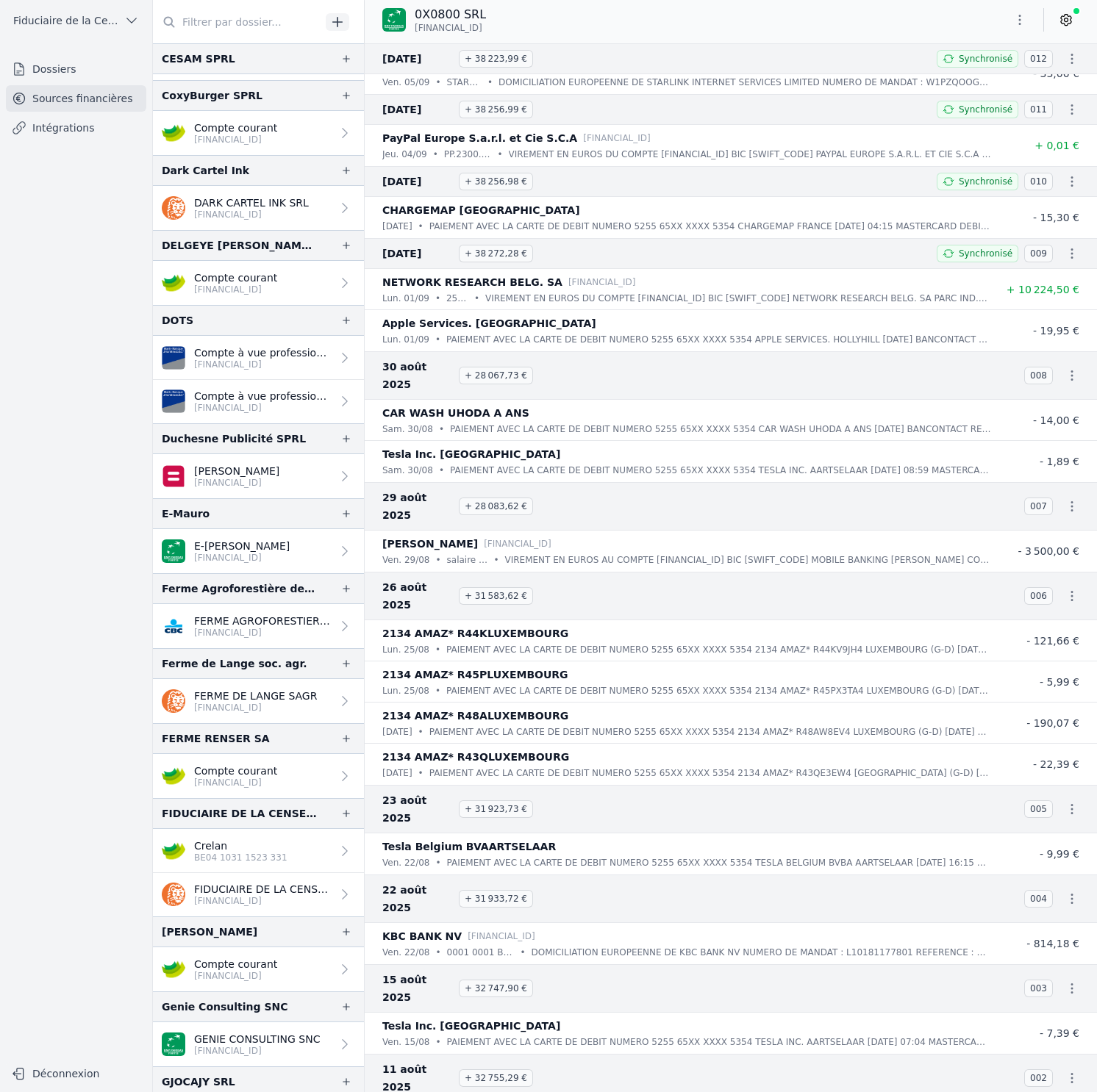
scroll to position [779, 0]
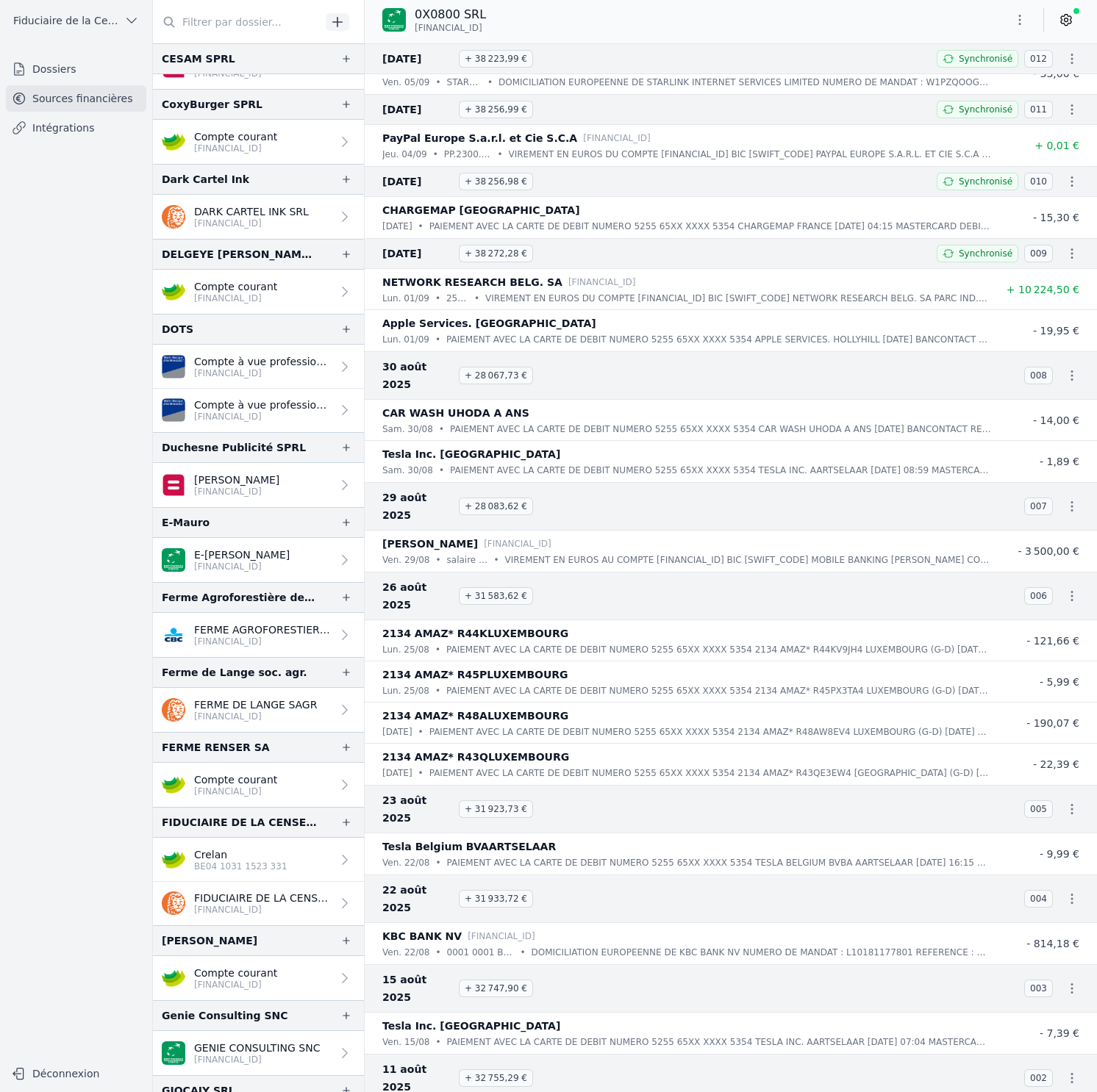
click at [225, 361] on p "Compte à vue professionnel" at bounding box center [263, 361] width 138 height 15
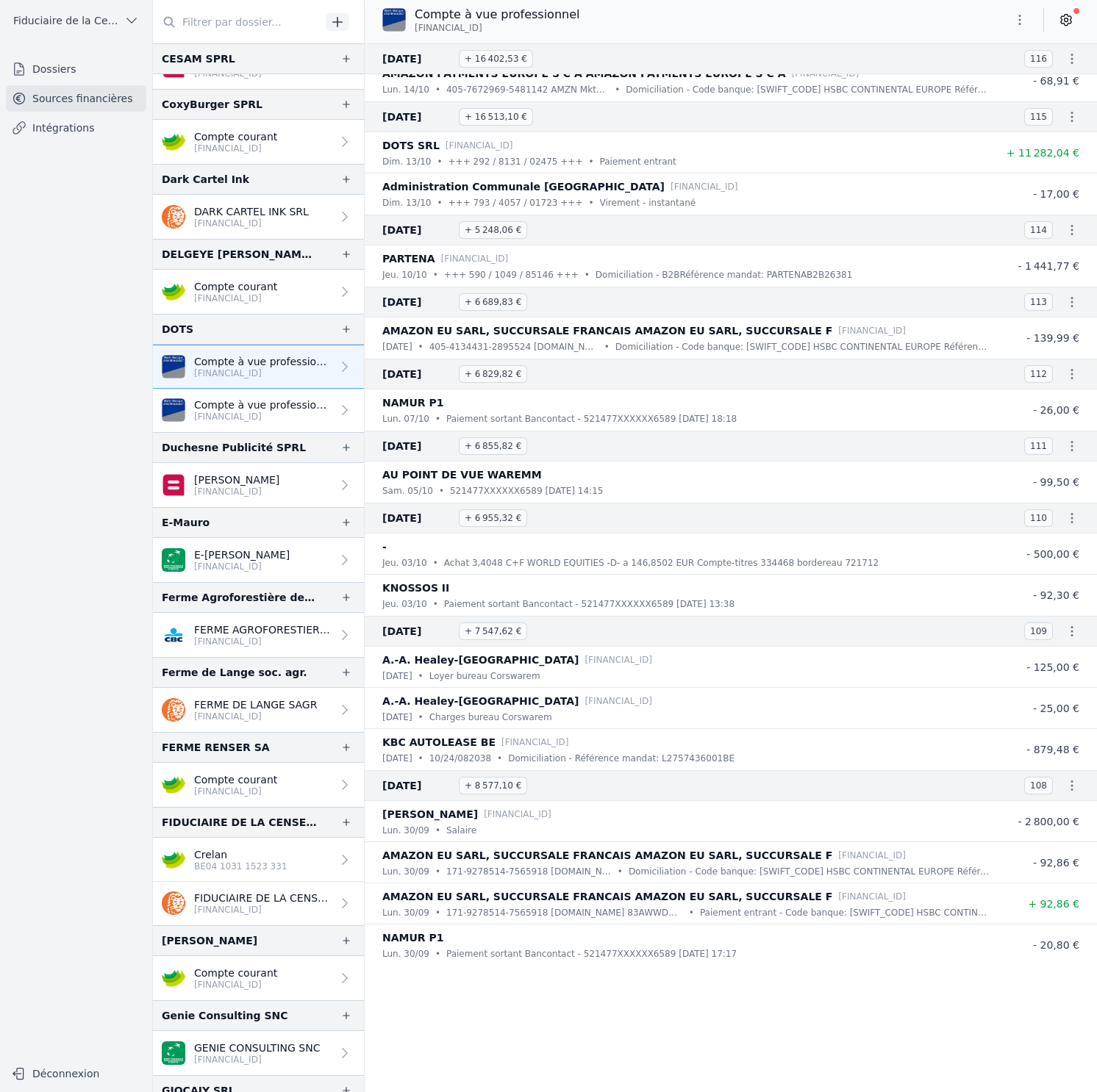
scroll to position [13771, 0]
